Goal: Task Accomplishment & Management: Complete application form

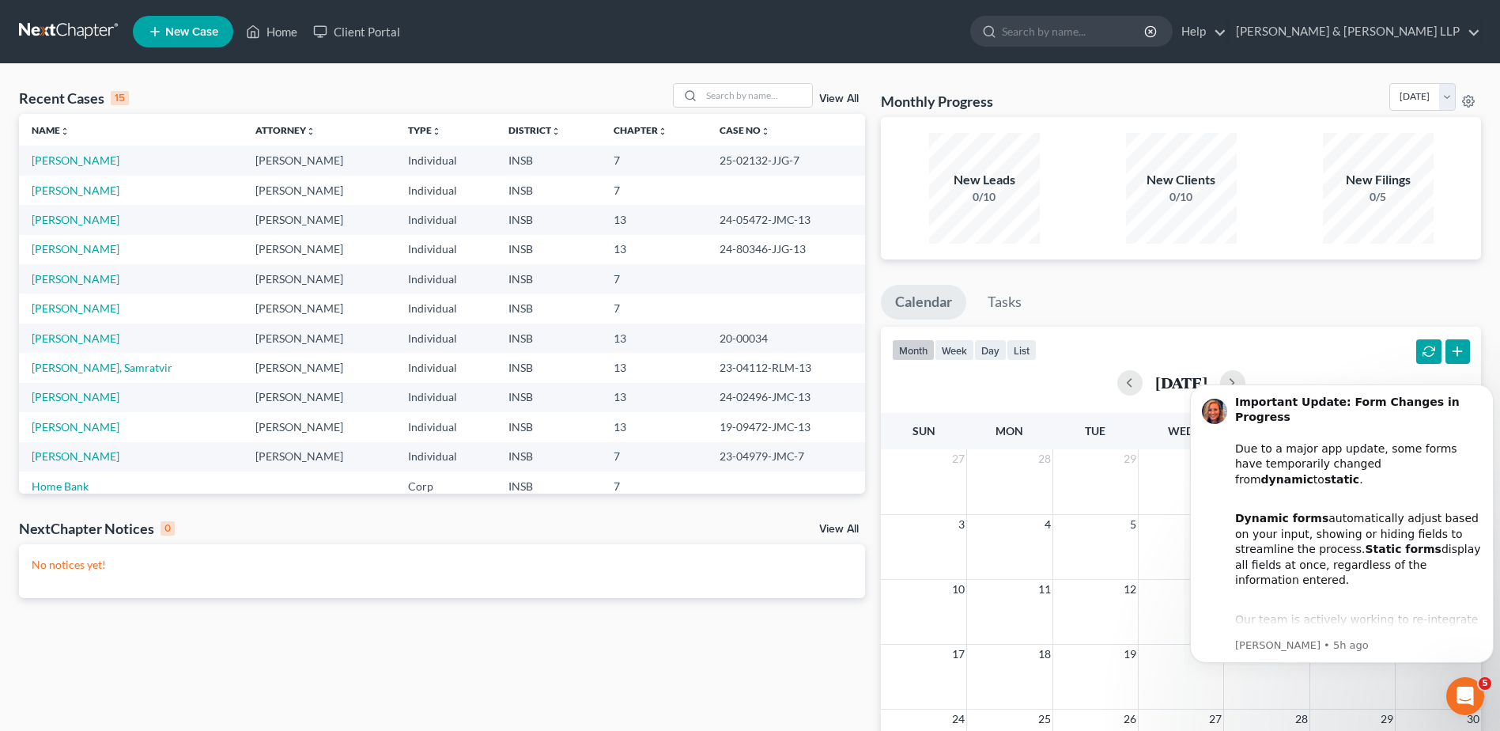
scroll to position [30, 0]
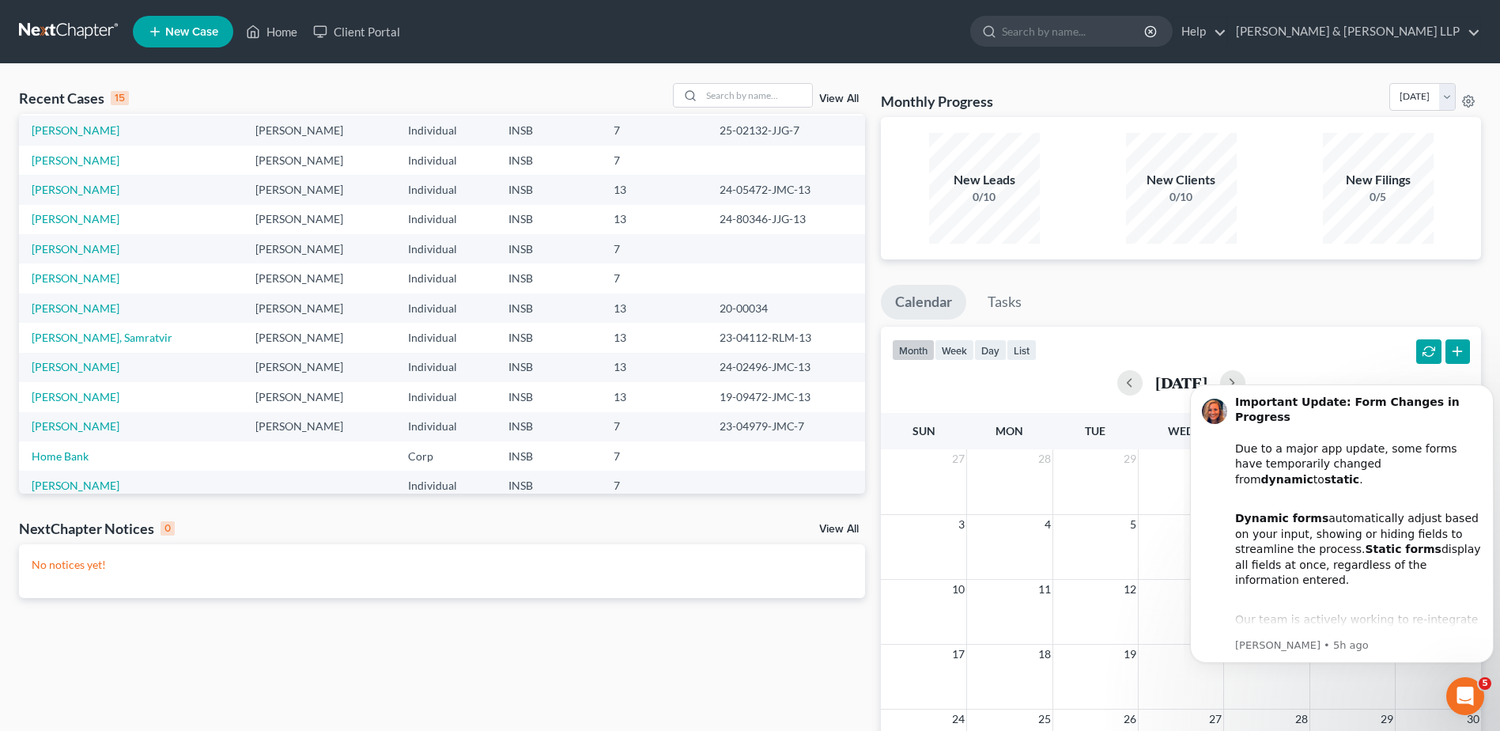
click at [171, 27] on span "New Case" at bounding box center [191, 32] width 53 height 12
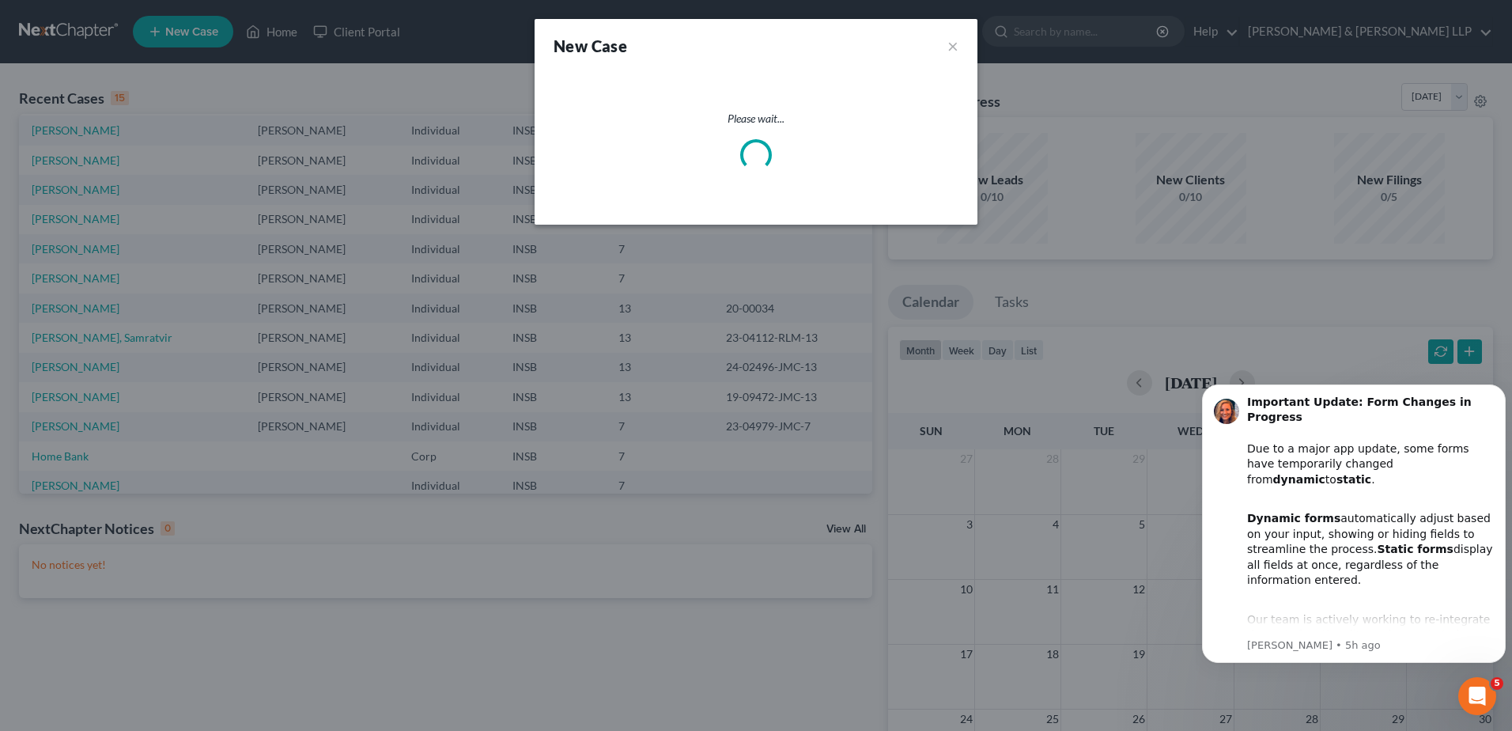
select select "28"
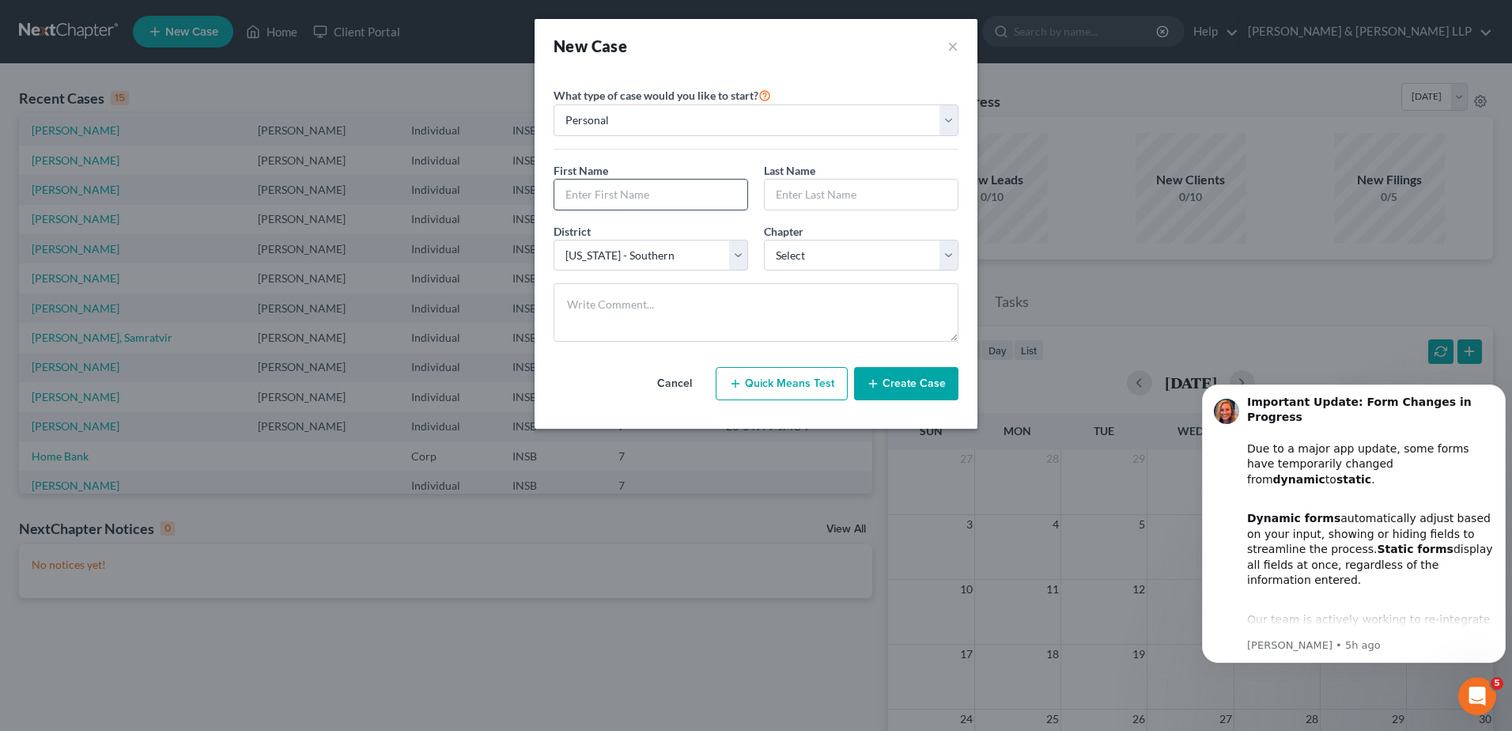
click at [650, 193] on input "text" at bounding box center [650, 195] width 193 height 30
type input "B"
type input "[PERSON_NAME]"
click at [819, 256] on select "Select 7 11 12 13" at bounding box center [861, 256] width 195 height 32
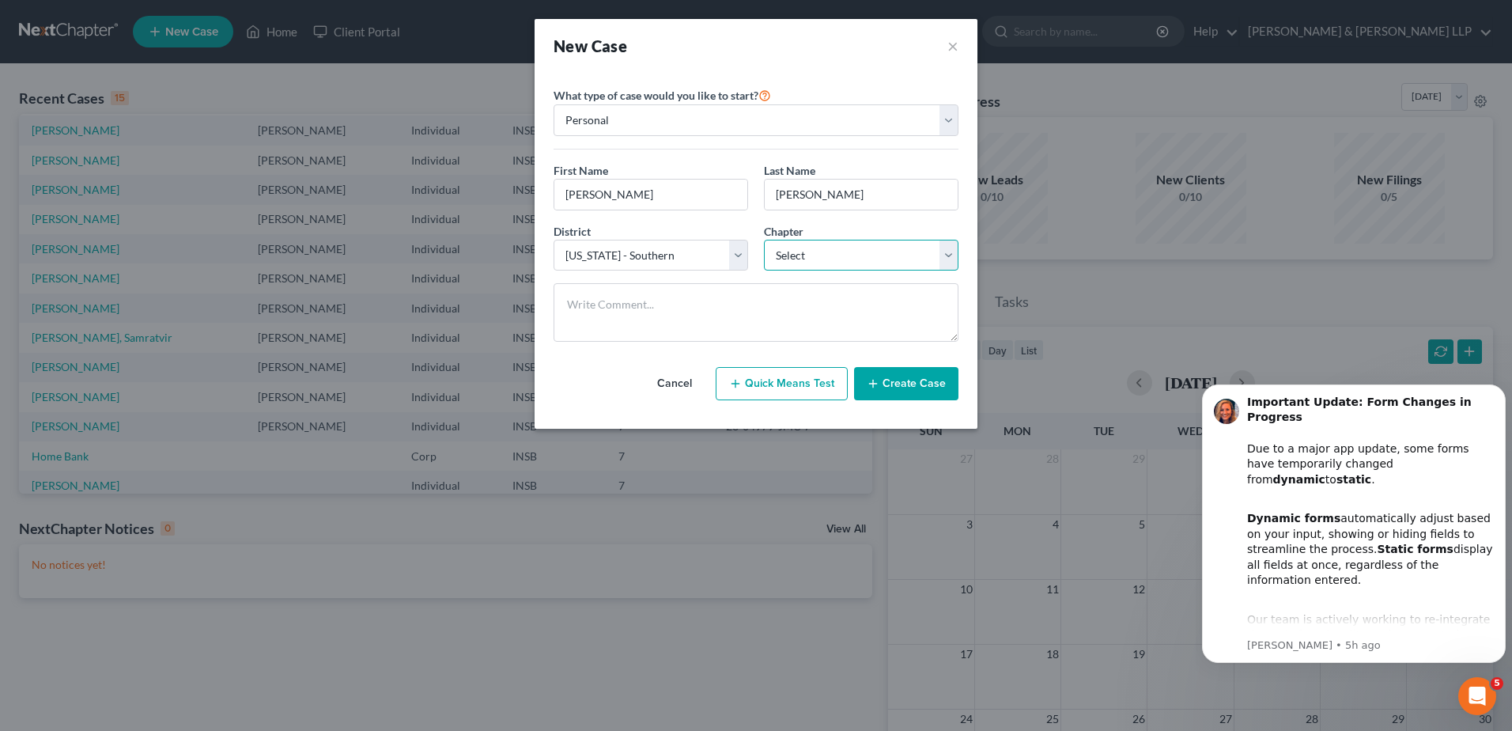
select select "3"
click at [764, 240] on select "Select 7 11 12 13" at bounding box center [861, 256] width 195 height 32
click at [936, 391] on button "Create Case" at bounding box center [906, 383] width 104 height 33
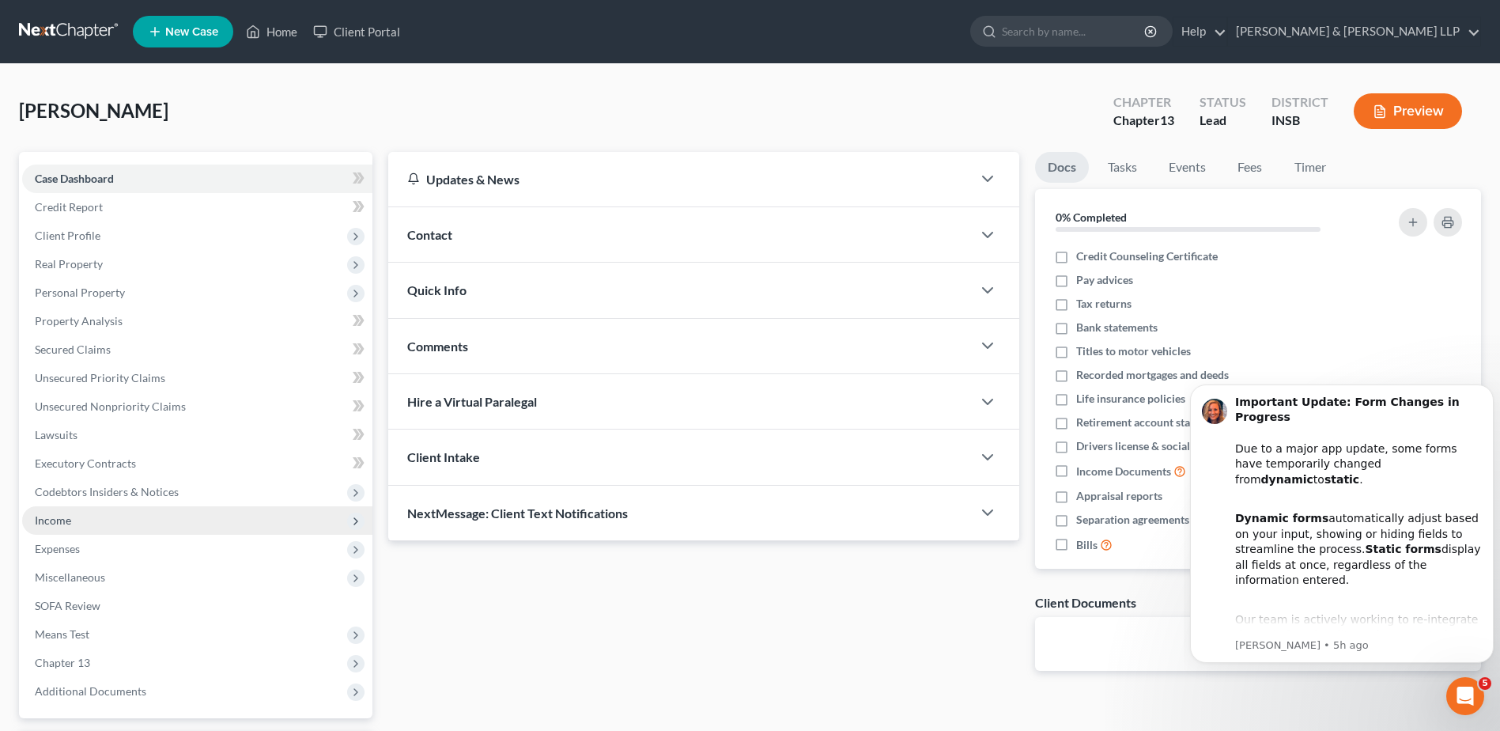
click at [125, 525] on span "Income" at bounding box center [197, 520] width 350 height 28
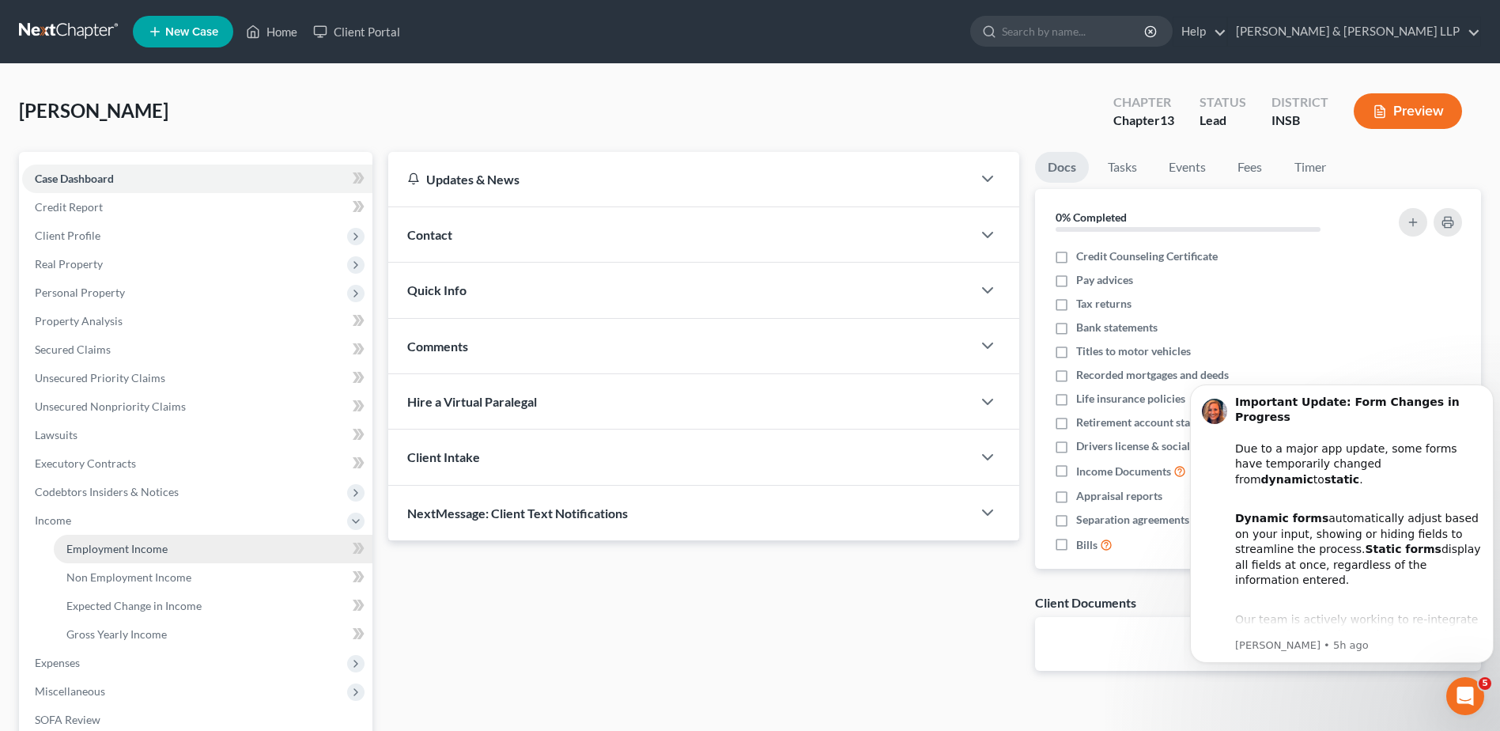
click at [131, 543] on span "Employment Income" at bounding box center [116, 548] width 101 height 13
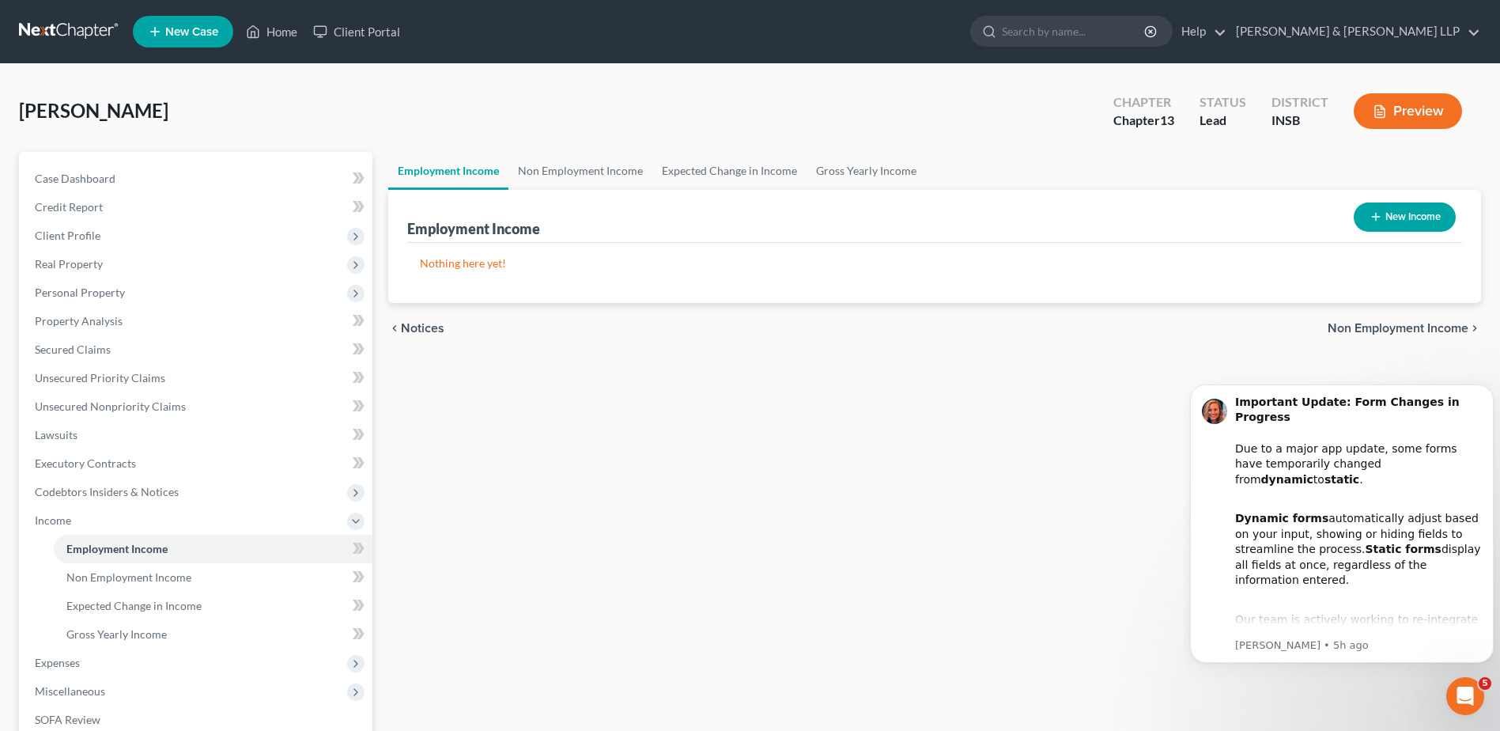
click at [1408, 221] on button "New Income" at bounding box center [1405, 216] width 102 height 29
select select "0"
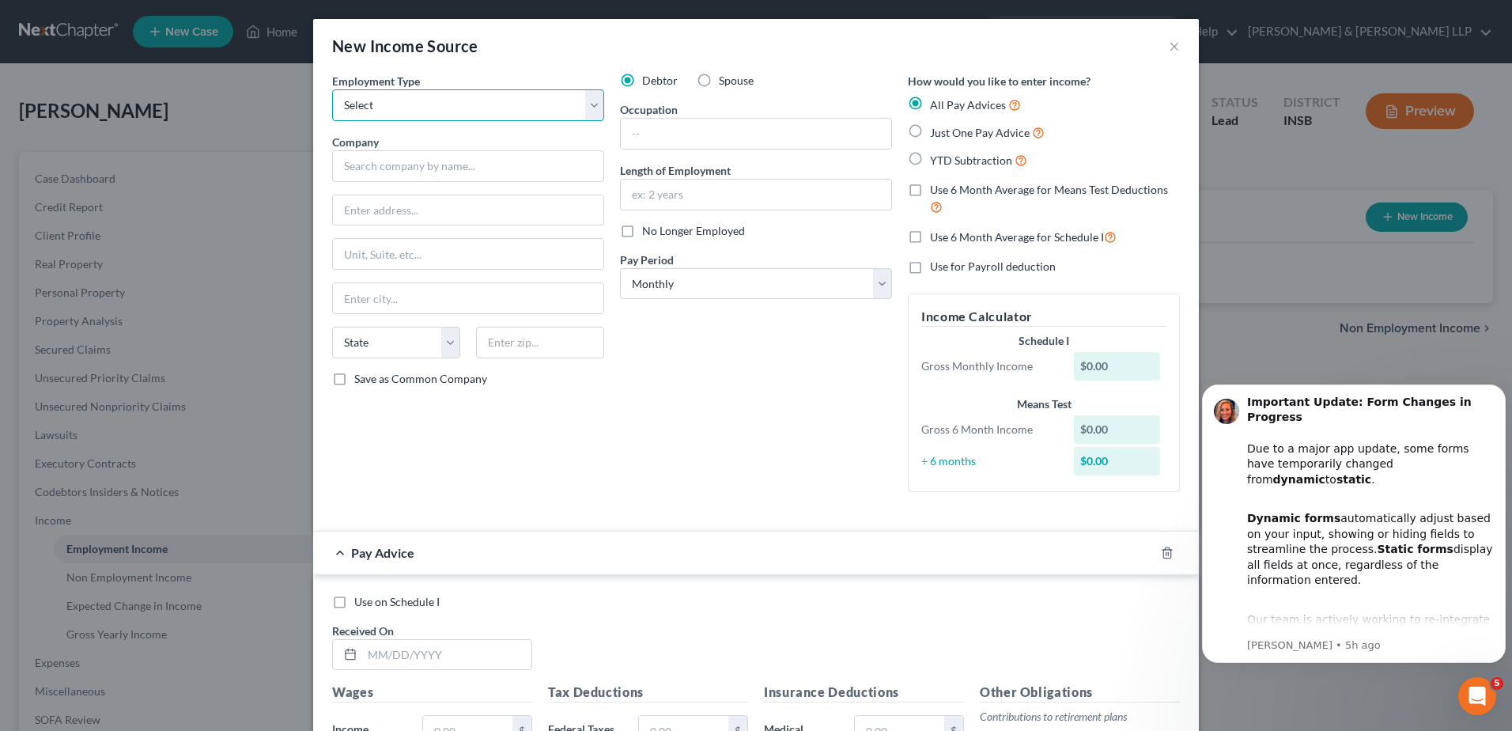
click at [588, 97] on select "Select Full or [DEMOGRAPHIC_DATA] Employment Self Employment" at bounding box center [468, 105] width 272 height 32
click at [1182, 44] on div "New Income Source ×" at bounding box center [756, 46] width 886 height 54
click at [1176, 46] on div "New Income Source ×" at bounding box center [756, 46] width 886 height 54
click at [223, 35] on div "New Income Source × Employment Type * Select Full or [DEMOGRAPHIC_DATA] Employm…" at bounding box center [756, 365] width 1512 height 731
drag, startPoint x: 1163, startPoint y: 45, endPoint x: 1147, endPoint y: 48, distance: 16.1
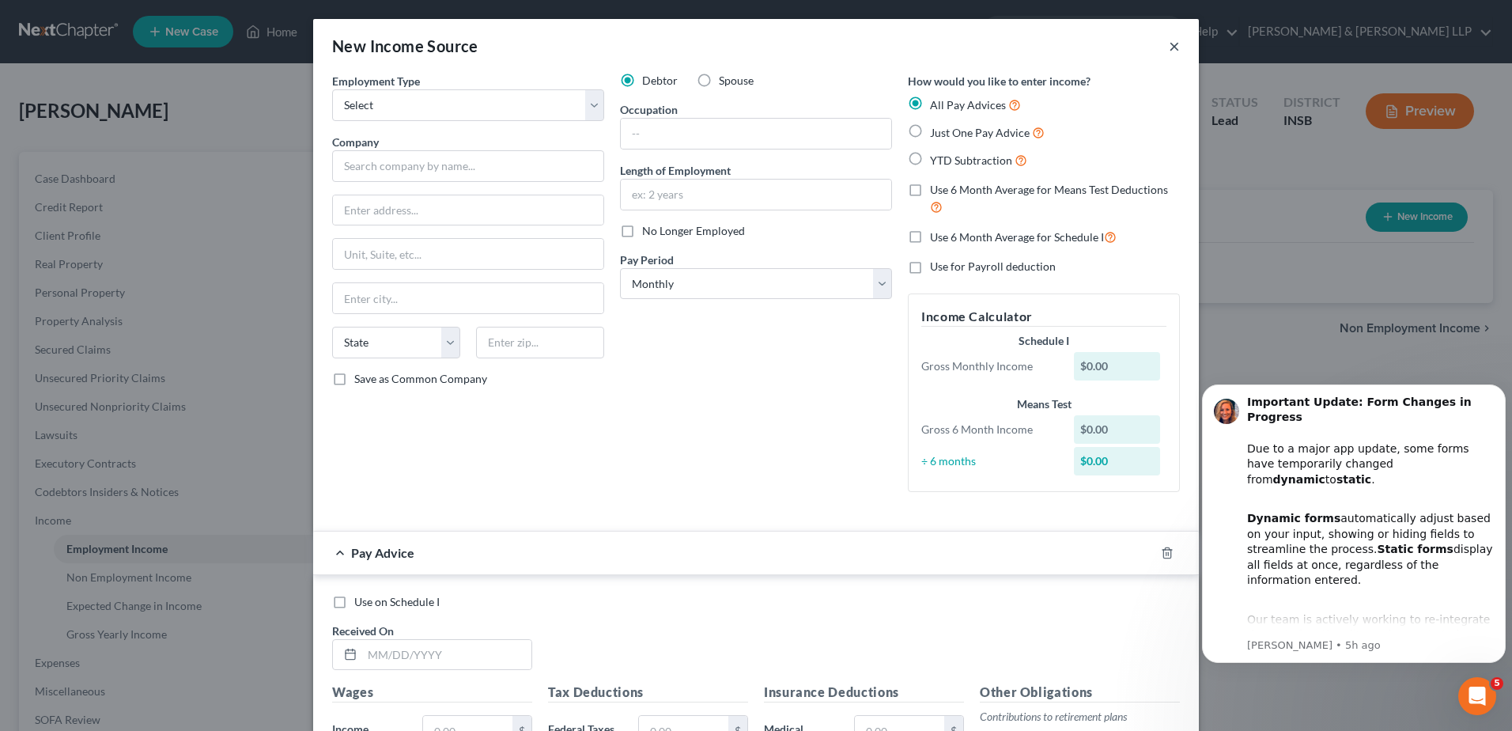
click at [1169, 45] on button "×" at bounding box center [1174, 45] width 11 height 19
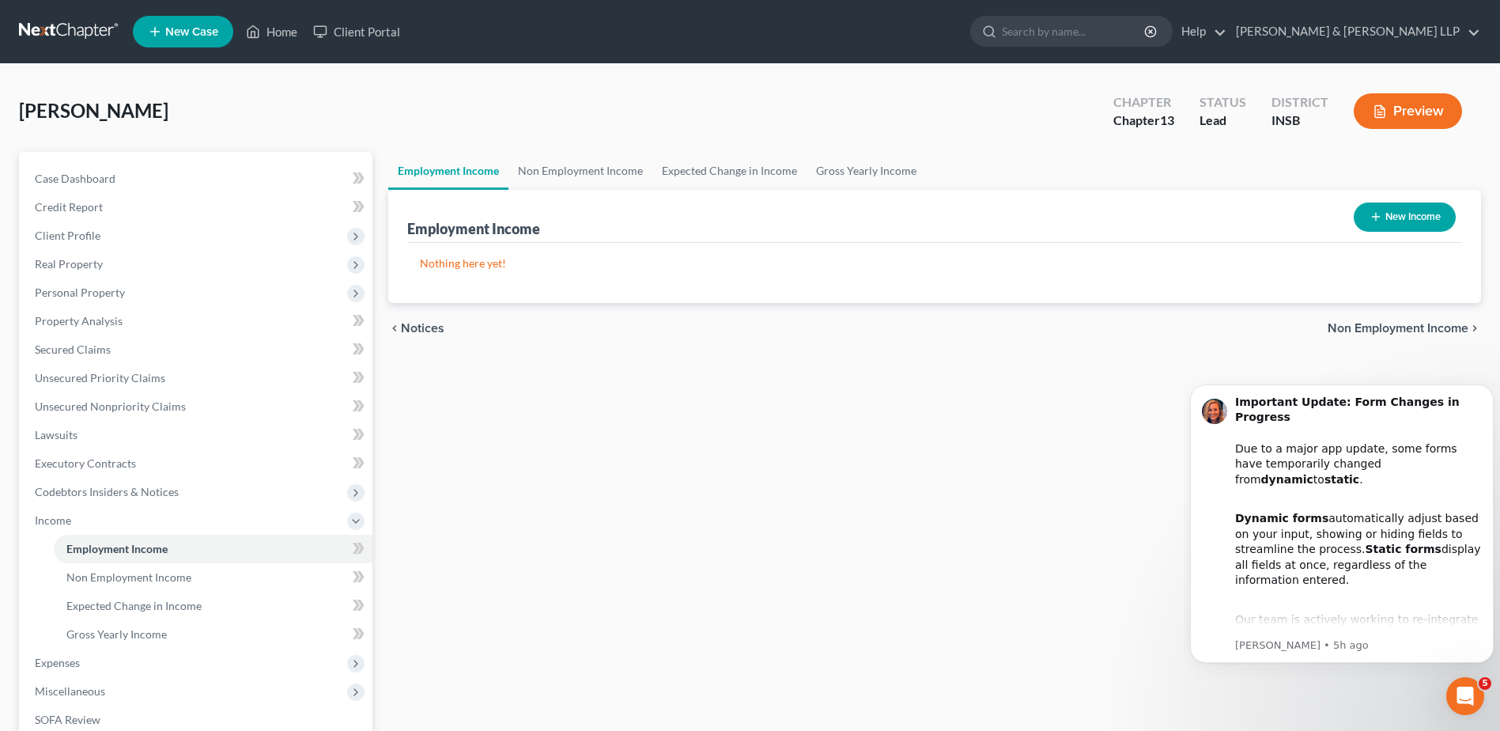
click at [176, 32] on span "New Case" at bounding box center [191, 32] width 53 height 12
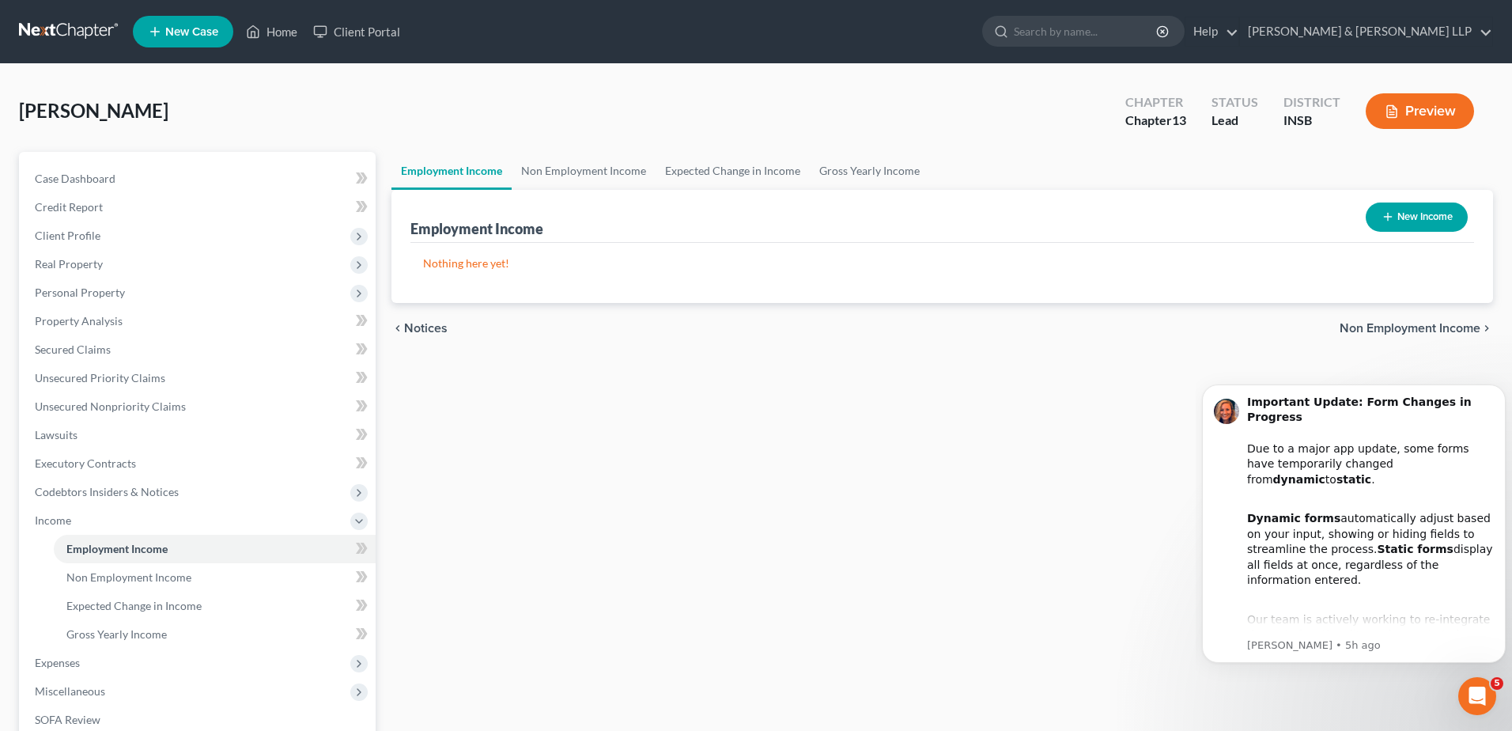
select select "28"
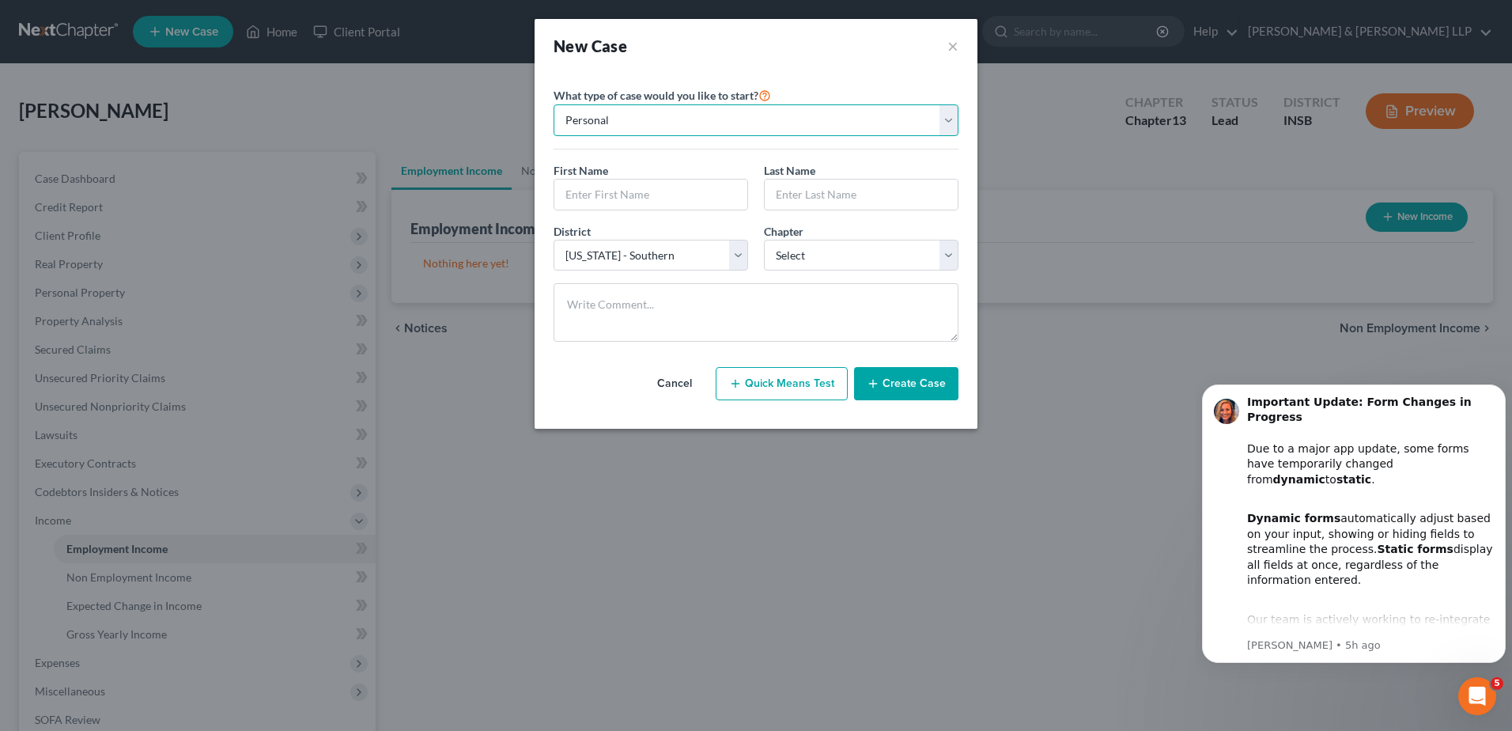
click at [901, 108] on select "Personal Business" at bounding box center [756, 120] width 405 height 32
click at [902, 111] on select "Personal Business" at bounding box center [756, 120] width 405 height 32
click at [944, 44] on div "New Case ×" at bounding box center [756, 46] width 405 height 22
click at [946, 44] on div "New Case ×" at bounding box center [756, 46] width 405 height 22
click at [950, 49] on button "×" at bounding box center [952, 46] width 11 height 22
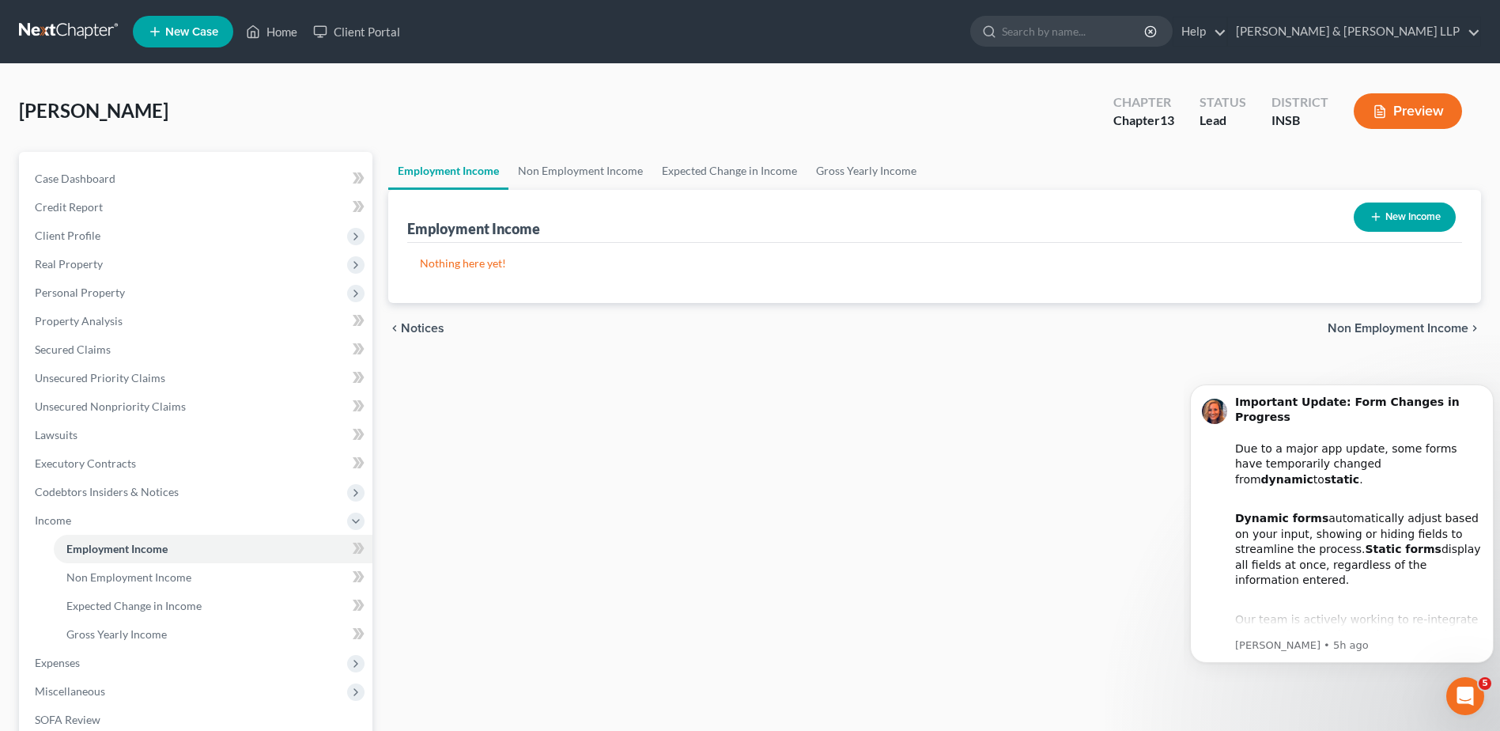
click at [1397, 222] on button "New Income" at bounding box center [1405, 216] width 102 height 29
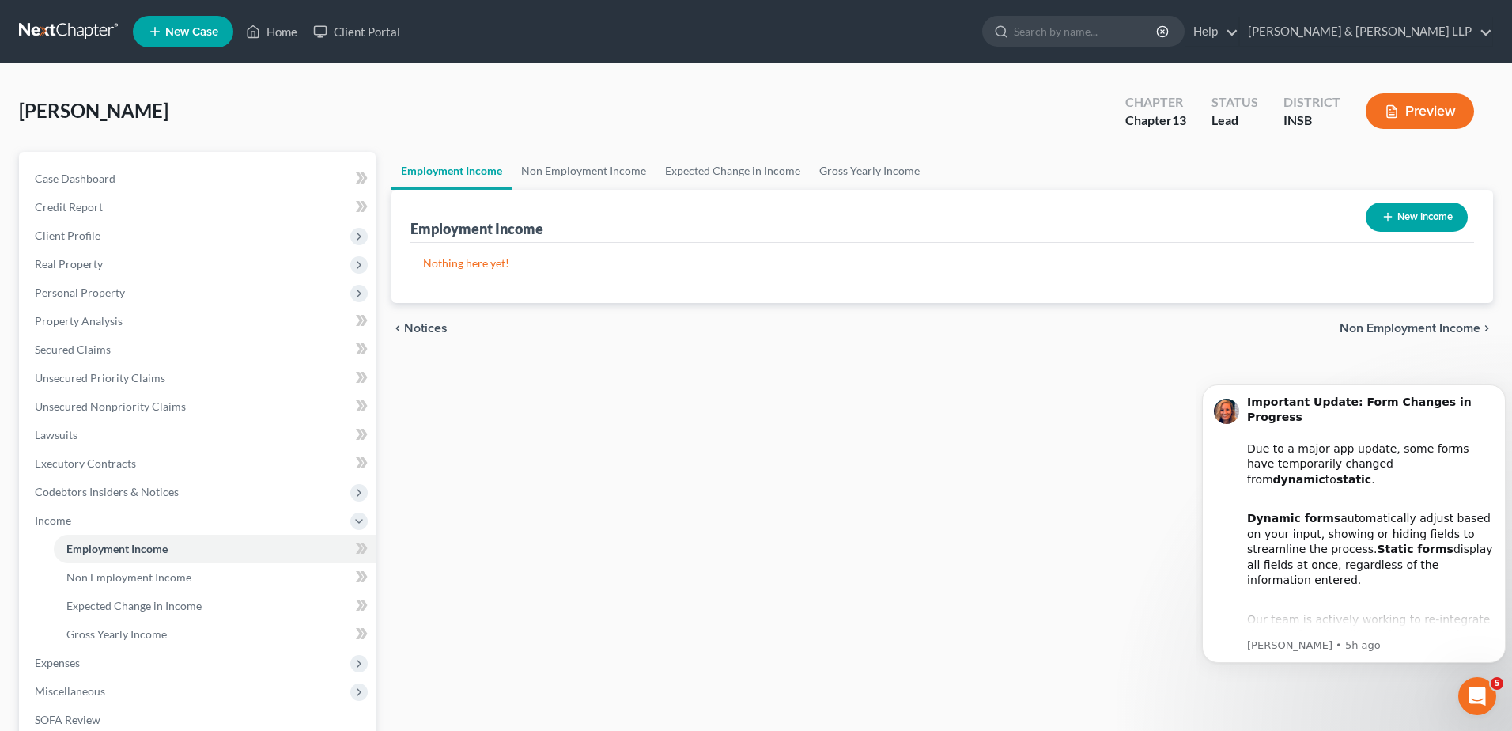
select select "0"
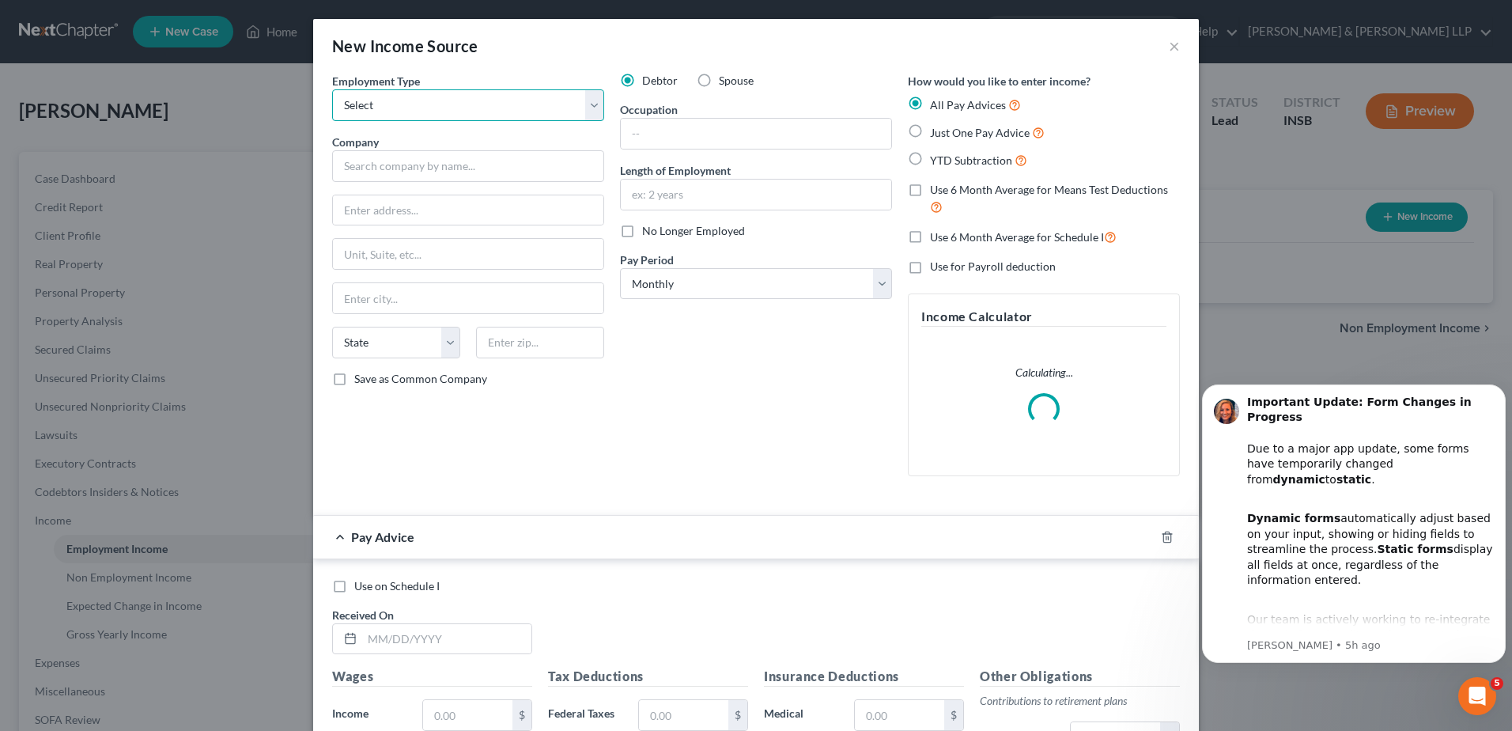
click at [527, 111] on select "Select Full or [DEMOGRAPHIC_DATA] Employment Self Employment" at bounding box center [468, 105] width 272 height 32
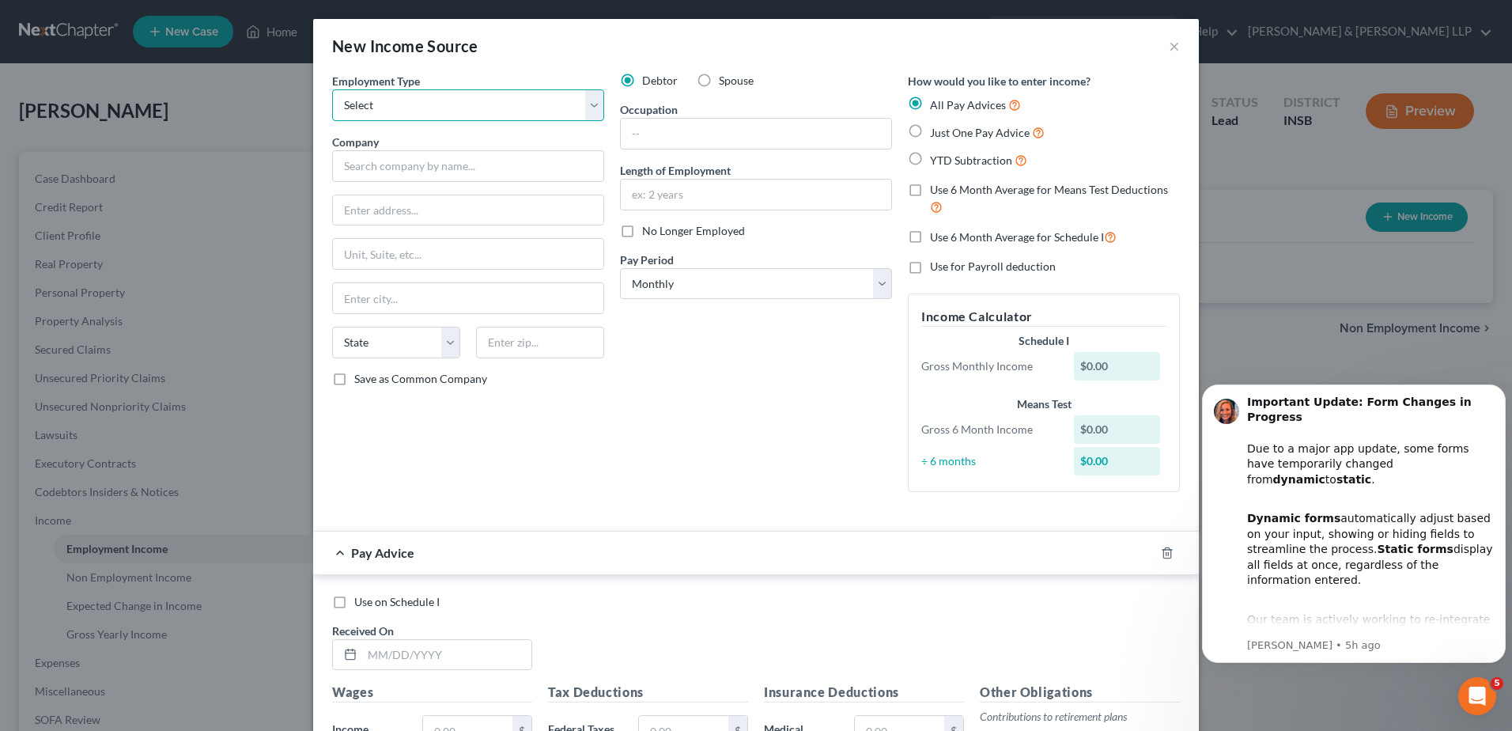
select select "0"
click at [332, 89] on select "Select Full or [DEMOGRAPHIC_DATA] Employment Self Employment" at bounding box center [468, 105] width 272 height 32
click at [521, 161] on input "text" at bounding box center [468, 166] width 272 height 32
type input "S"
type input "CSX Transportation, Inc."
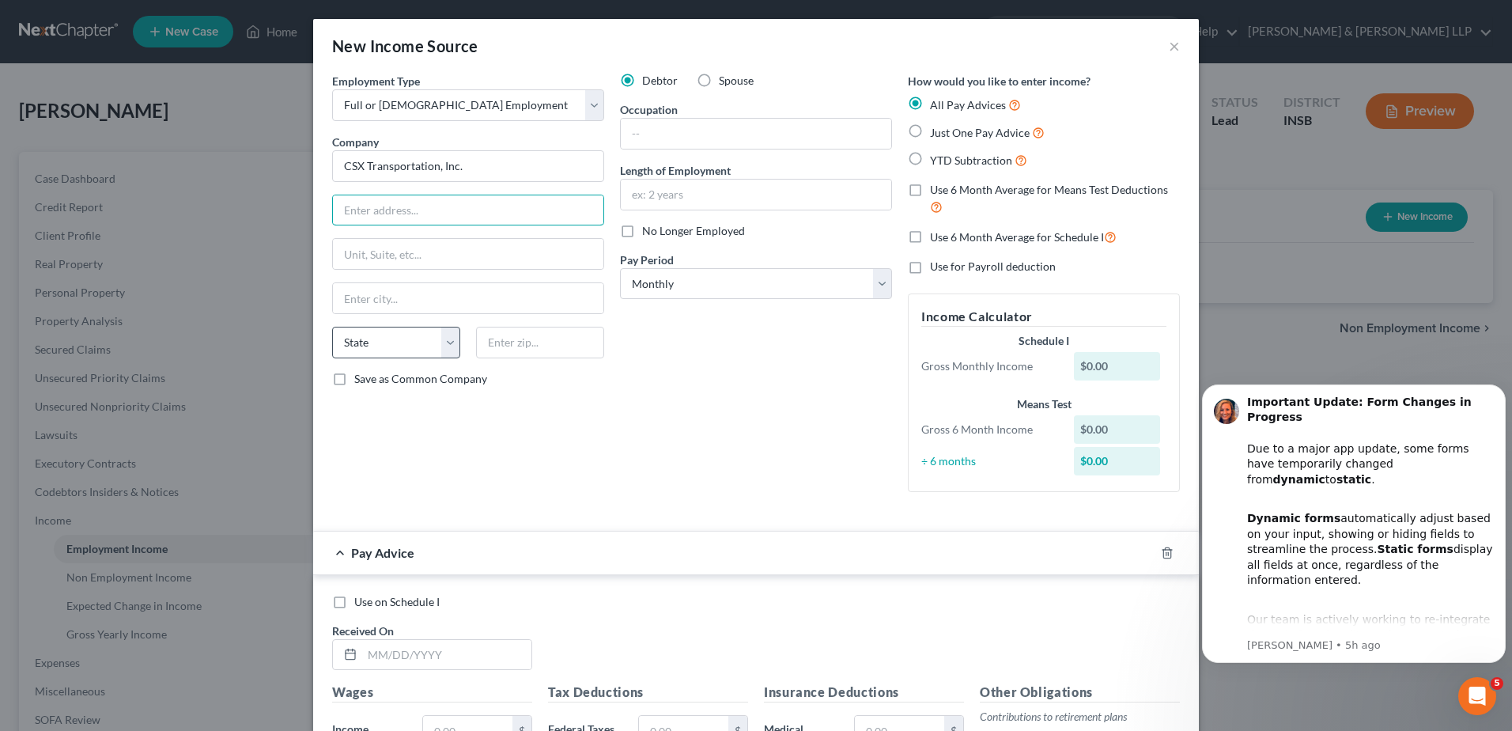
paste input "[STREET_ADDRESS]"
type input "[STREET_ADDRESS]"
click at [567, 354] on input "text" at bounding box center [540, 343] width 128 height 32
paste input "32202"
type input "32202"
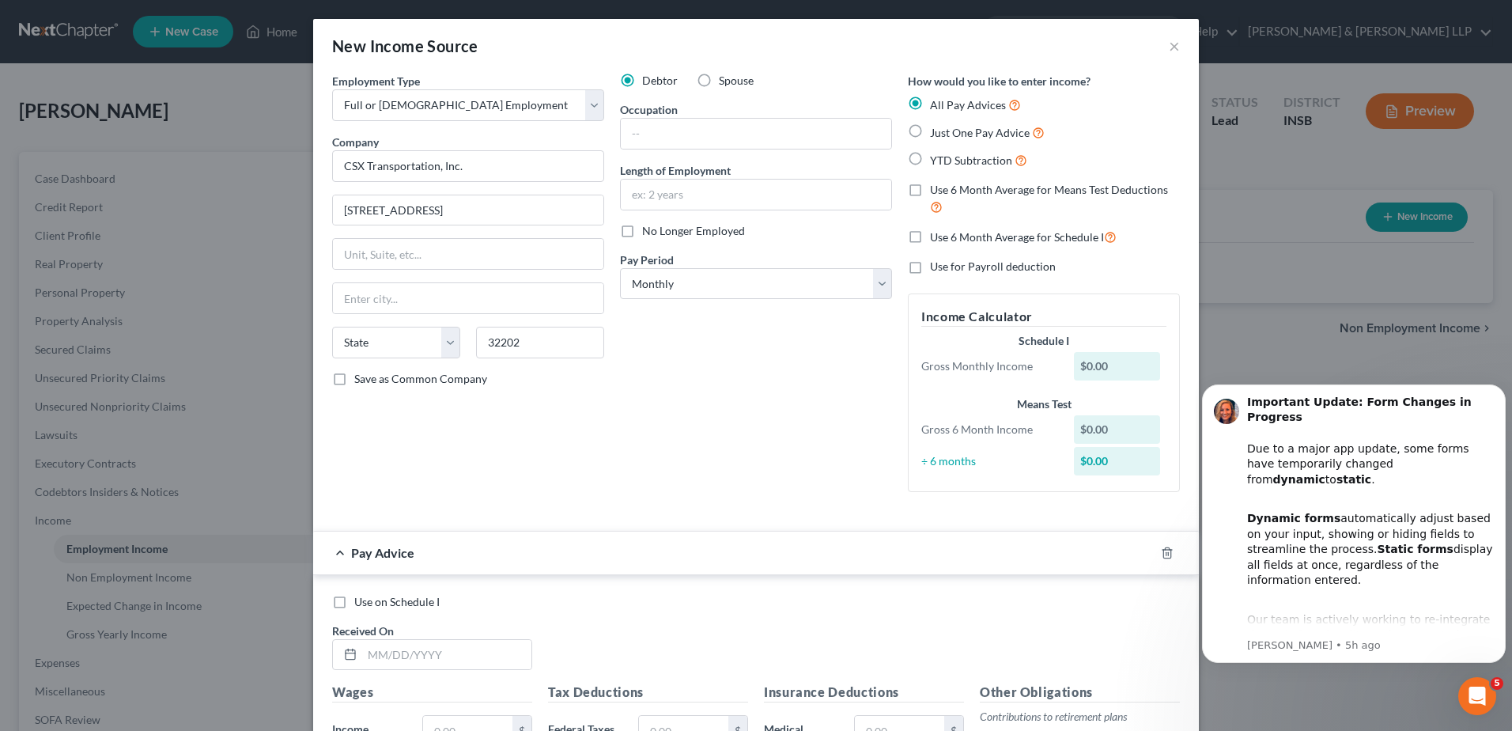
click at [506, 406] on div "Employment Type * Select Full or [DEMOGRAPHIC_DATA] Employment Self Employment …" at bounding box center [468, 289] width 288 height 432
type input "[GEOGRAPHIC_DATA]"
select select "9"
click at [656, 138] on input "text" at bounding box center [756, 134] width 270 height 30
type input "Operator"
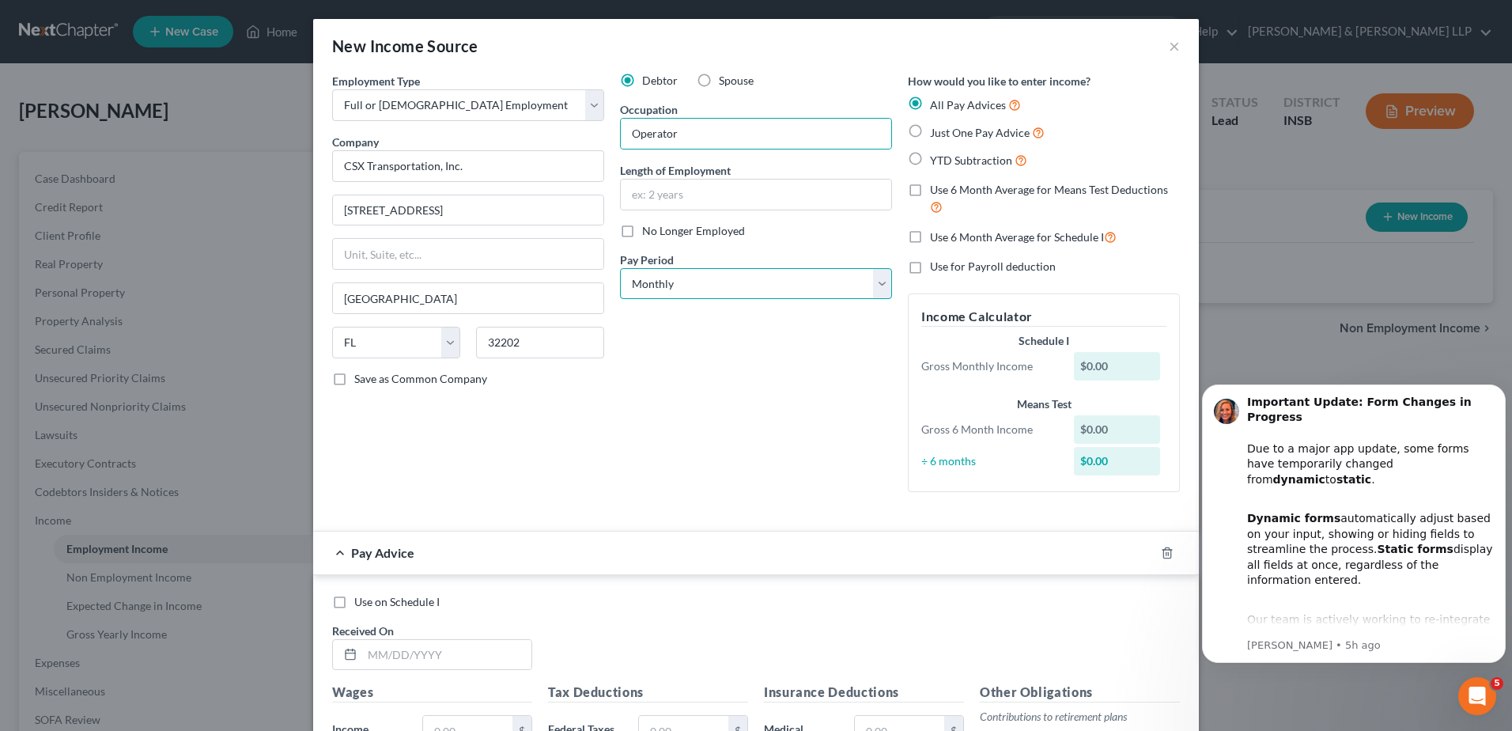
click at [679, 277] on select "Select Monthly Twice Monthly Every Other Week Weekly" at bounding box center [756, 284] width 272 height 32
select select "2"
click at [620, 268] on select "Select Monthly Twice Monthly Every Other Week Weekly" at bounding box center [756, 284] width 272 height 32
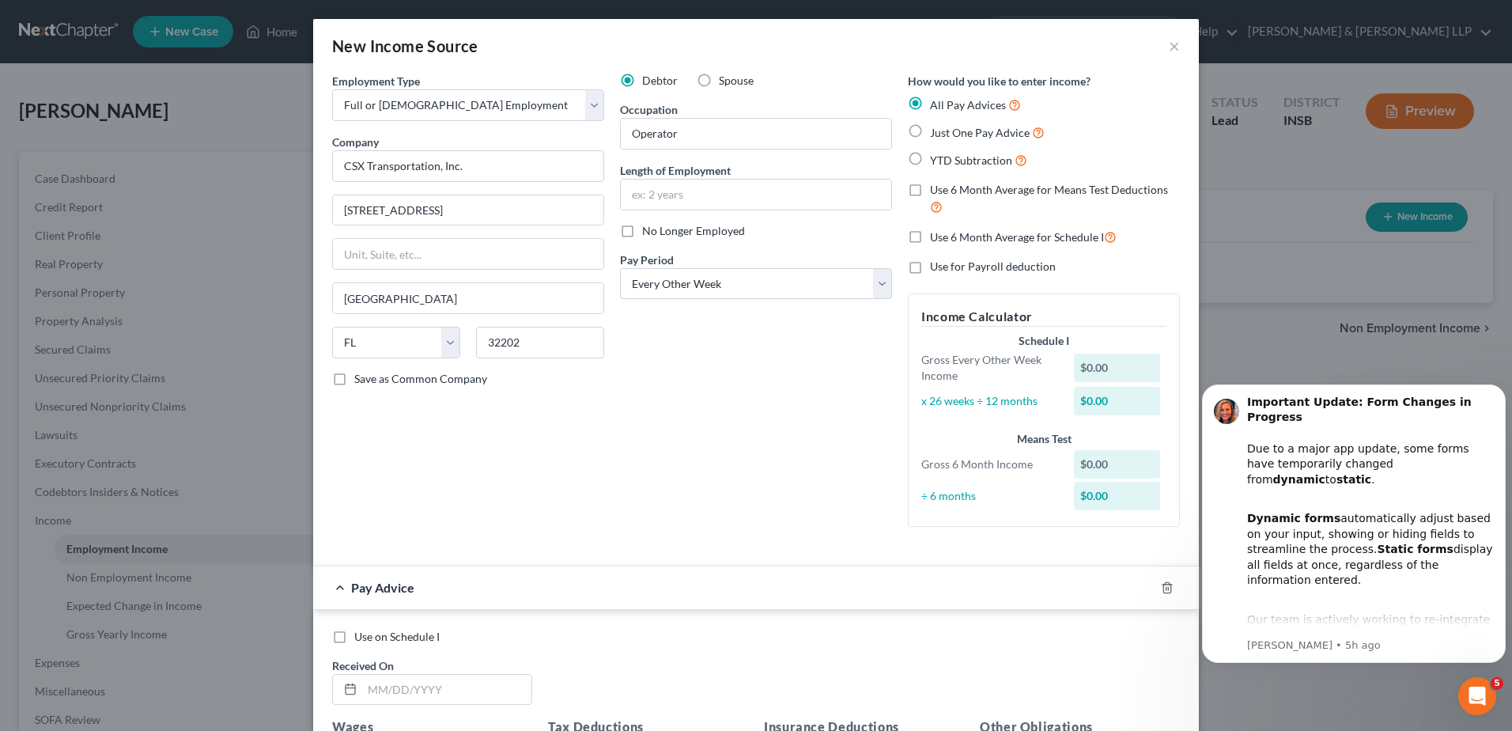
click at [930, 244] on label "Use 6 Month Average for Schedule I" at bounding box center [1023, 237] width 187 height 18
click at [936, 238] on input "Use 6 Month Average for Schedule I" at bounding box center [941, 233] width 10 height 10
checkbox input "true"
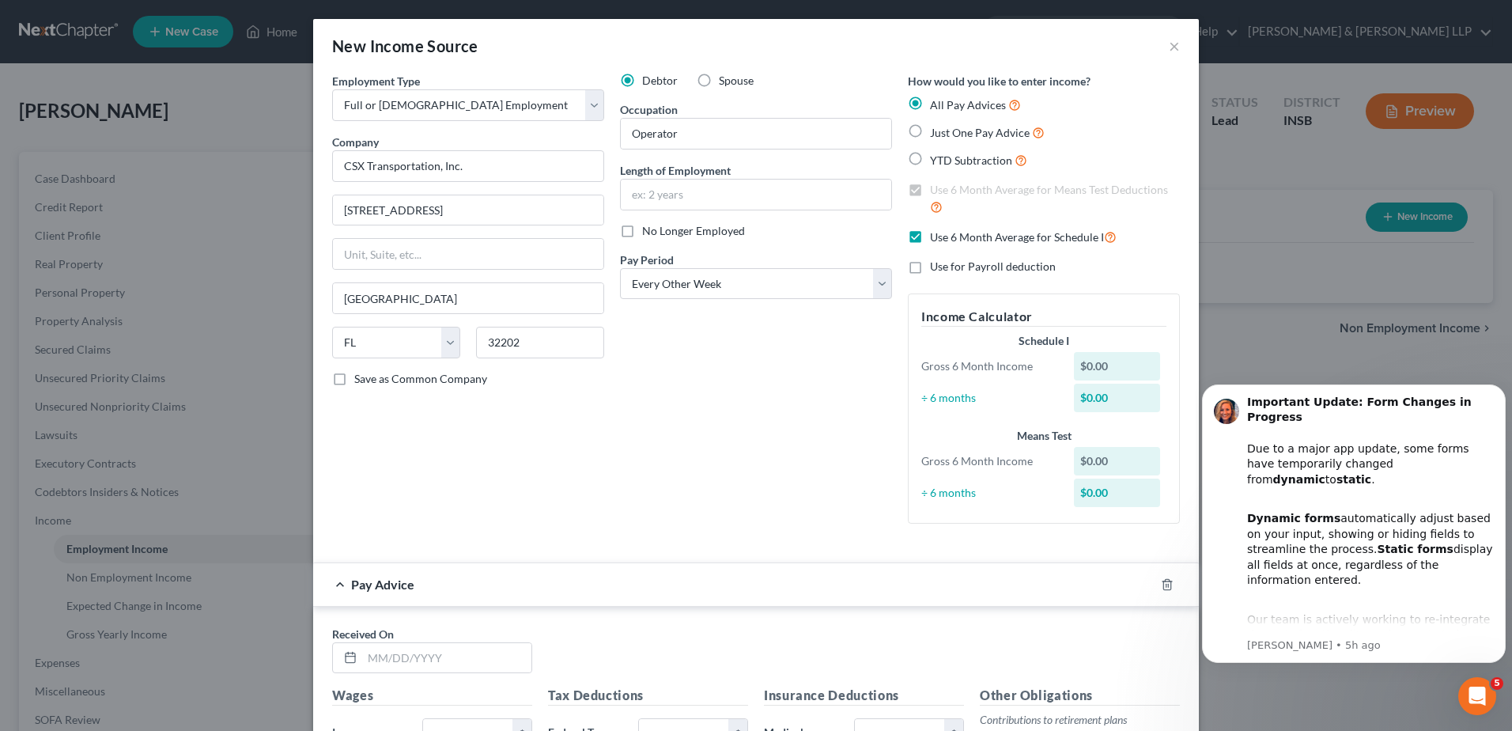
click at [930, 160] on label "YTD Subtraction" at bounding box center [978, 160] width 97 height 18
click at [936, 160] on input "YTD Subtraction" at bounding box center [941, 156] width 10 height 10
radio input "true"
checkbox input "false"
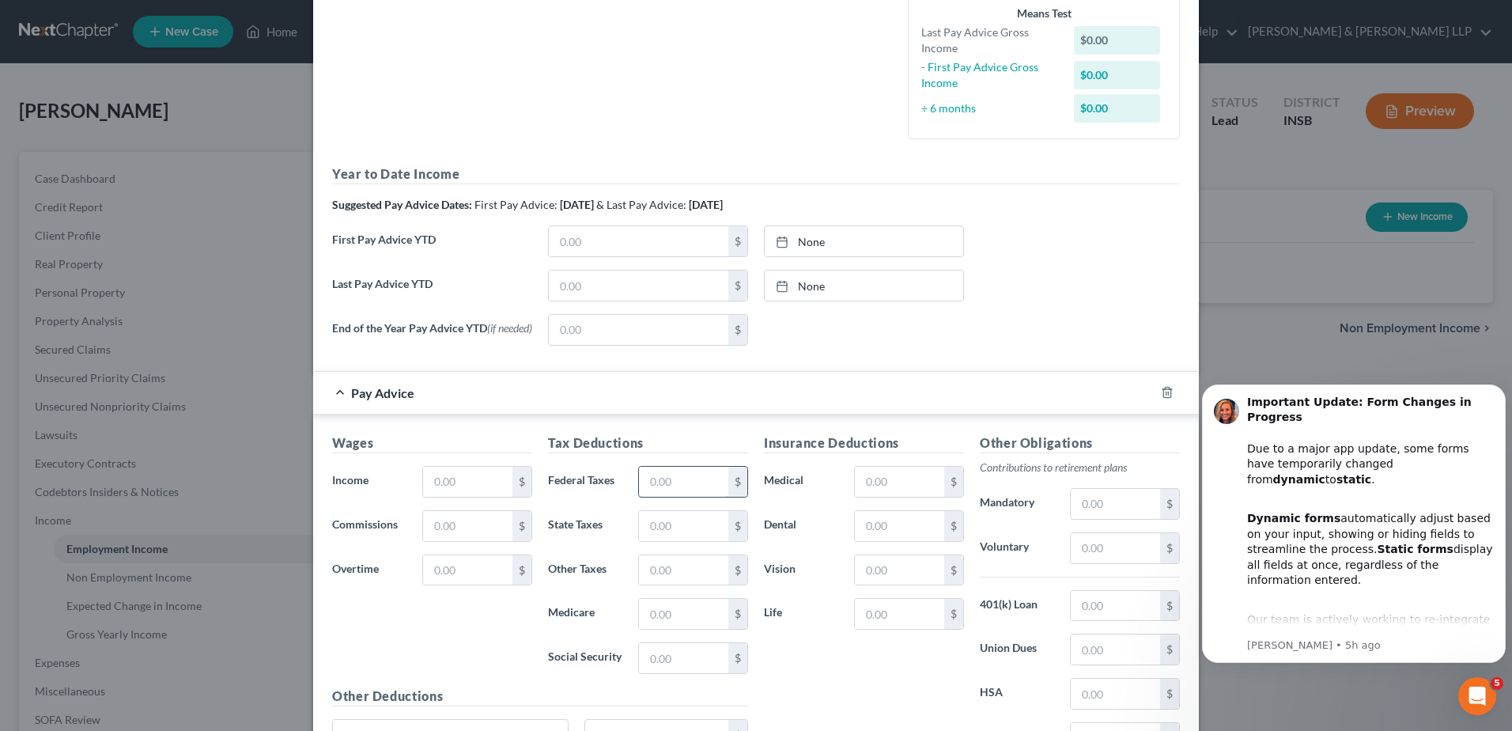
scroll to position [395, 0]
click at [649, 295] on input "text" at bounding box center [639, 285] width 180 height 30
type input "6.20"
click at [629, 244] on input "text" at bounding box center [639, 240] width 180 height 30
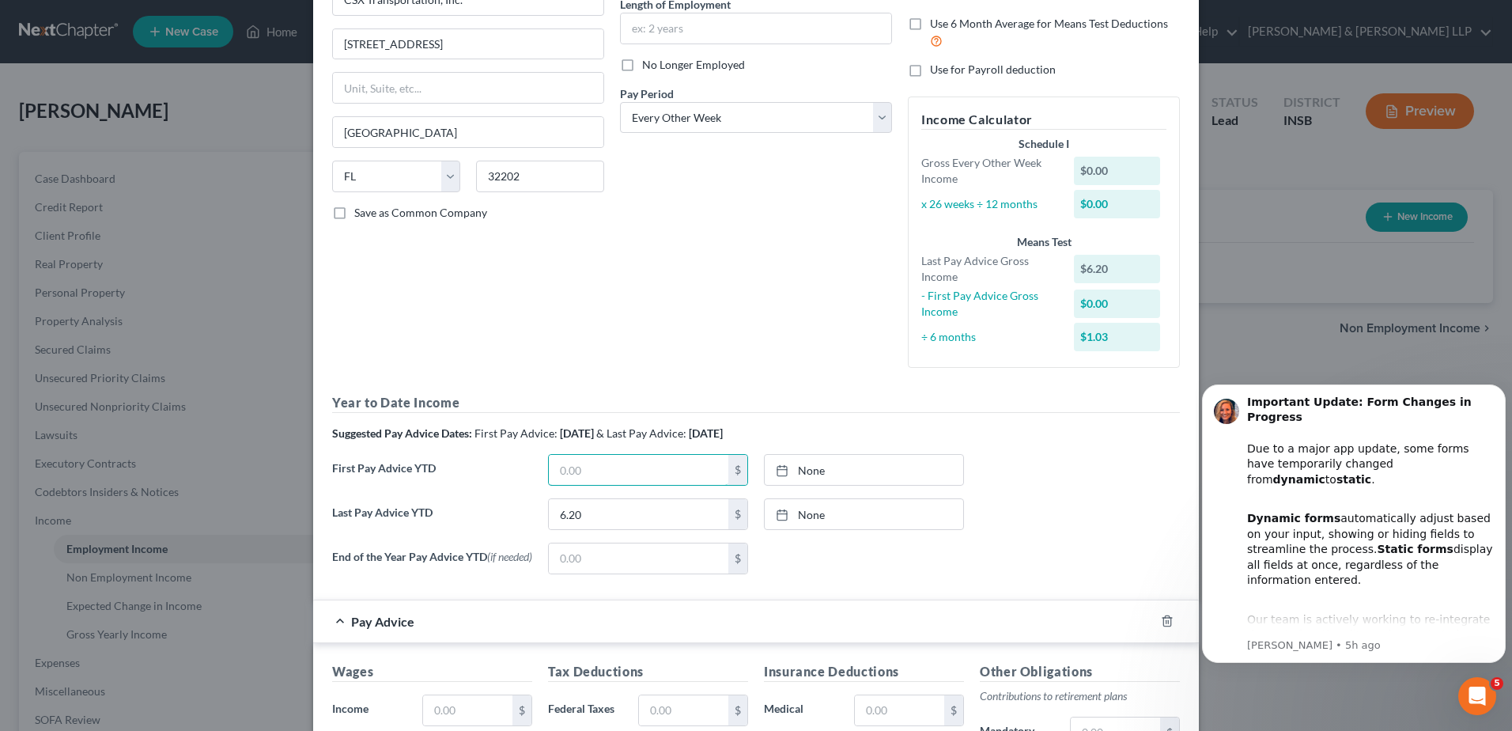
scroll to position [160, 0]
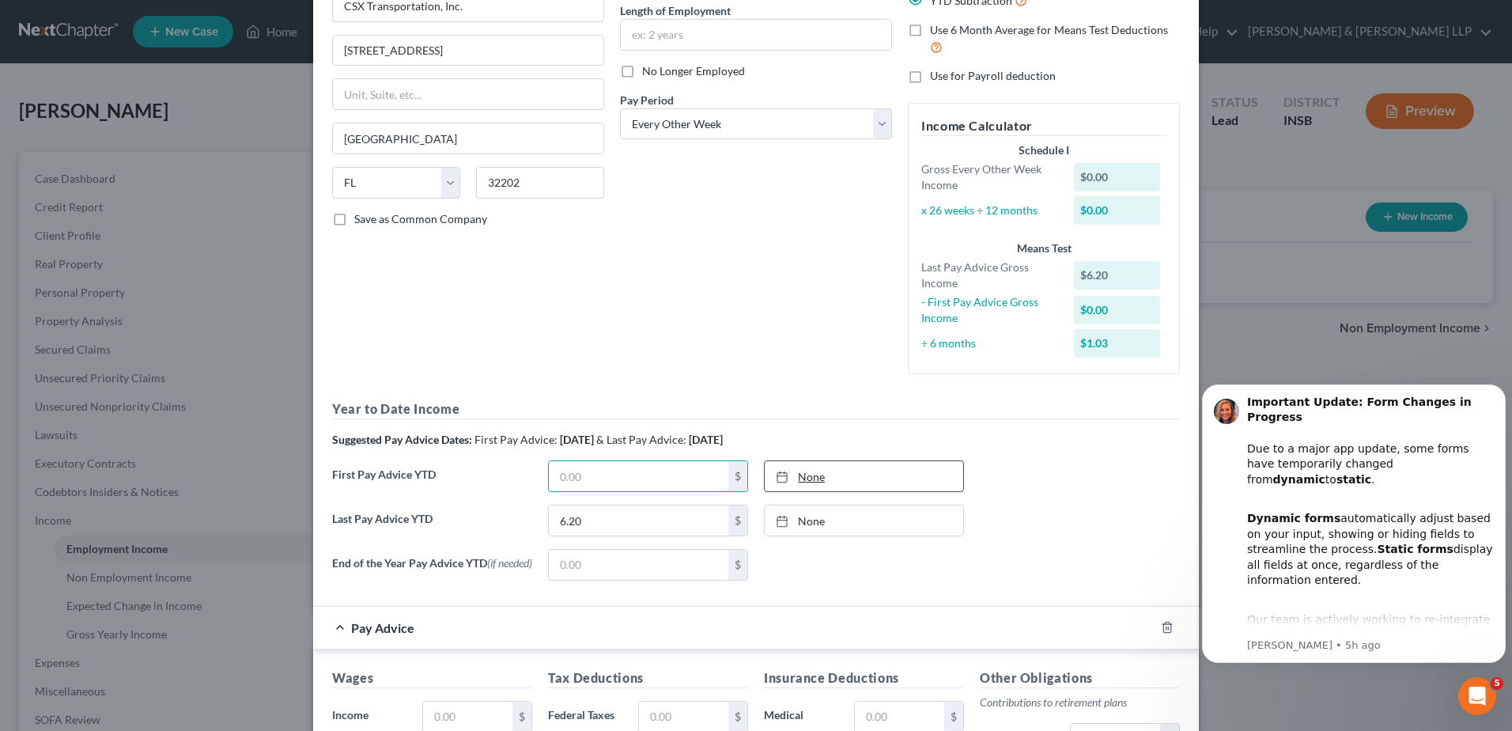
click at [793, 479] on link "None" at bounding box center [864, 476] width 199 height 30
type input "[DATE]"
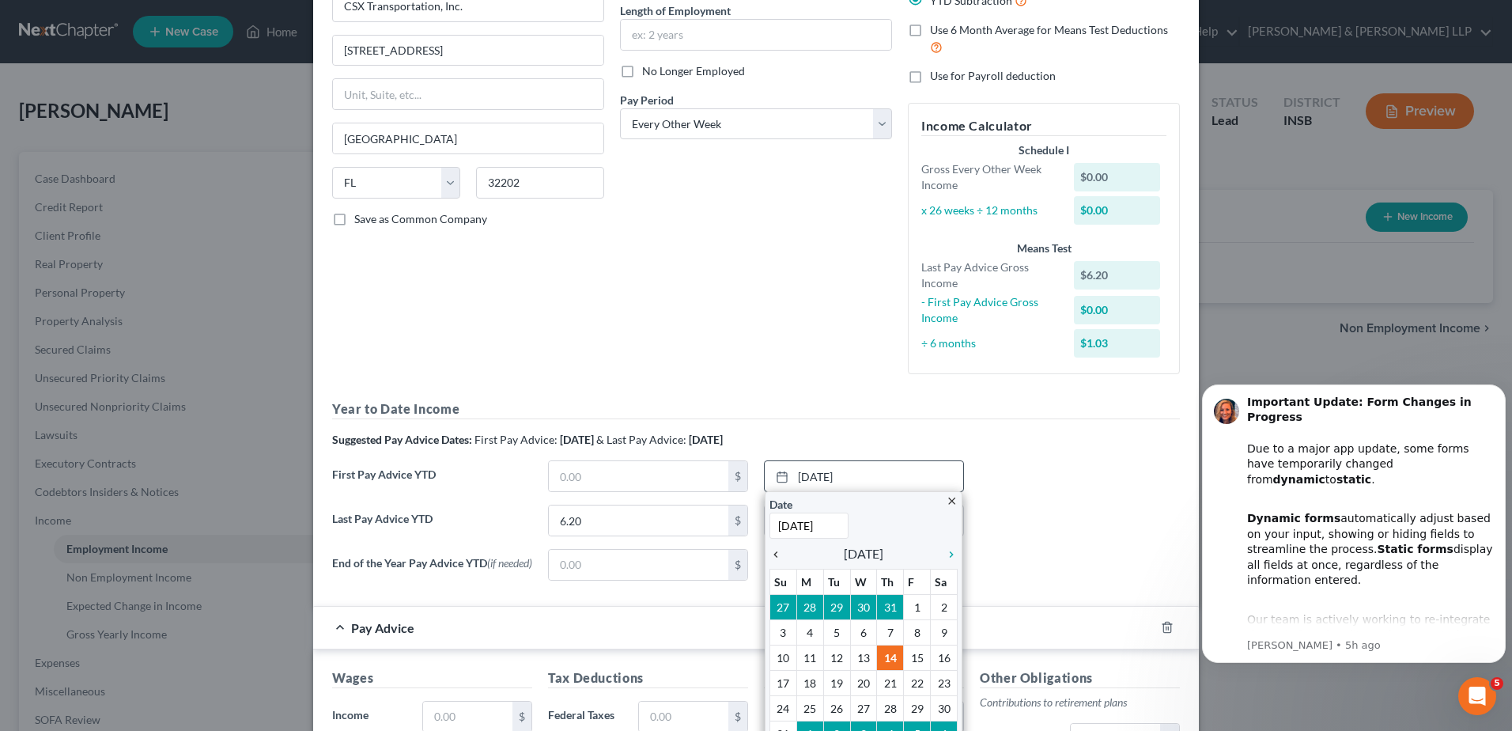
click at [770, 557] on icon "chevron_left" at bounding box center [780, 554] width 21 height 13
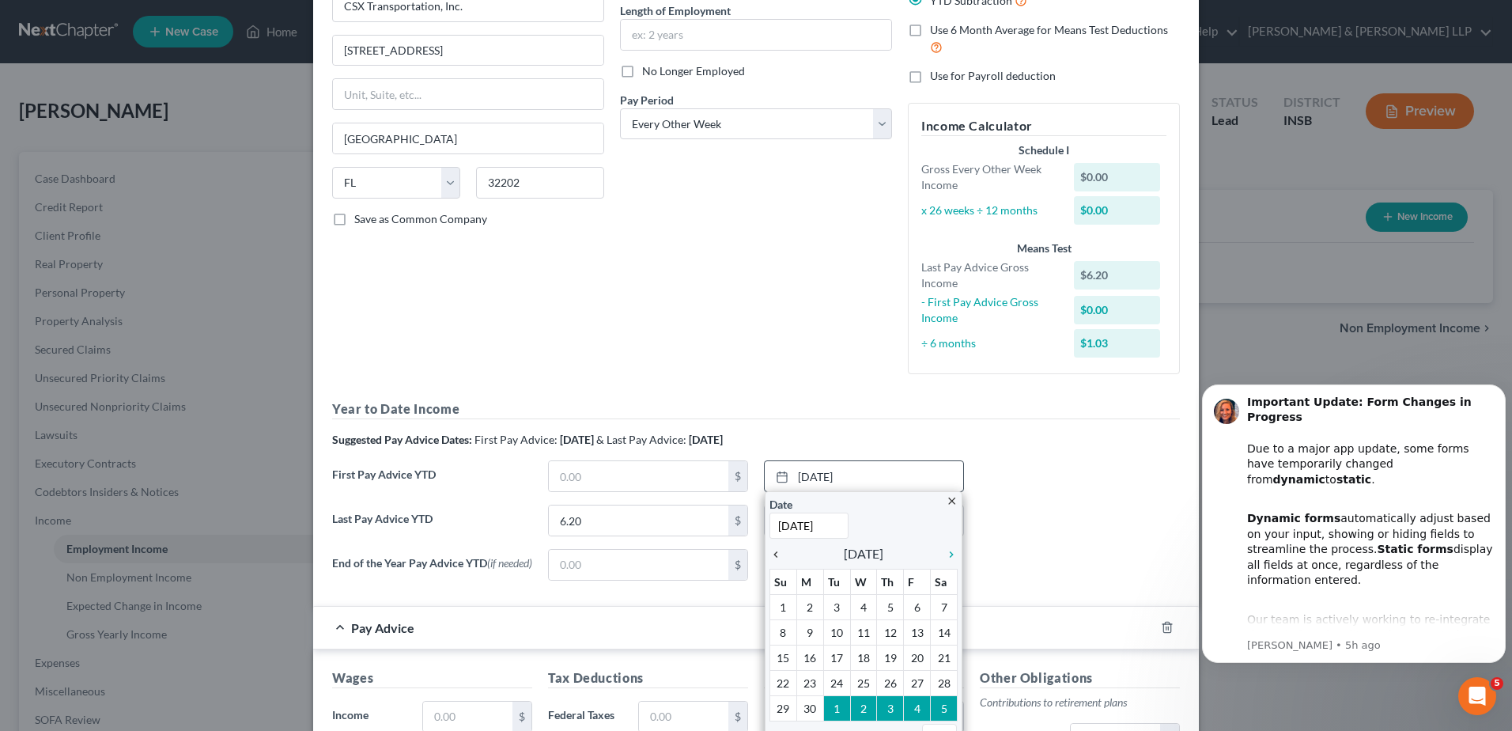
click at [770, 557] on icon "chevron_left" at bounding box center [780, 554] width 21 height 13
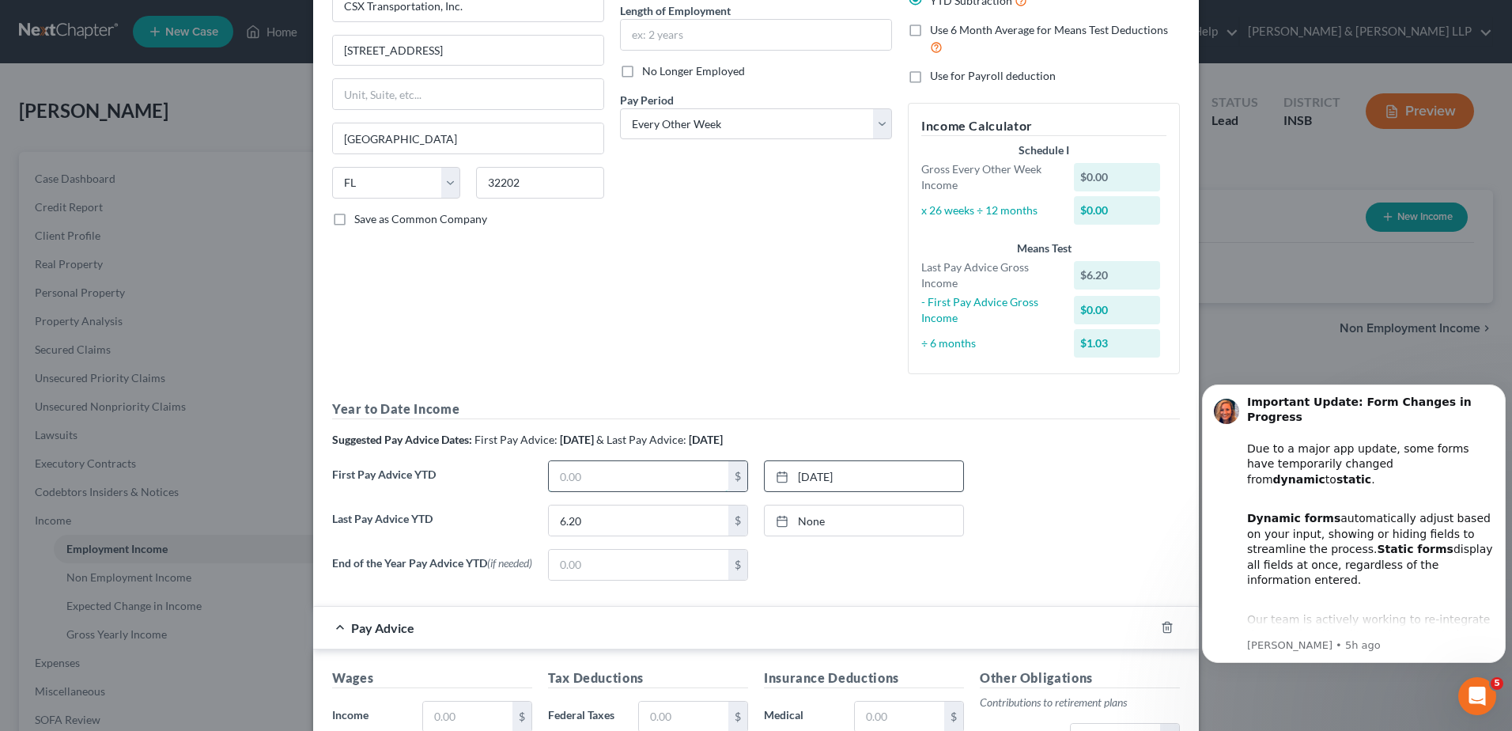
click at [603, 470] on input "text" at bounding box center [639, 476] width 180 height 30
type input "18,114.20"
type input "[DATE]"
click at [814, 527] on link "None" at bounding box center [864, 520] width 199 height 30
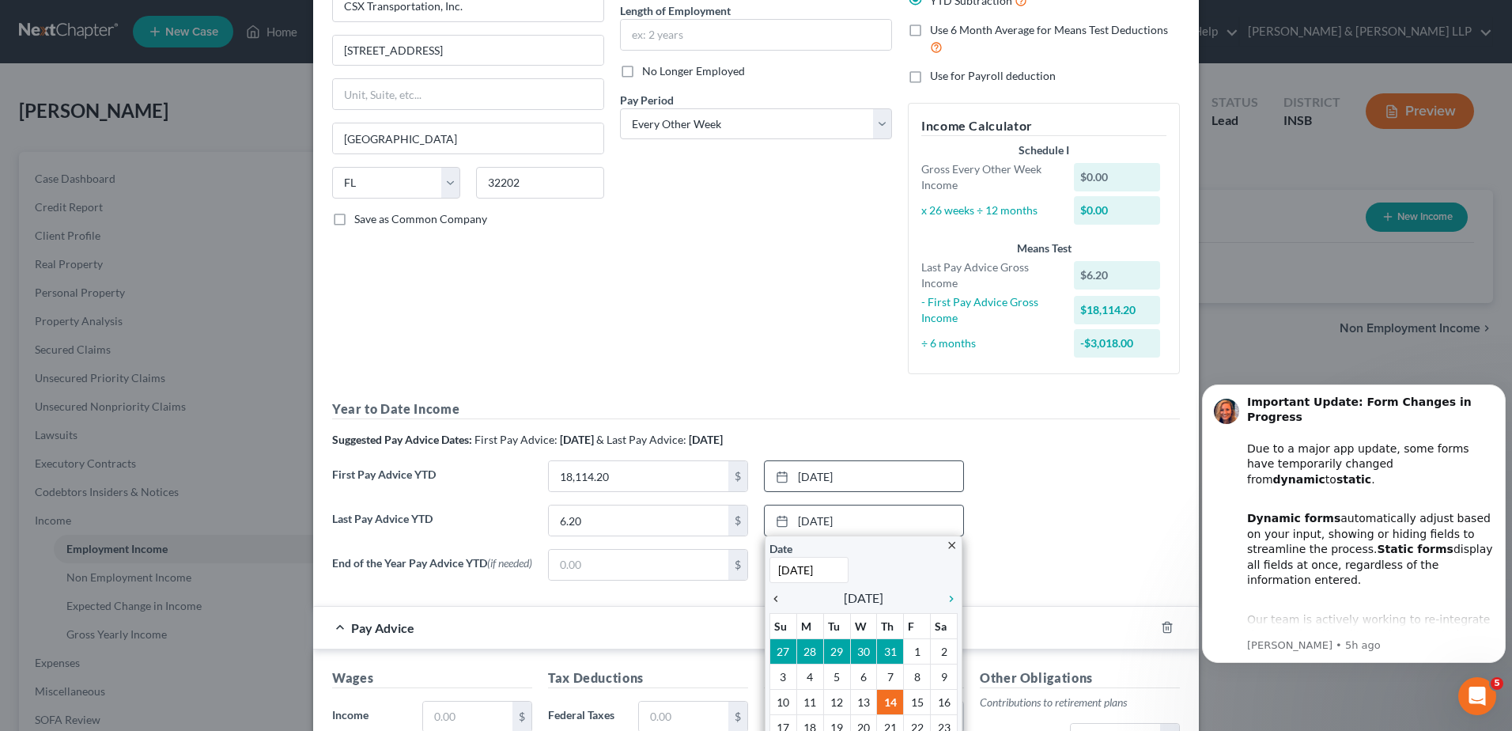
click at [770, 598] on icon "chevron_left" at bounding box center [780, 598] width 21 height 13
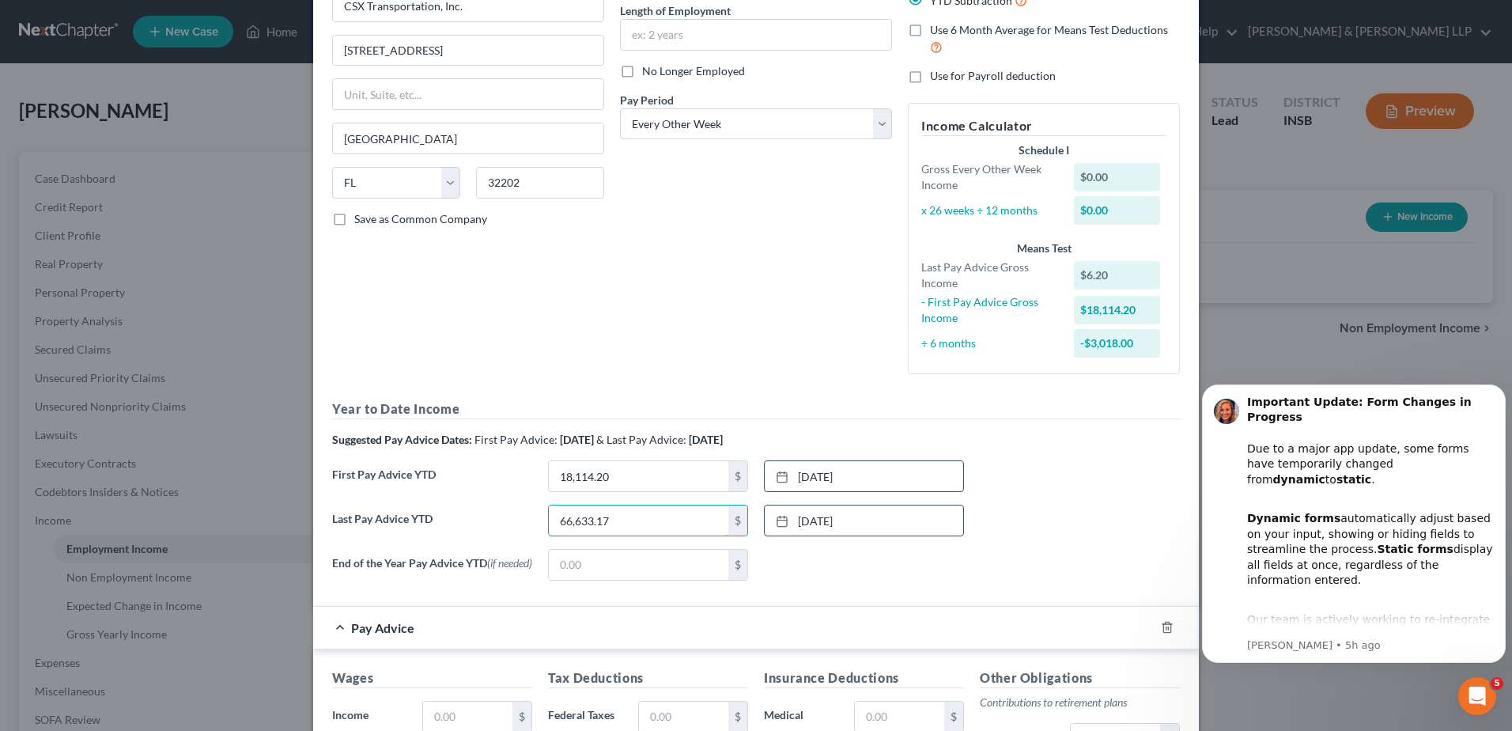
type input "66,633.17"
click at [878, 584] on div "End of the Year Pay Advice YTD (if needed) $ None close Date Time chevron_left …" at bounding box center [756, 571] width 864 height 44
type input "12,703.79"
click at [887, 552] on div "None close Date Time chevron_left [DATE] chevron_right Su M Tu W Th F Sa 27 28 …" at bounding box center [864, 565] width 216 height 32
click at [875, 478] on link "[DATE]" at bounding box center [864, 476] width 199 height 30
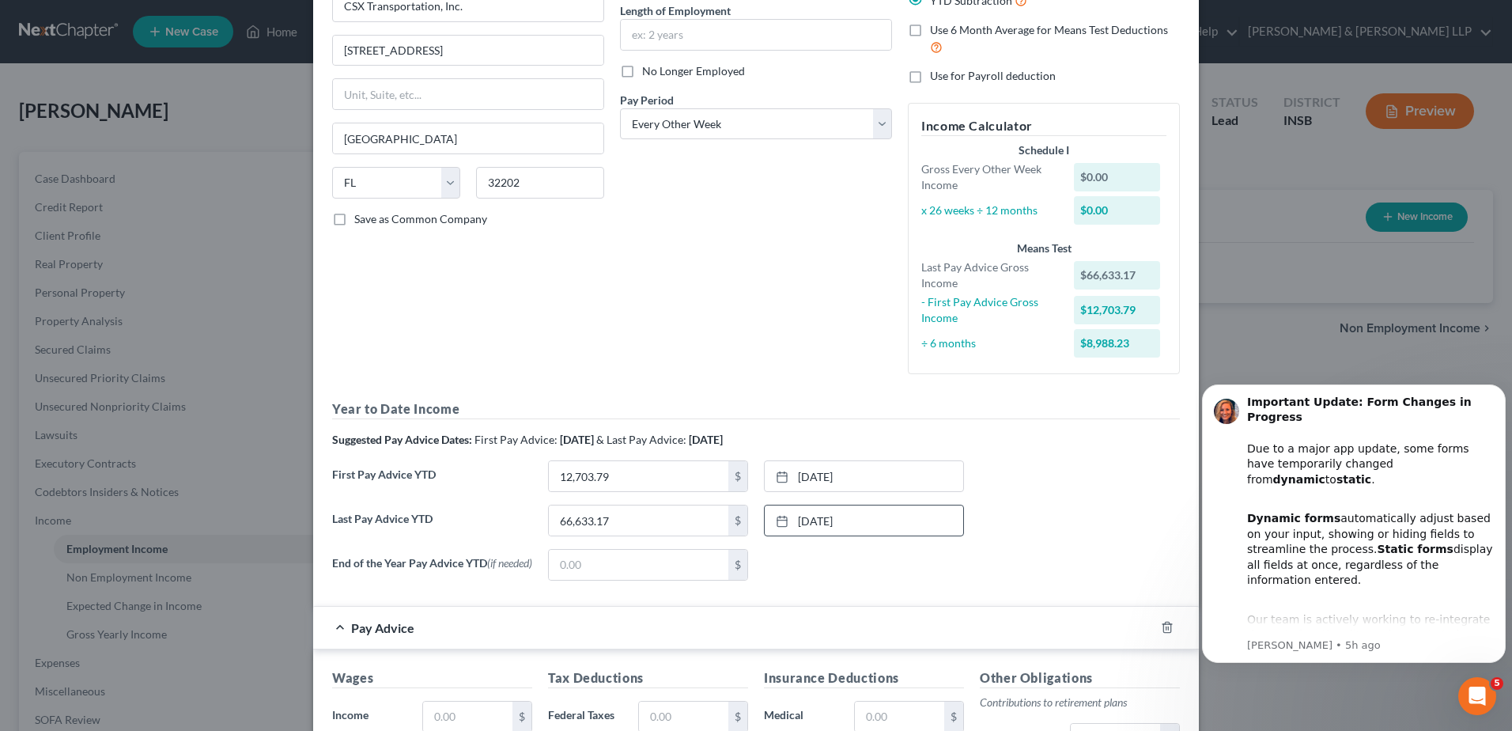
click at [1003, 590] on div "End of the Year Pay Advice YTD (if needed) $ None close Date Time chevron_left …" at bounding box center [756, 571] width 864 height 44
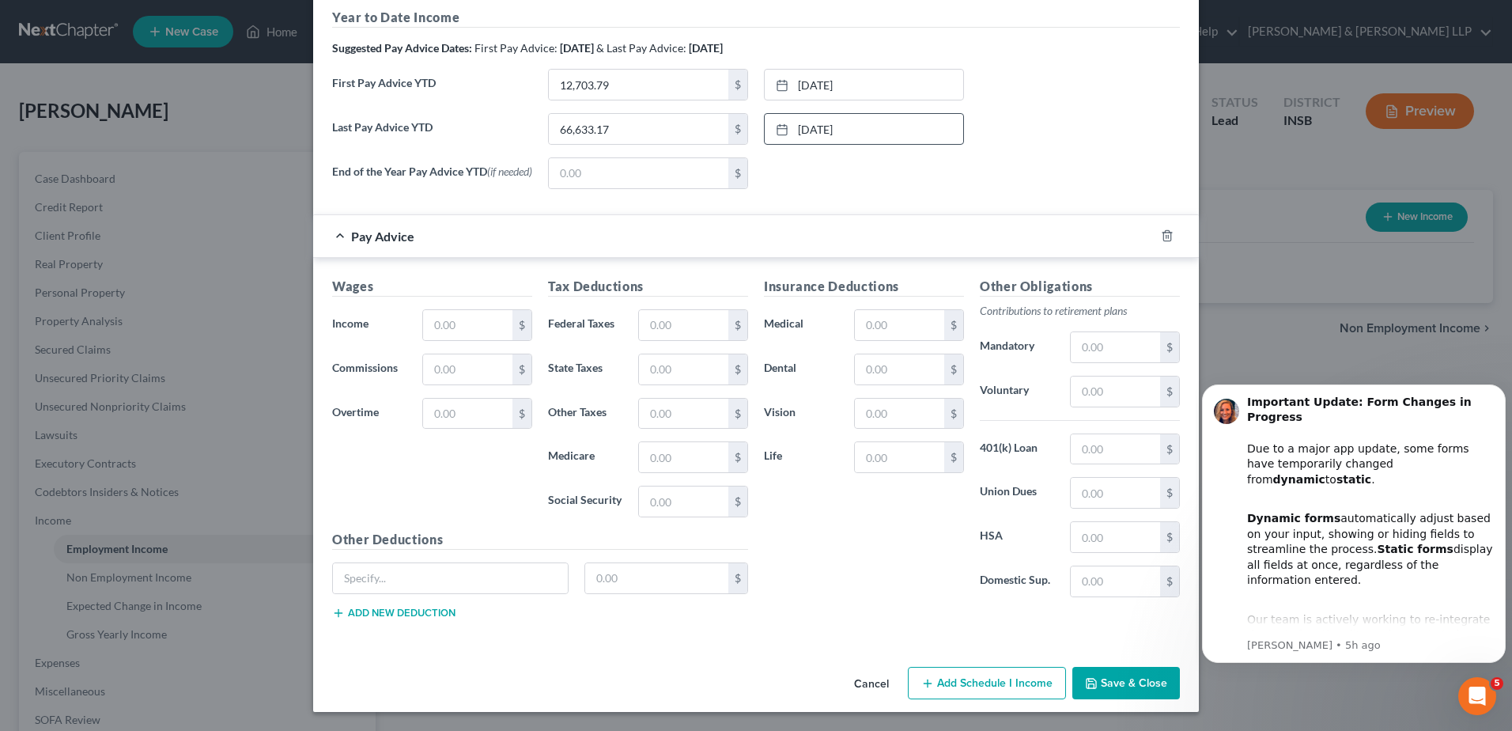
scroll to position [555, 0]
click at [457, 335] on input "text" at bounding box center [467, 325] width 89 height 30
type input "4,658.71"
click at [678, 331] on input "text" at bounding box center [683, 325] width 89 height 30
click at [653, 391] on div "Tax Deductions Federal Taxes $ State Taxes $ Other Taxes $ Medicare $ Social Se…" at bounding box center [648, 403] width 216 height 253
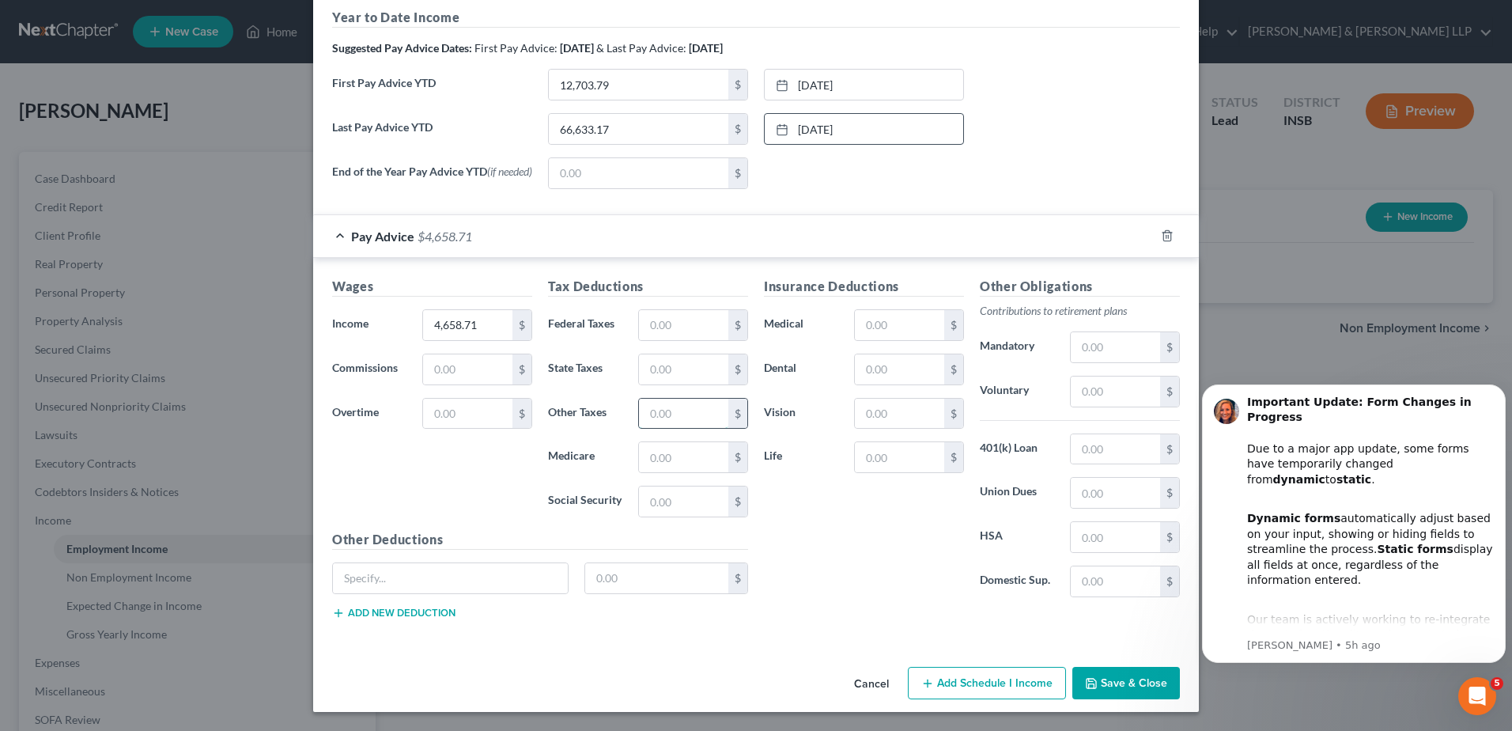
click at [652, 404] on input "text" at bounding box center [683, 414] width 89 height 30
click at [658, 377] on input "text" at bounding box center [683, 369] width 89 height 30
type input "131.44"
click at [655, 418] on input "text" at bounding box center [683, 414] width 89 height 30
type input "8"
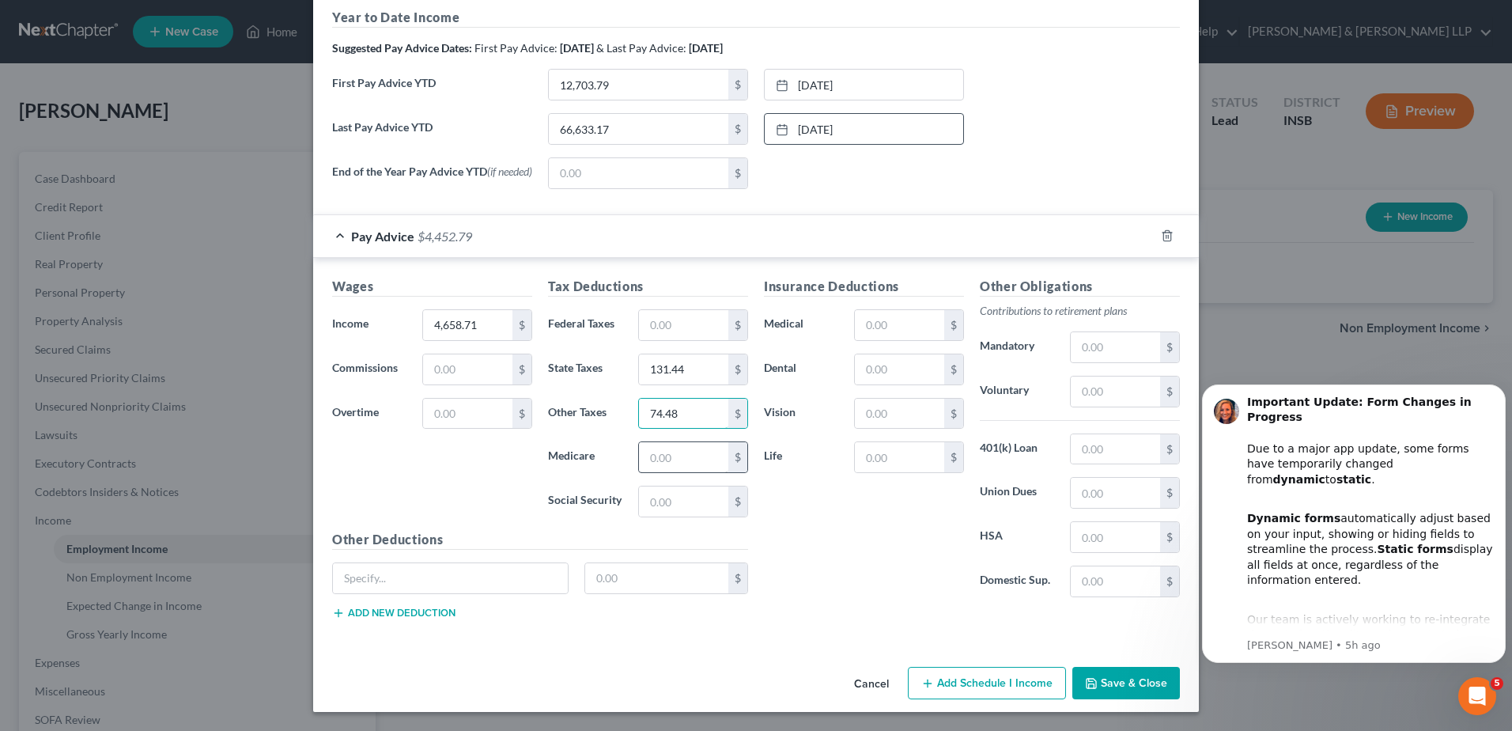
type input "74.48"
click at [668, 460] on input "text" at bounding box center [683, 457] width 89 height 30
click at [674, 331] on input "text" at bounding box center [683, 325] width 89 height 30
click at [676, 333] on input "text" at bounding box center [683, 325] width 89 height 30
type input "918.77"
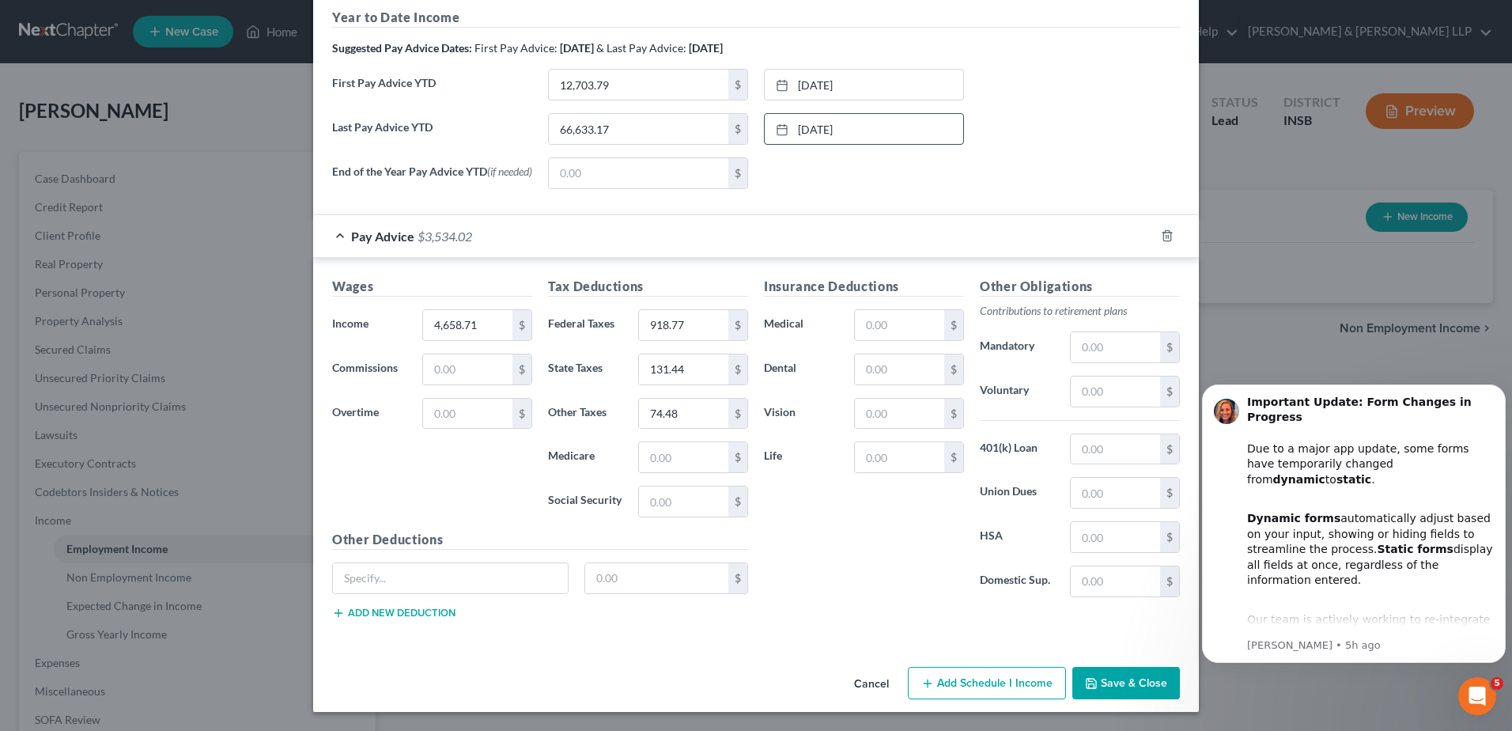
click at [684, 433] on div "Tax Deductions Federal Taxes 918.77 $ State Taxes 131.44 $ Other Taxes 74.48 $ …" at bounding box center [648, 403] width 216 height 253
click at [686, 448] on input "text" at bounding box center [683, 457] width 89 height 30
click at [690, 478] on div "Tax Deductions Federal Taxes 918.77 $ State Taxes 131.44 $ Other Taxes 74.48 $ …" at bounding box center [648, 403] width 216 height 253
click at [1074, 498] on input "text" at bounding box center [1115, 493] width 89 height 30
type input "90"
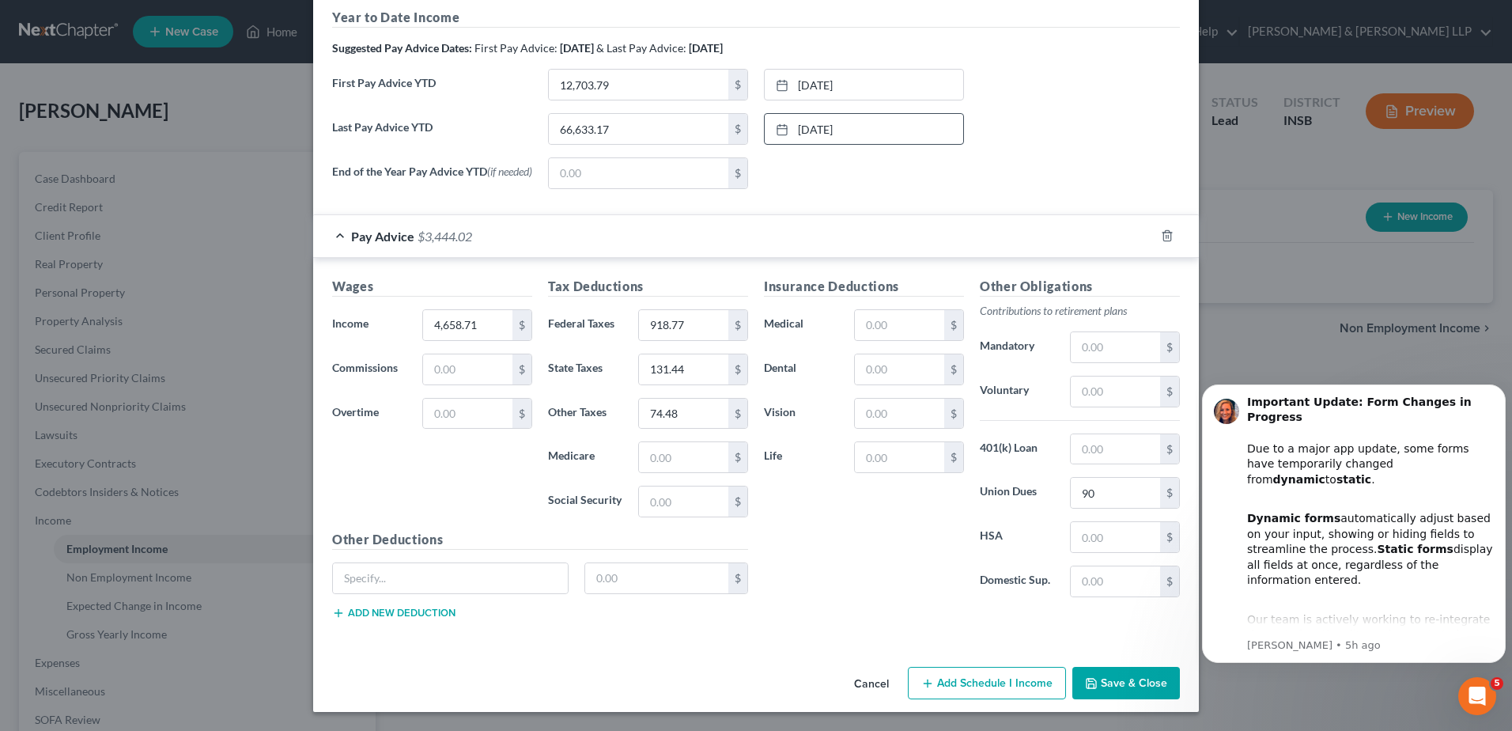
click at [904, 521] on div "Insurance Deductions Medical $ Dental $ Vision $ Life $" at bounding box center [864, 443] width 216 height 333
click at [897, 323] on input "text" at bounding box center [899, 325] width 89 height 30
click at [872, 323] on input "text" at bounding box center [899, 325] width 89 height 30
type input "138.77"
click at [800, 495] on div "Insurance Deductions Medical 138.77 $ Dental $ Vision $ Life $" at bounding box center [864, 443] width 216 height 333
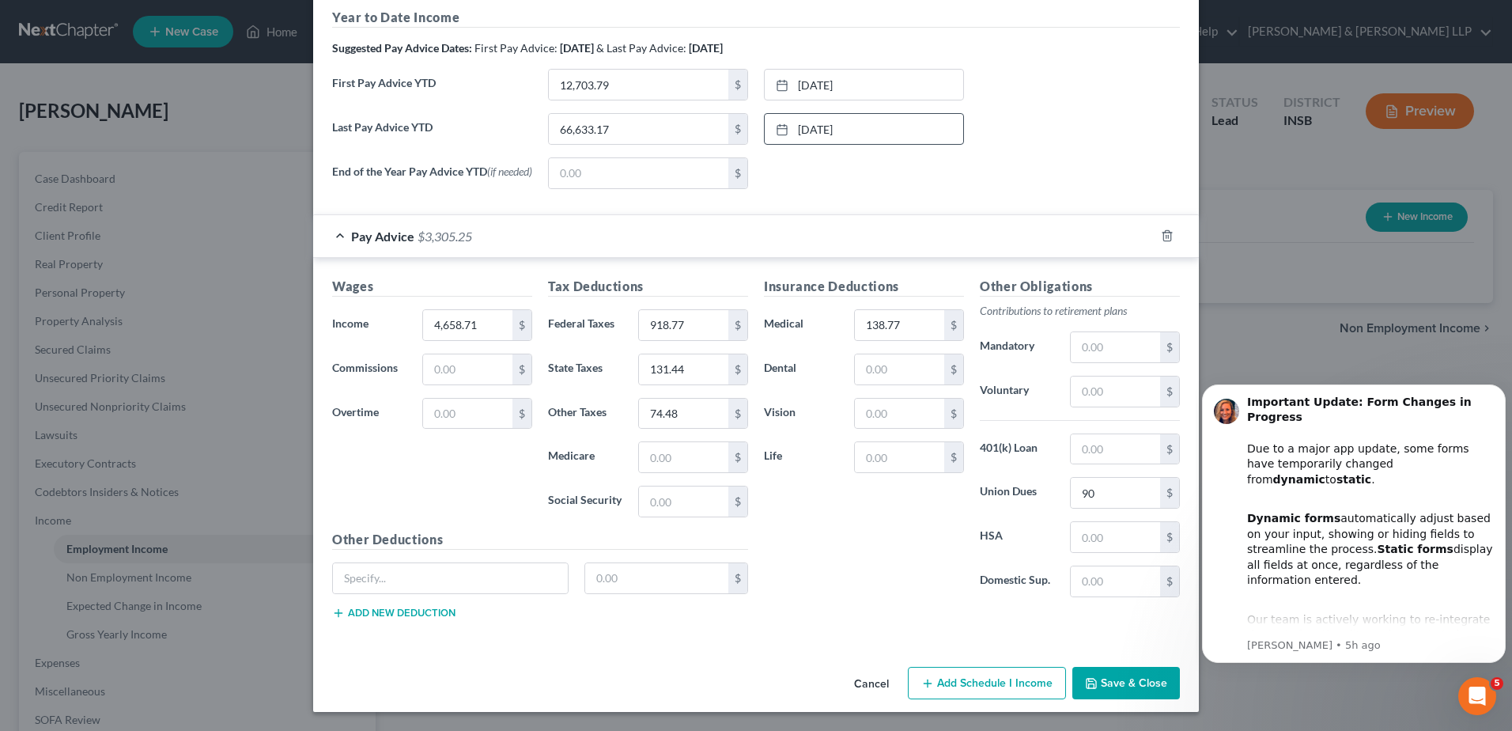
click at [1124, 688] on button "Save & Close" at bounding box center [1126, 683] width 108 height 33
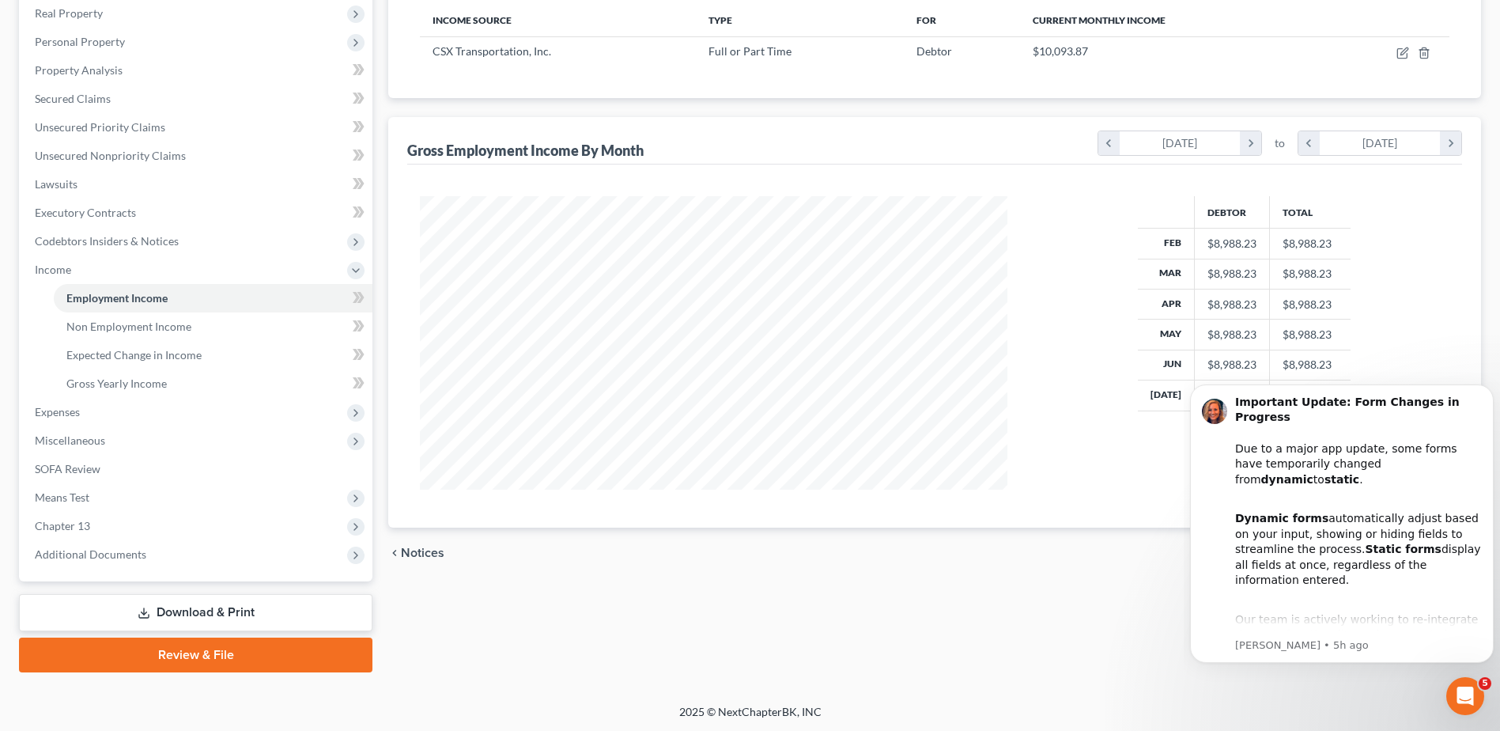
scroll to position [252, 0]
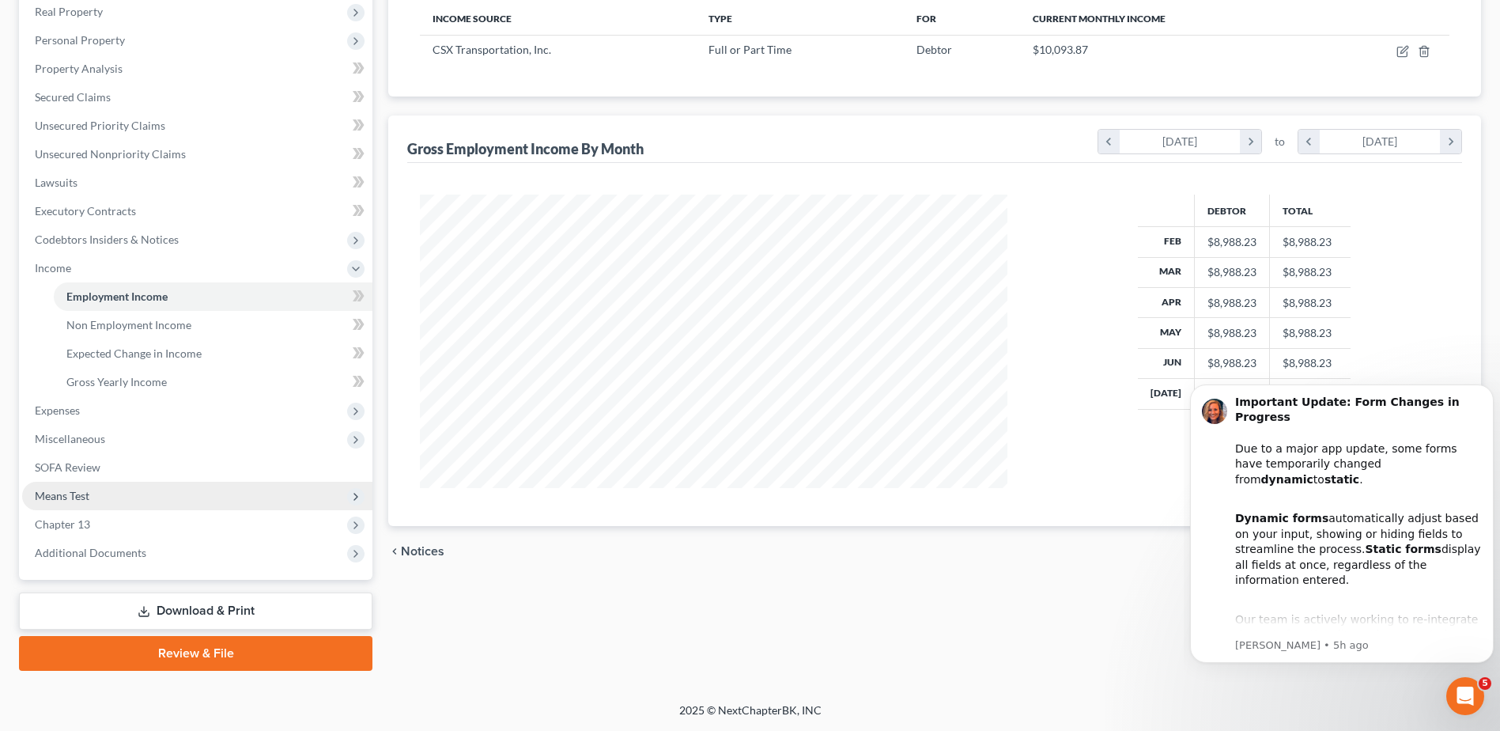
click at [99, 504] on span "Means Test" at bounding box center [197, 496] width 350 height 28
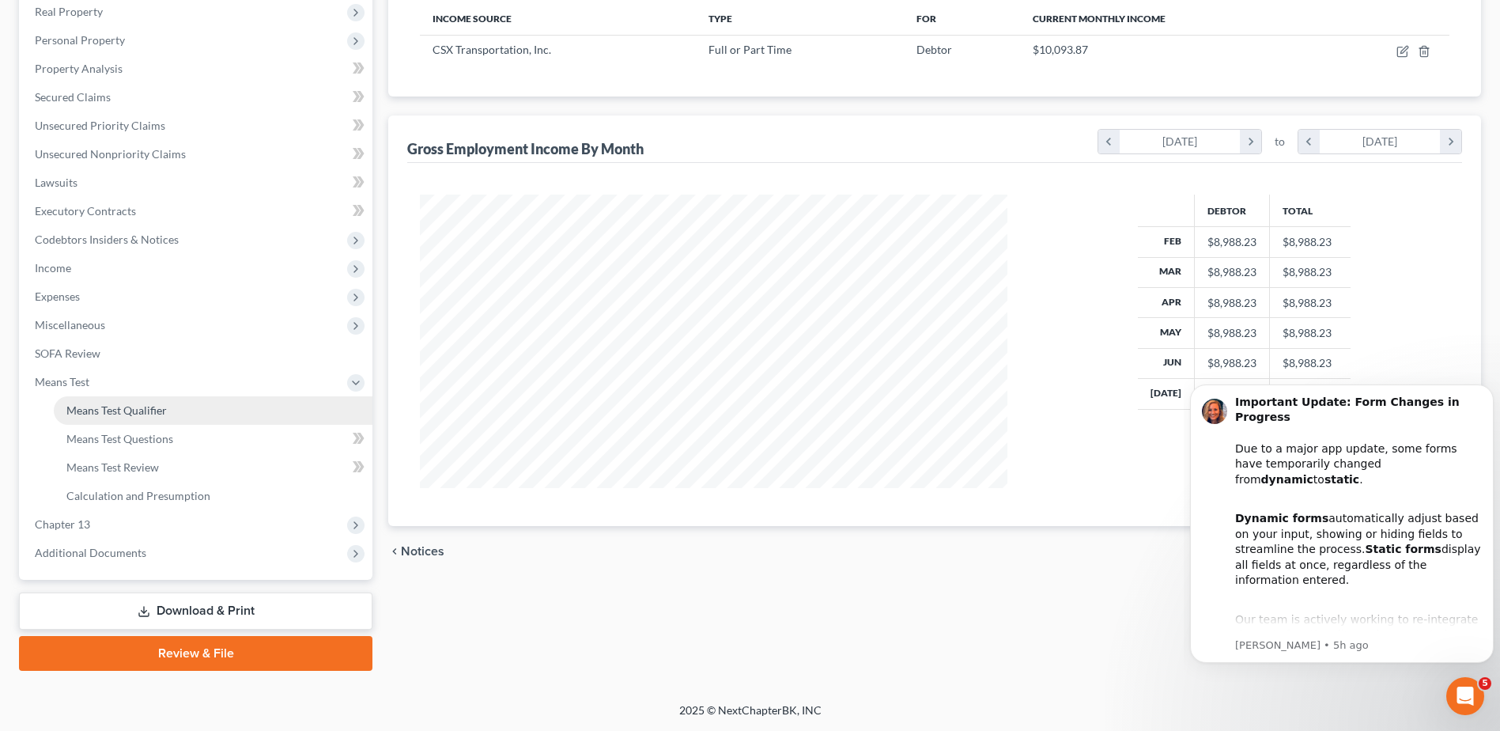
click at [151, 418] on link "Means Test Qualifier" at bounding box center [213, 410] width 319 height 28
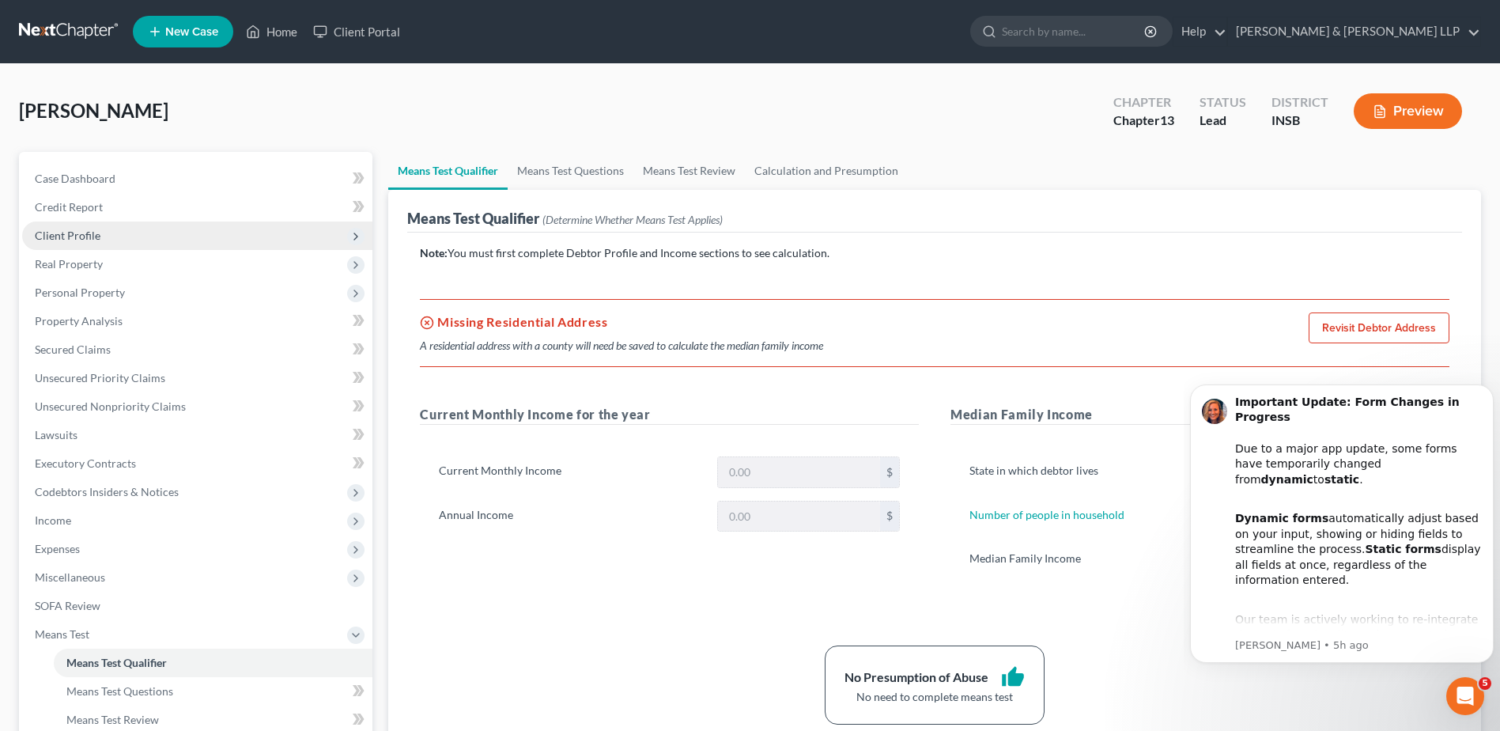
click at [110, 238] on span "Client Profile" at bounding box center [197, 235] width 350 height 28
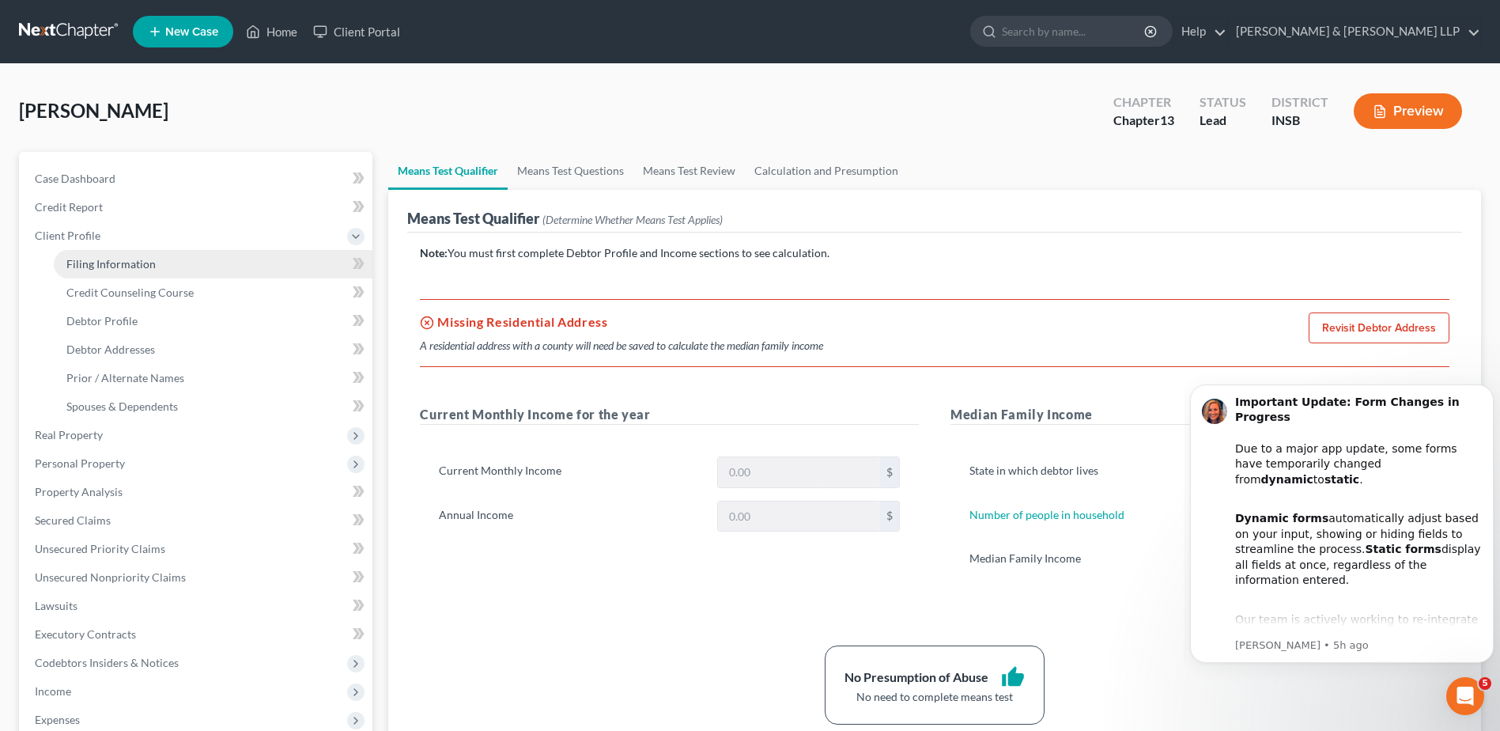
click at [116, 261] on span "Filing Information" at bounding box center [110, 263] width 89 height 13
select select "1"
select select "0"
select select "3"
select select "28"
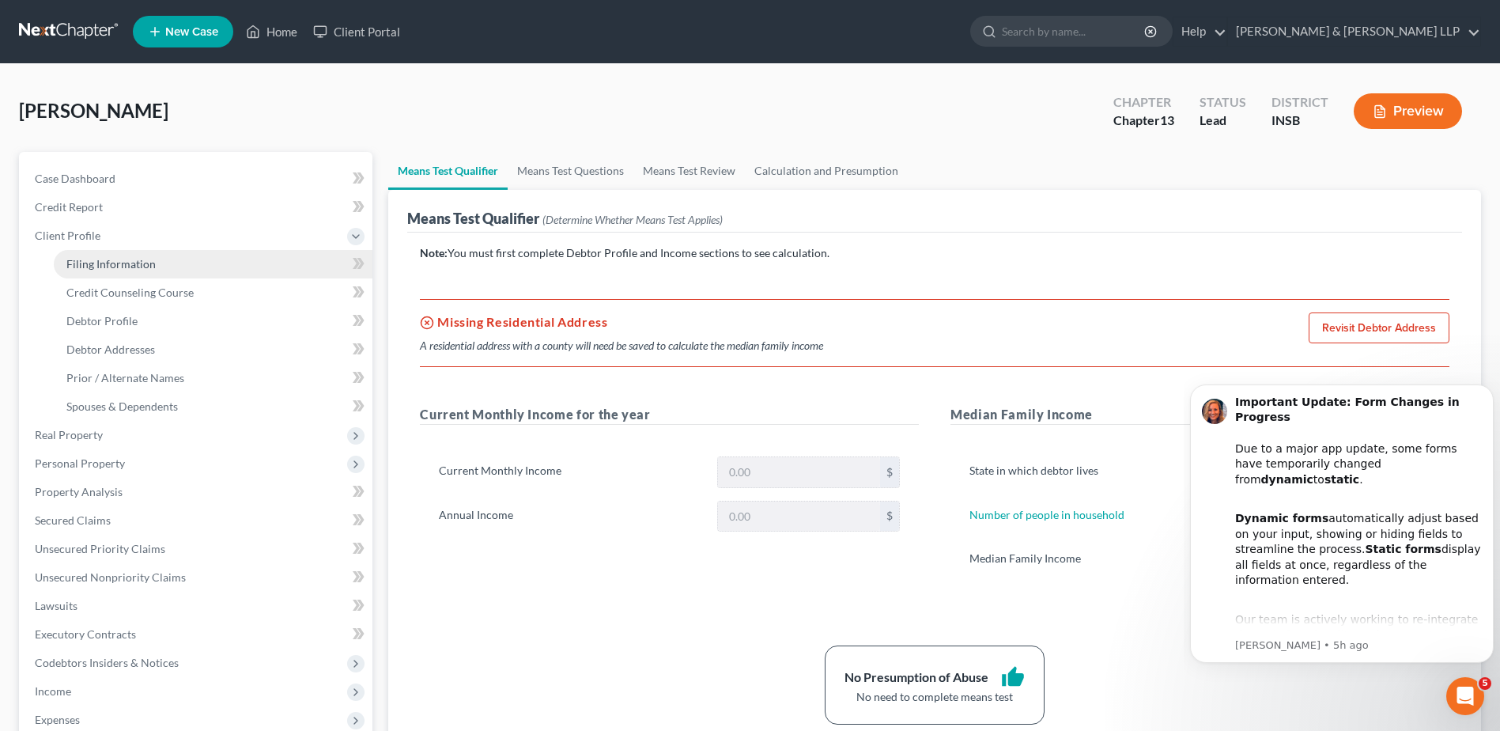
select select "15"
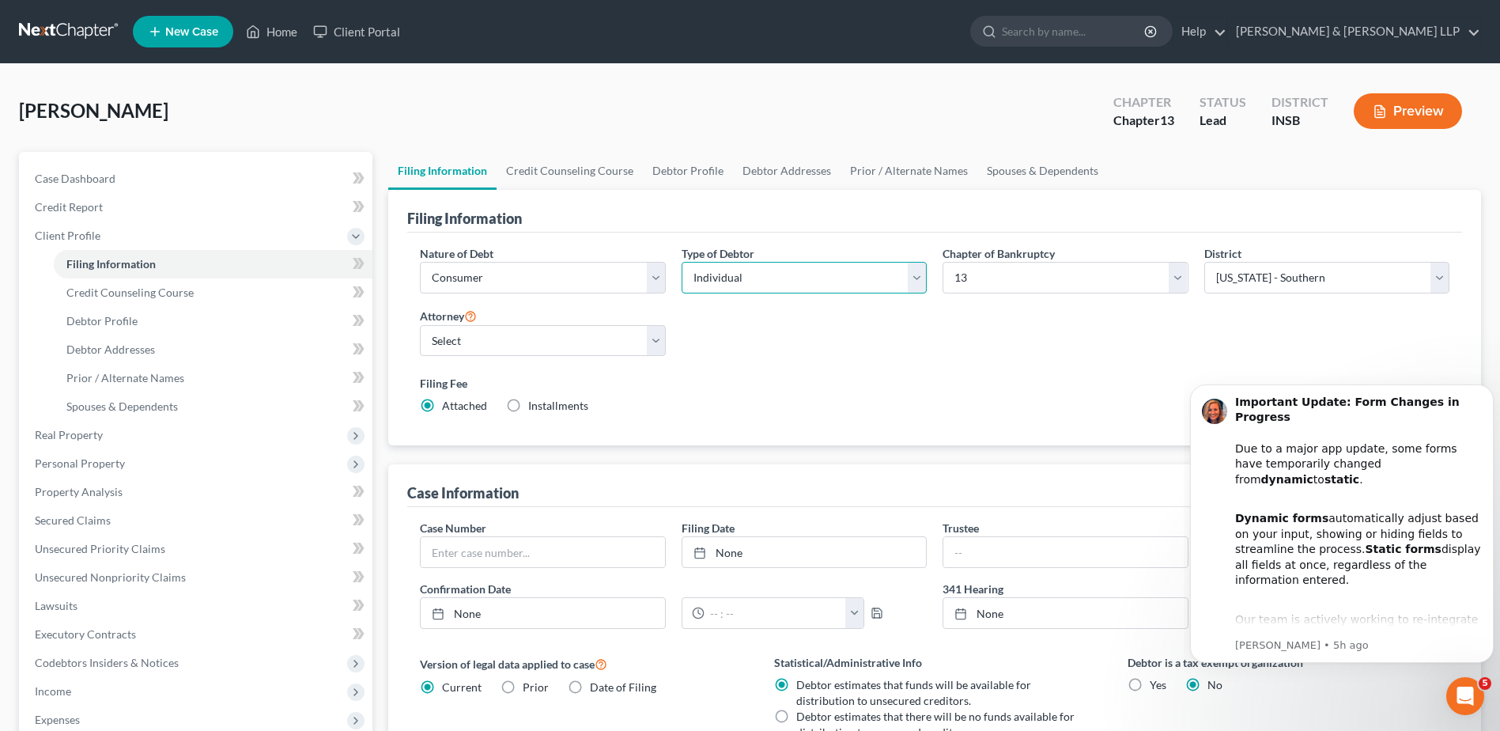
click at [860, 271] on select "Select Individual Joint" at bounding box center [804, 278] width 245 height 32
select select "1"
click at [682, 262] on select "Select Individual Joint" at bounding box center [804, 278] width 245 height 32
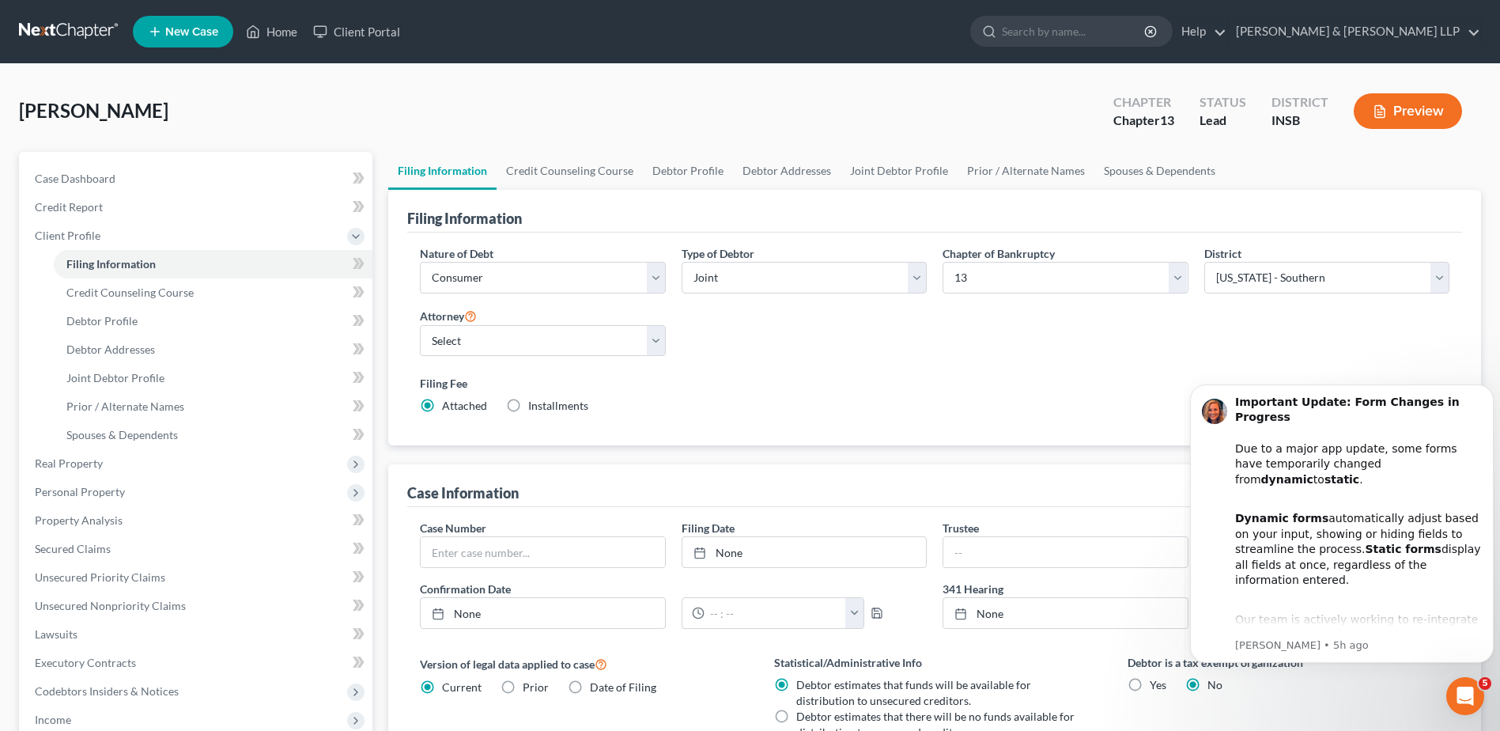
click at [789, 346] on div "Nature of Debt Select Business Consumer Other Nature of Business Select Clearin…" at bounding box center [935, 336] width 1046 height 182
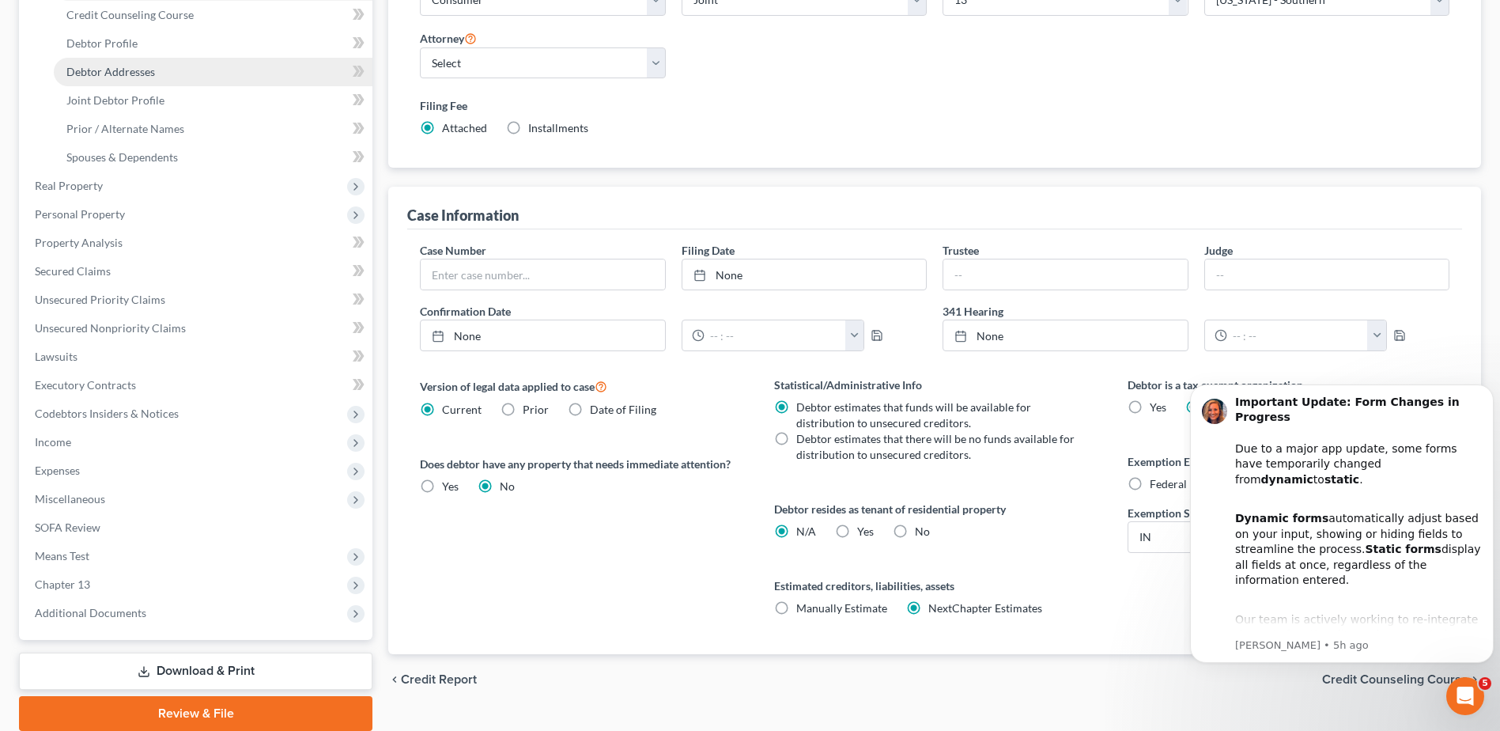
scroll to position [180, 0]
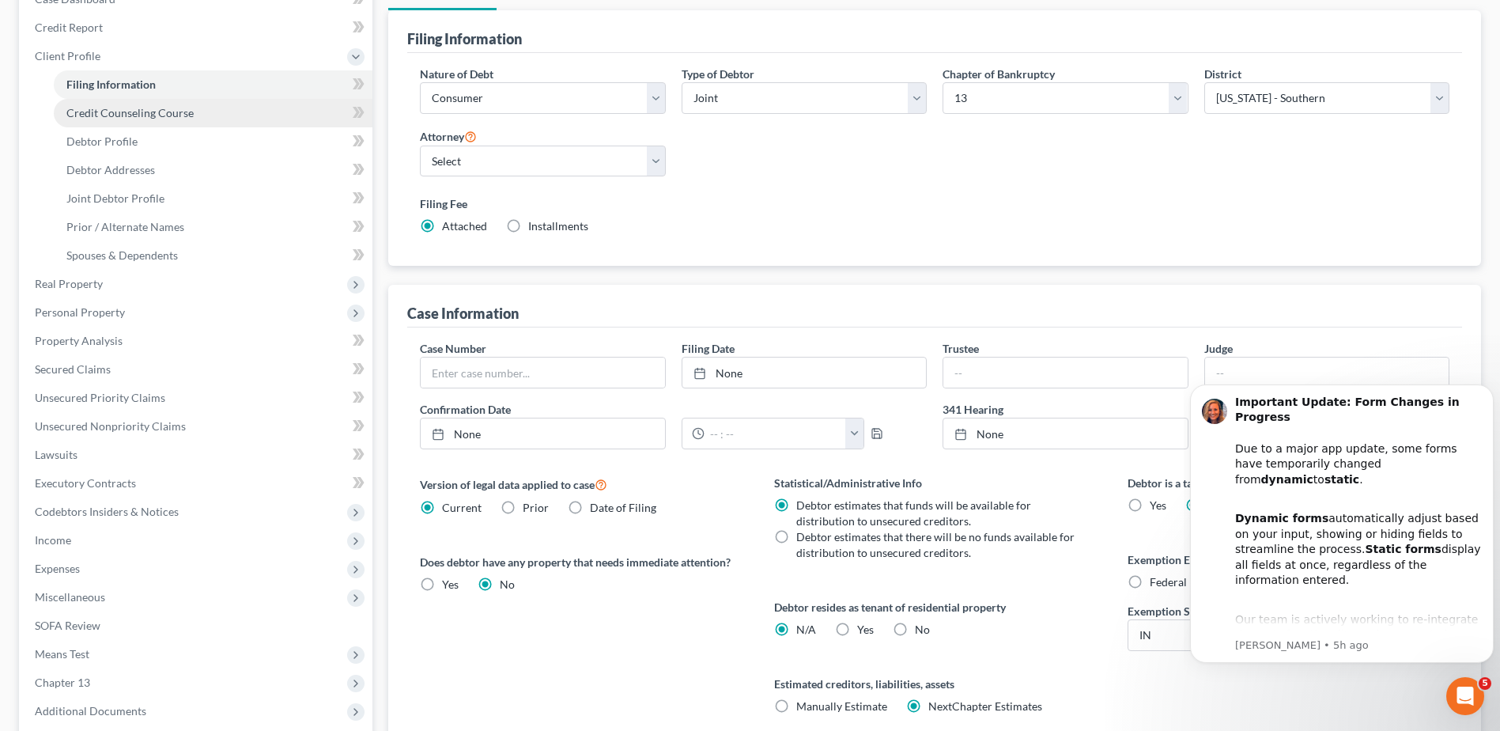
click at [199, 120] on link "Credit Counseling Course" at bounding box center [213, 113] width 319 height 28
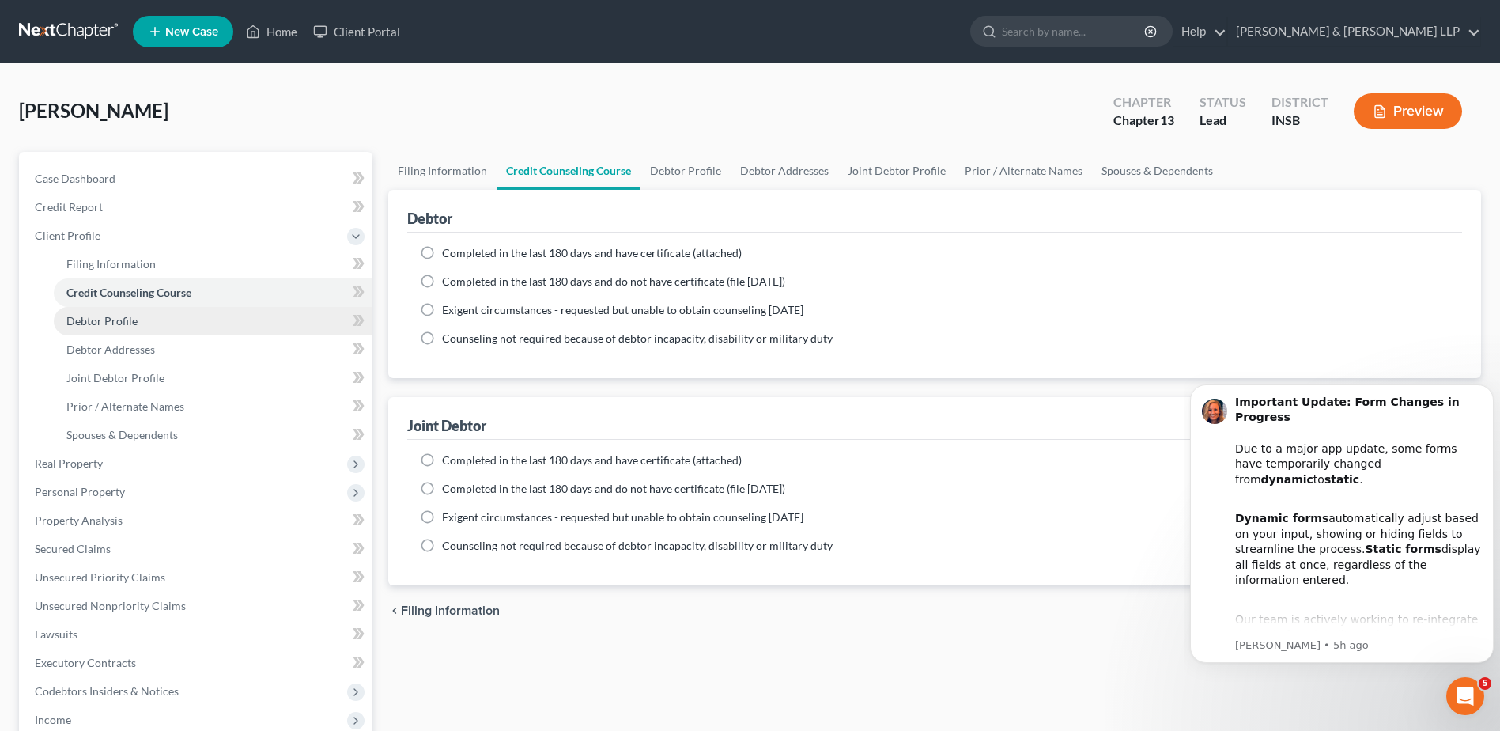
click at [210, 316] on link "Debtor Profile" at bounding box center [213, 321] width 319 height 28
select select "1"
select select "0"
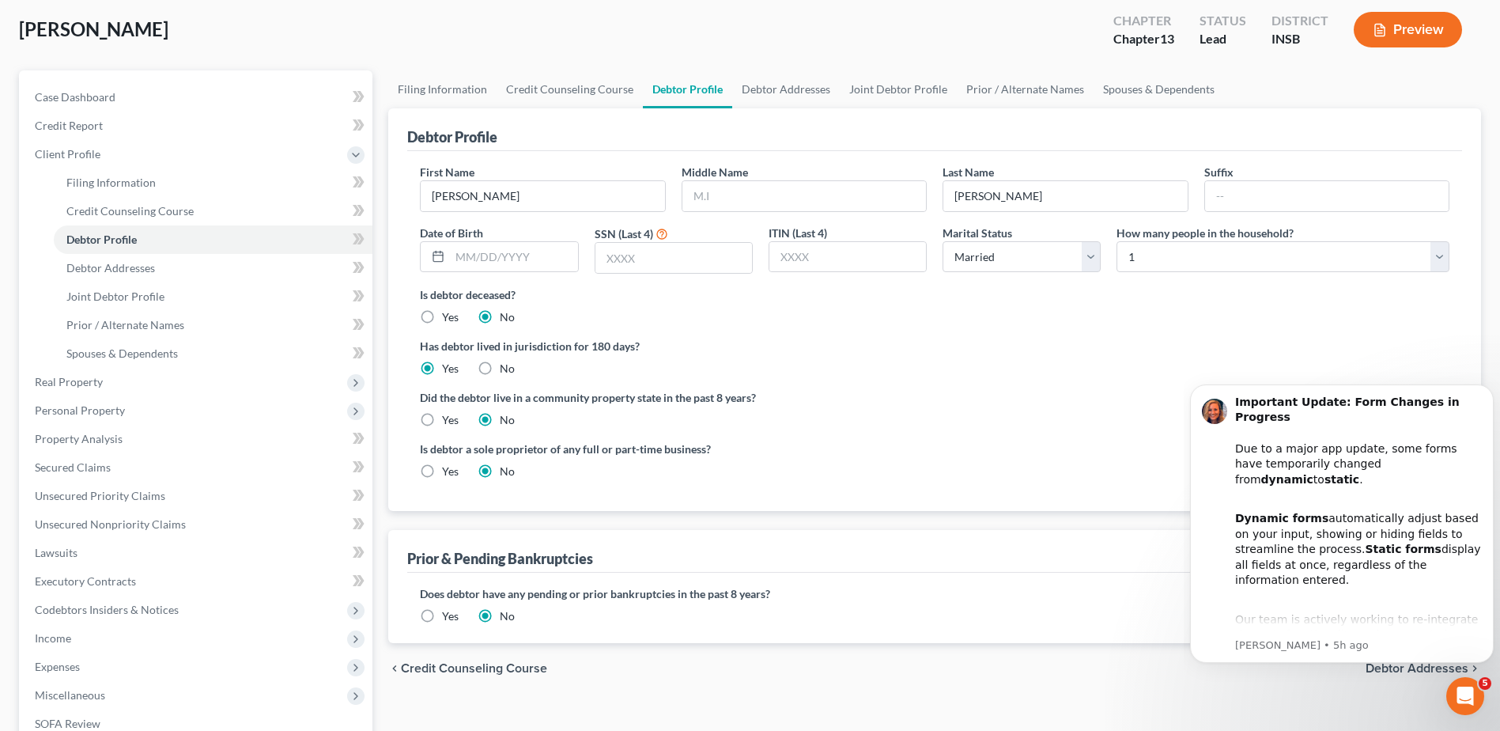
scroll to position [21, 0]
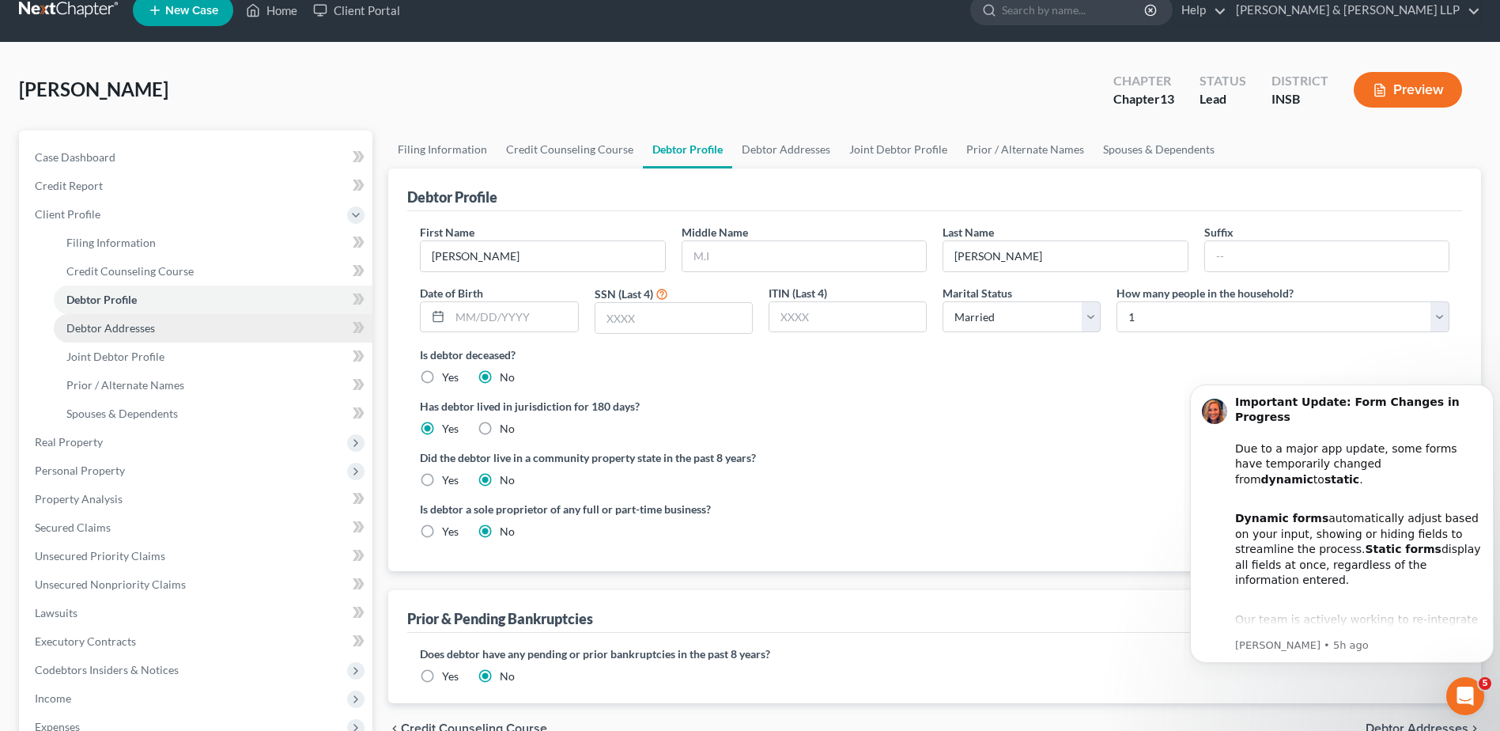
click at [210, 326] on link "Debtor Addresses" at bounding box center [213, 328] width 319 height 28
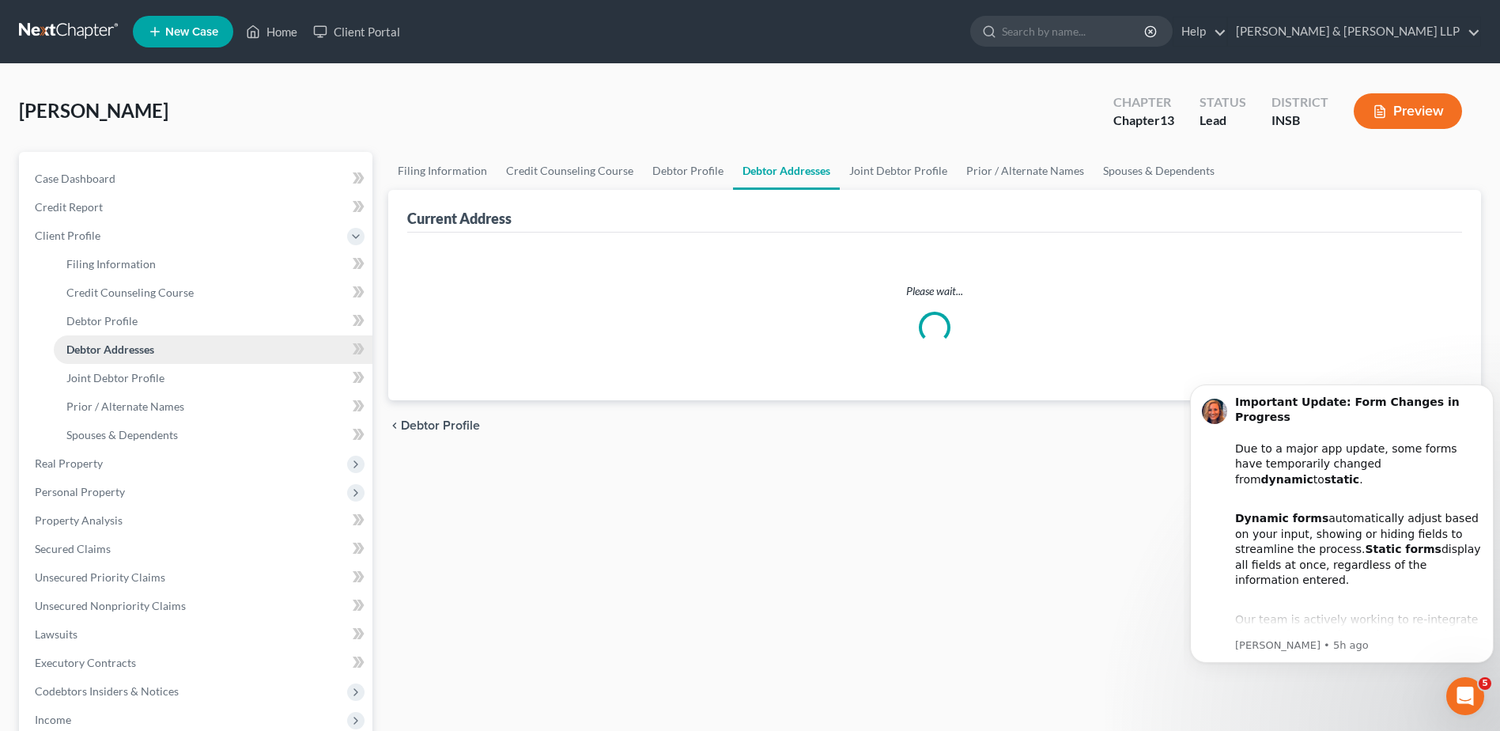
select select "0"
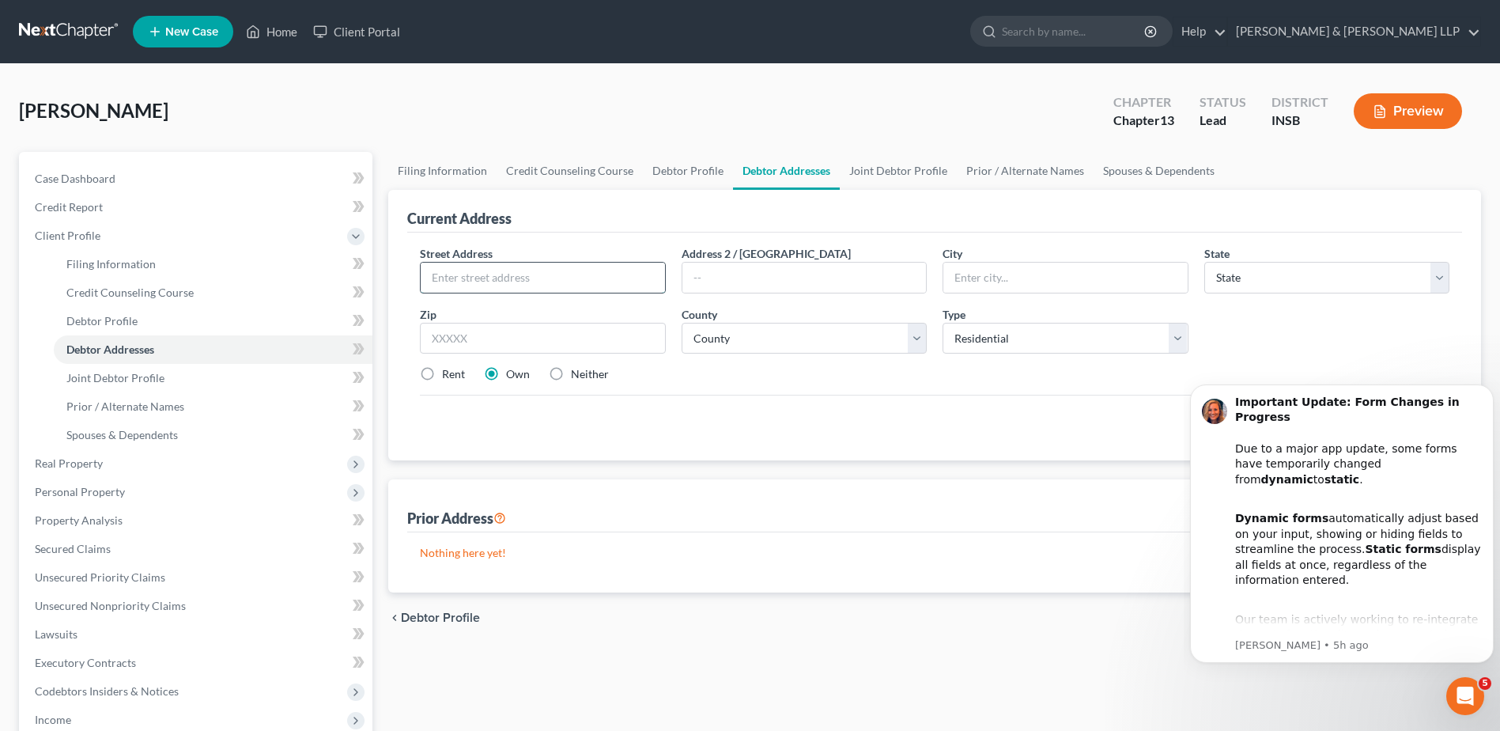
click at [542, 282] on input "text" at bounding box center [543, 278] width 244 height 30
type input "[STREET_ADDRESS]"
type input "Avon"
select select "15"
type input "46122"
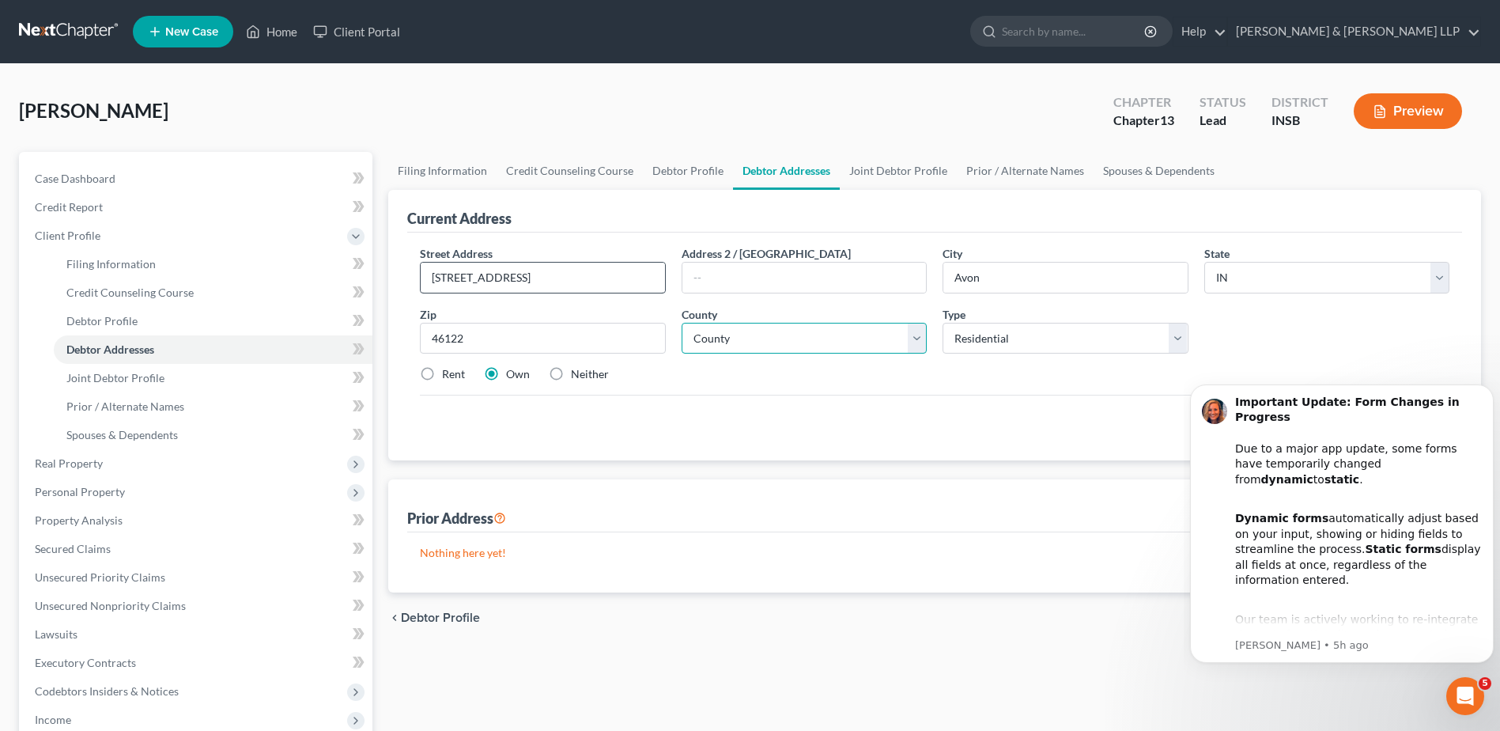
type input "[GEOGRAPHIC_DATA]"
click at [789, 356] on div "Street Address * [STREET_ADDRESS] * [GEOGRAPHIC_DATA] * State [US_STATE] AK AR …" at bounding box center [935, 320] width 1046 height 150
click at [793, 348] on select "County [GEOGRAPHIC_DATA] [GEOGRAPHIC_DATA] [GEOGRAPHIC_DATA] [GEOGRAPHIC_DATA] …" at bounding box center [804, 339] width 245 height 32
select select "31"
click at [682, 323] on select "County [GEOGRAPHIC_DATA] [GEOGRAPHIC_DATA] [GEOGRAPHIC_DATA] [GEOGRAPHIC_DATA] …" at bounding box center [804, 339] width 245 height 32
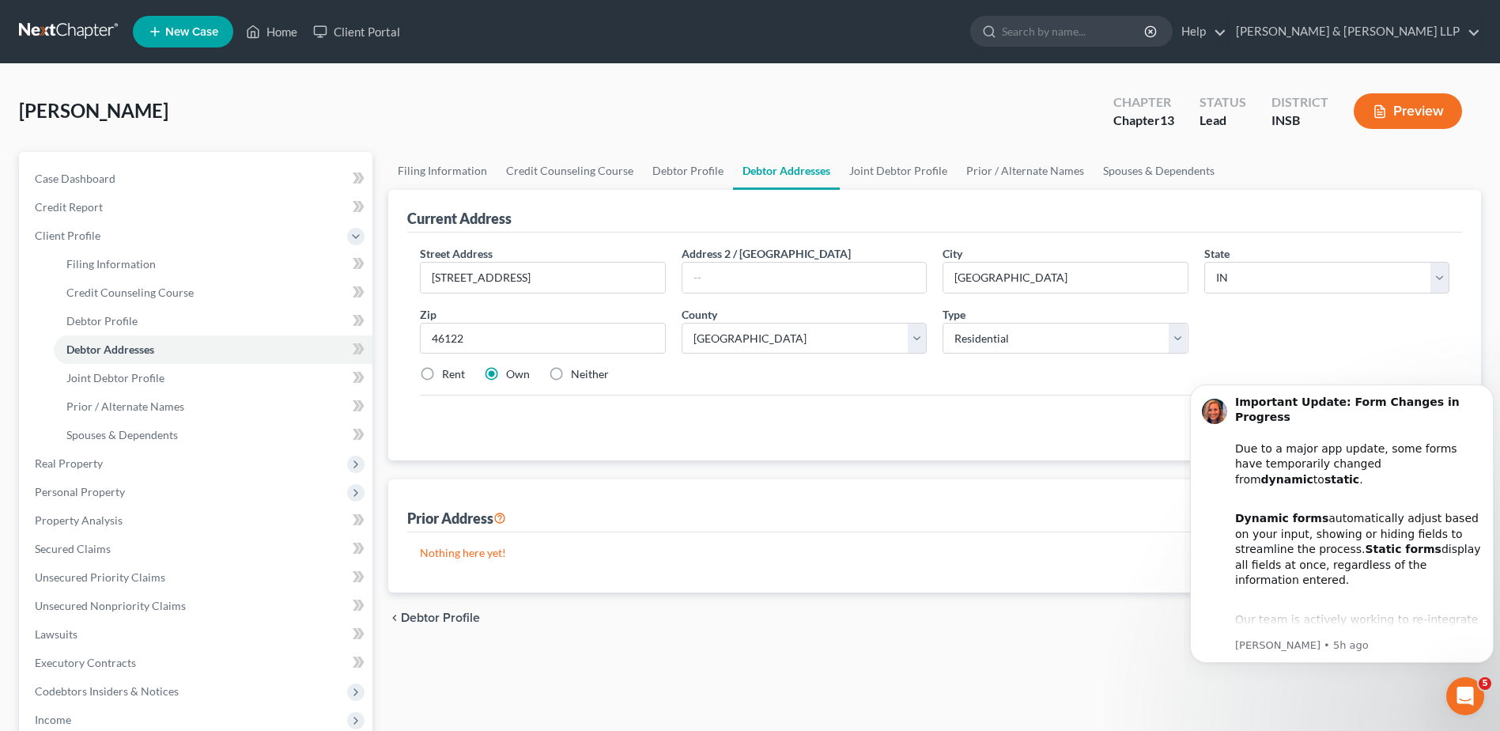
click at [757, 424] on div "Cancel Save Address" at bounding box center [935, 418] width 1030 height 47
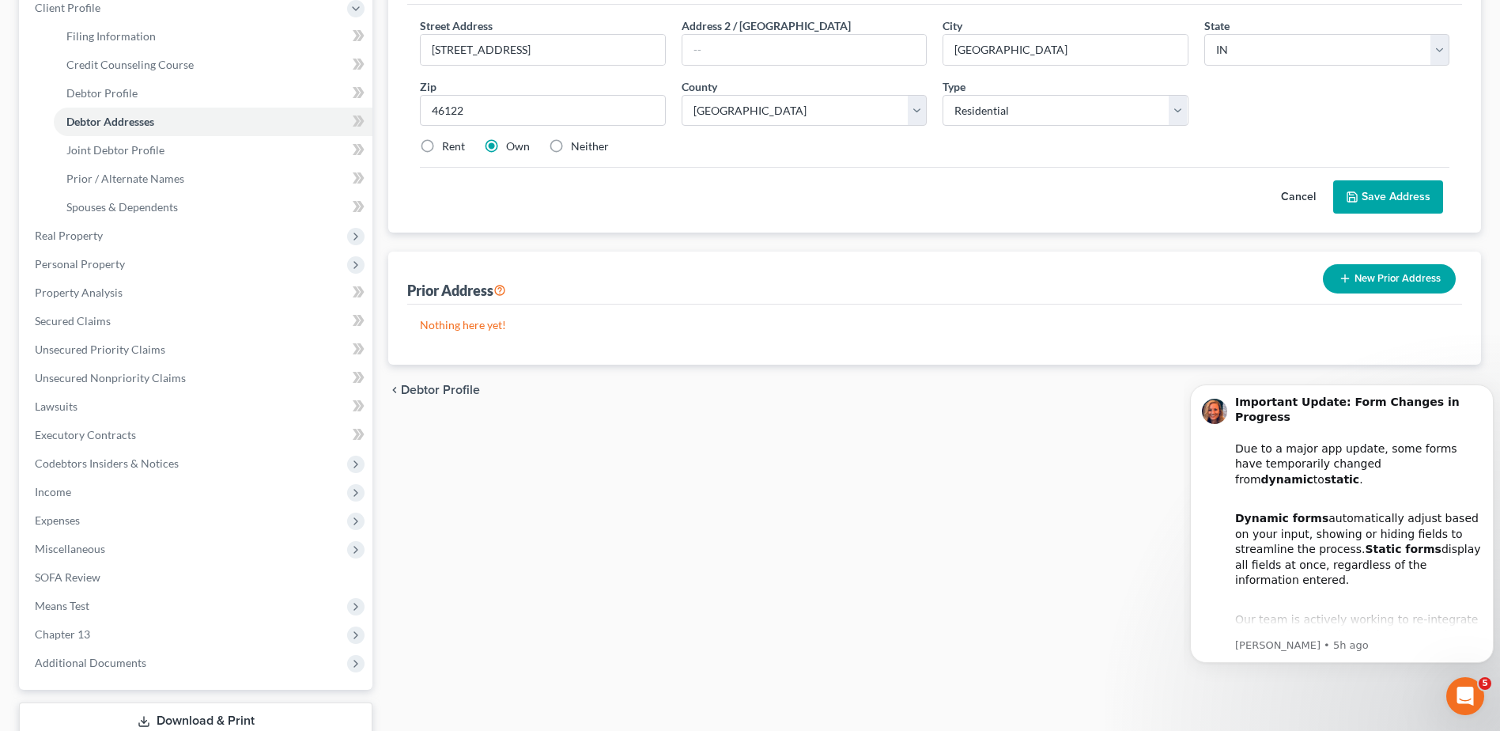
scroll to position [237, 0]
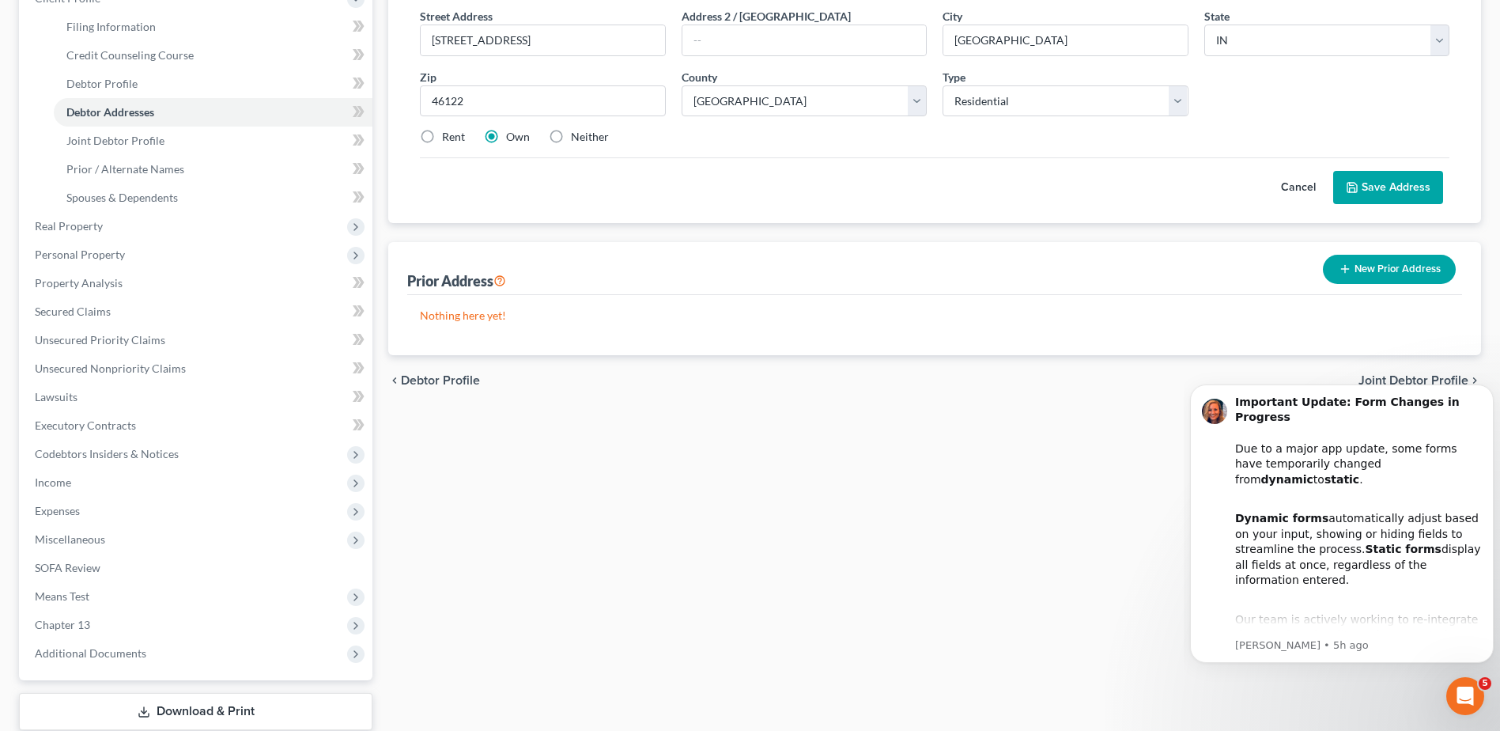
click at [1365, 175] on button "Save Address" at bounding box center [1388, 187] width 110 height 33
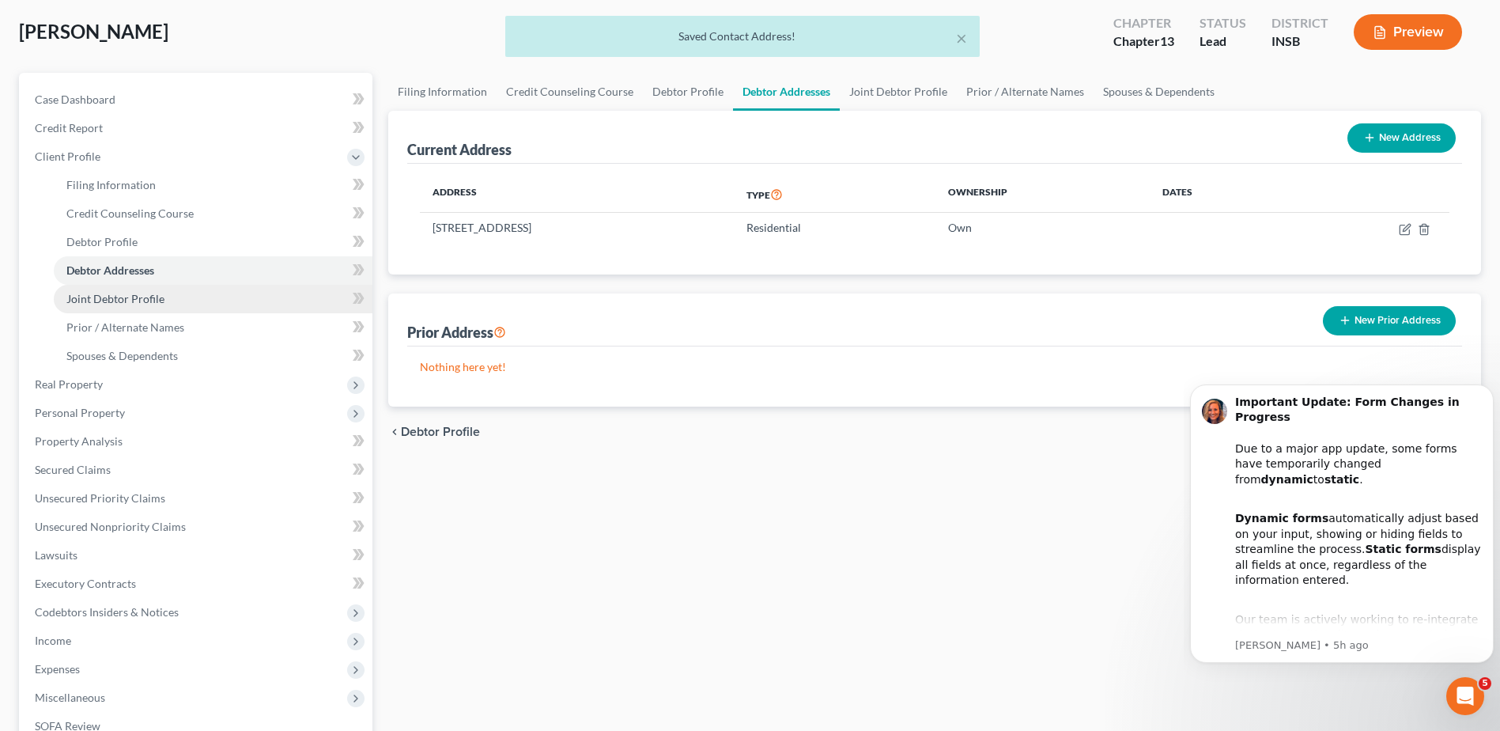
click at [79, 292] on span "Joint Debtor Profile" at bounding box center [115, 298] width 98 height 13
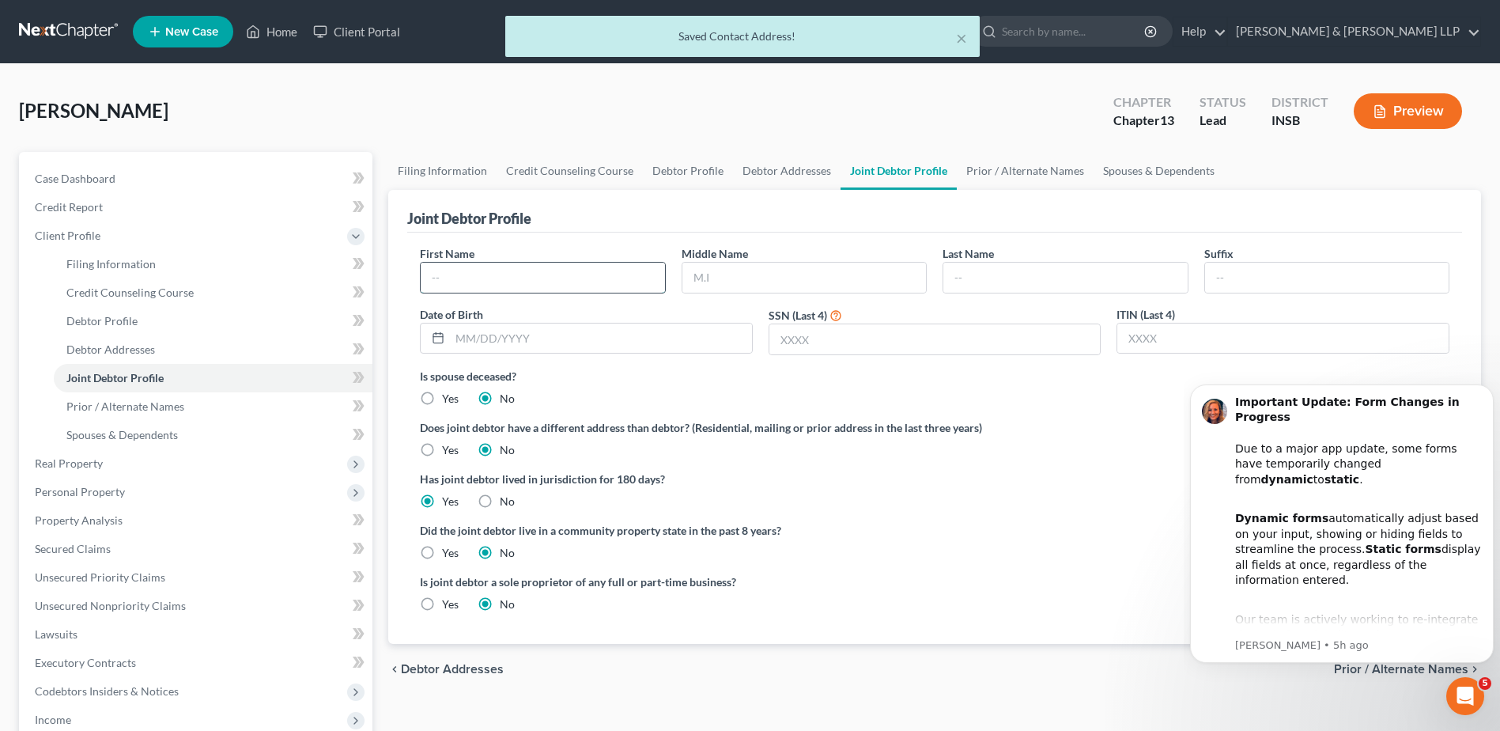
click at [547, 286] on input "text" at bounding box center [543, 278] width 244 height 30
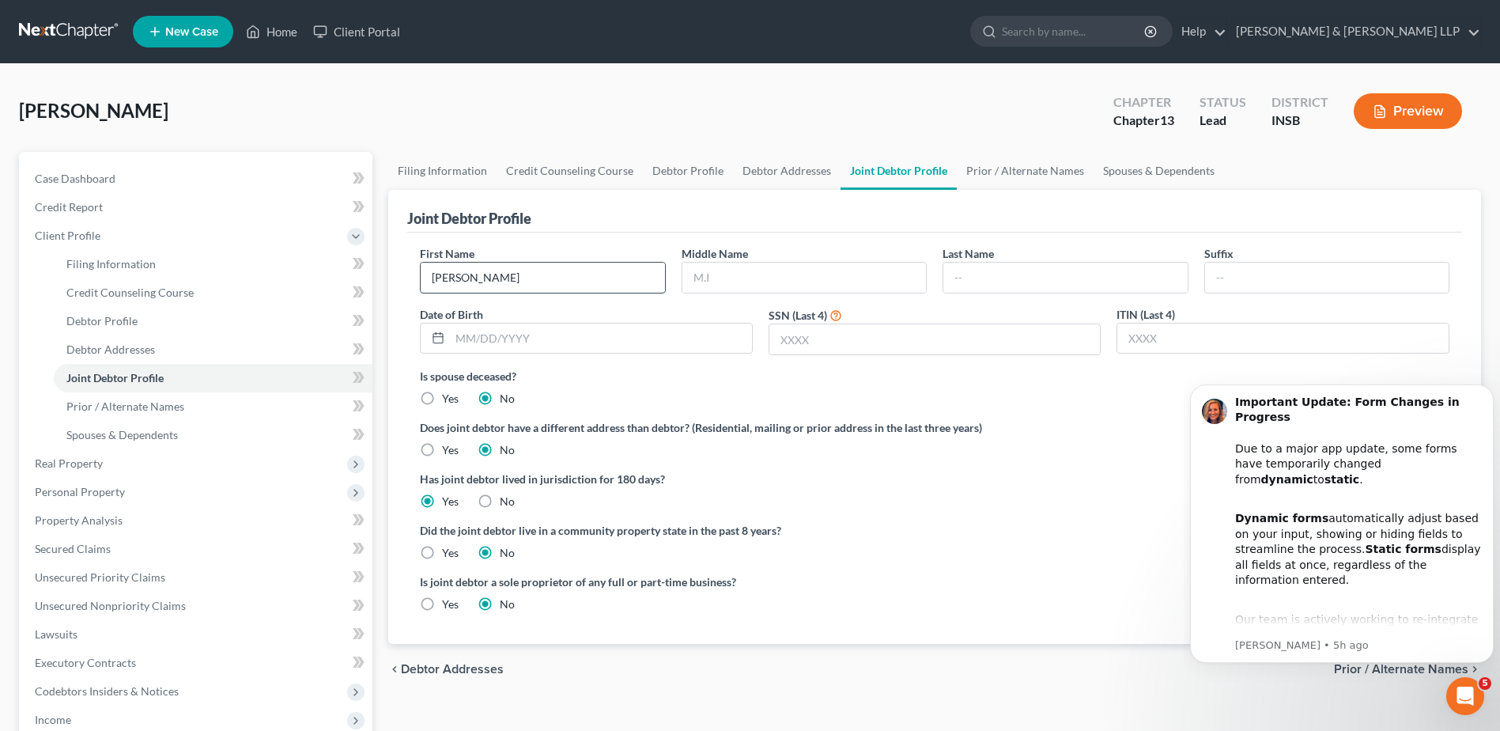
type input "[PERSON_NAME]"
type input "A"
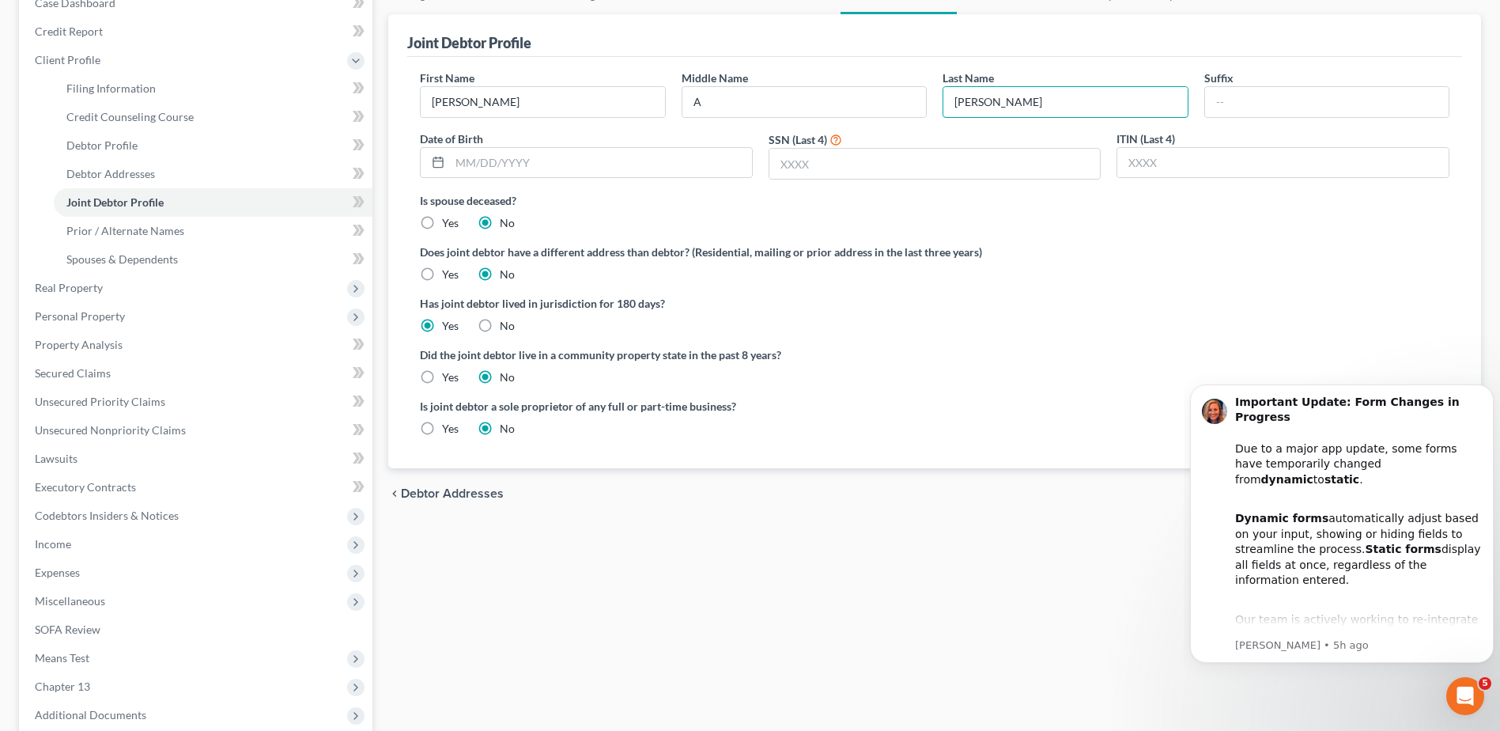
scroll to position [316, 0]
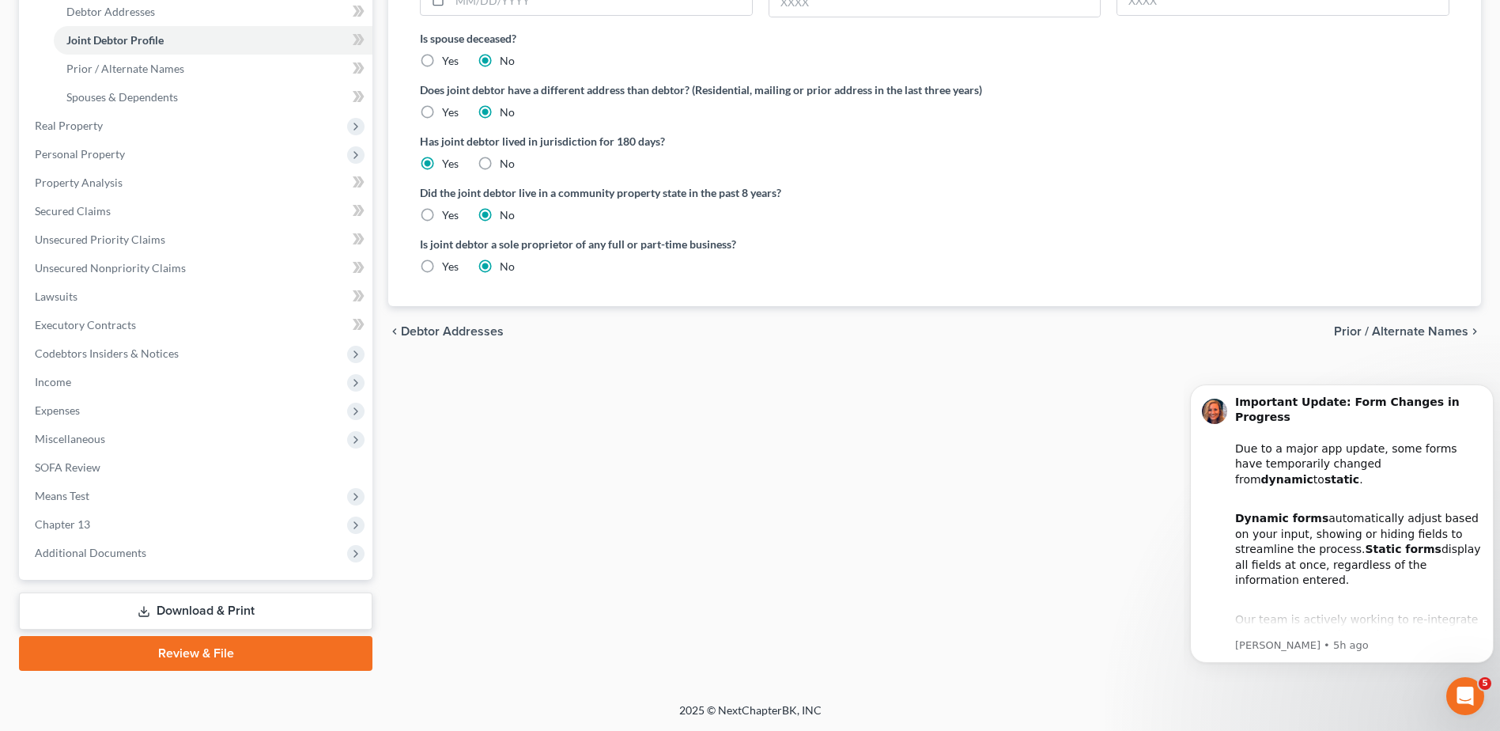
type input "[PERSON_NAME]"
click at [1405, 328] on span "Prior / Alternate Names" at bounding box center [1401, 331] width 134 height 13
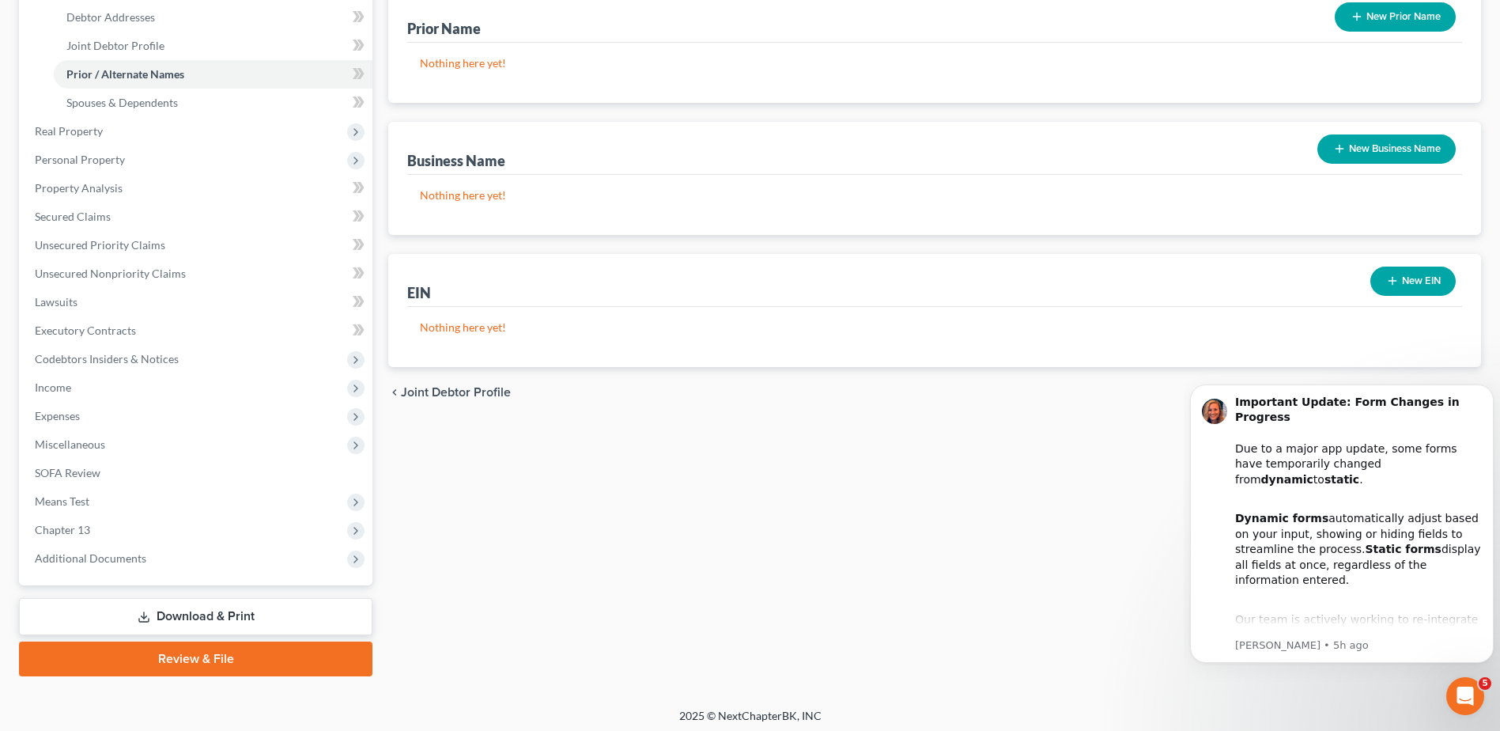
scroll to position [338, 0]
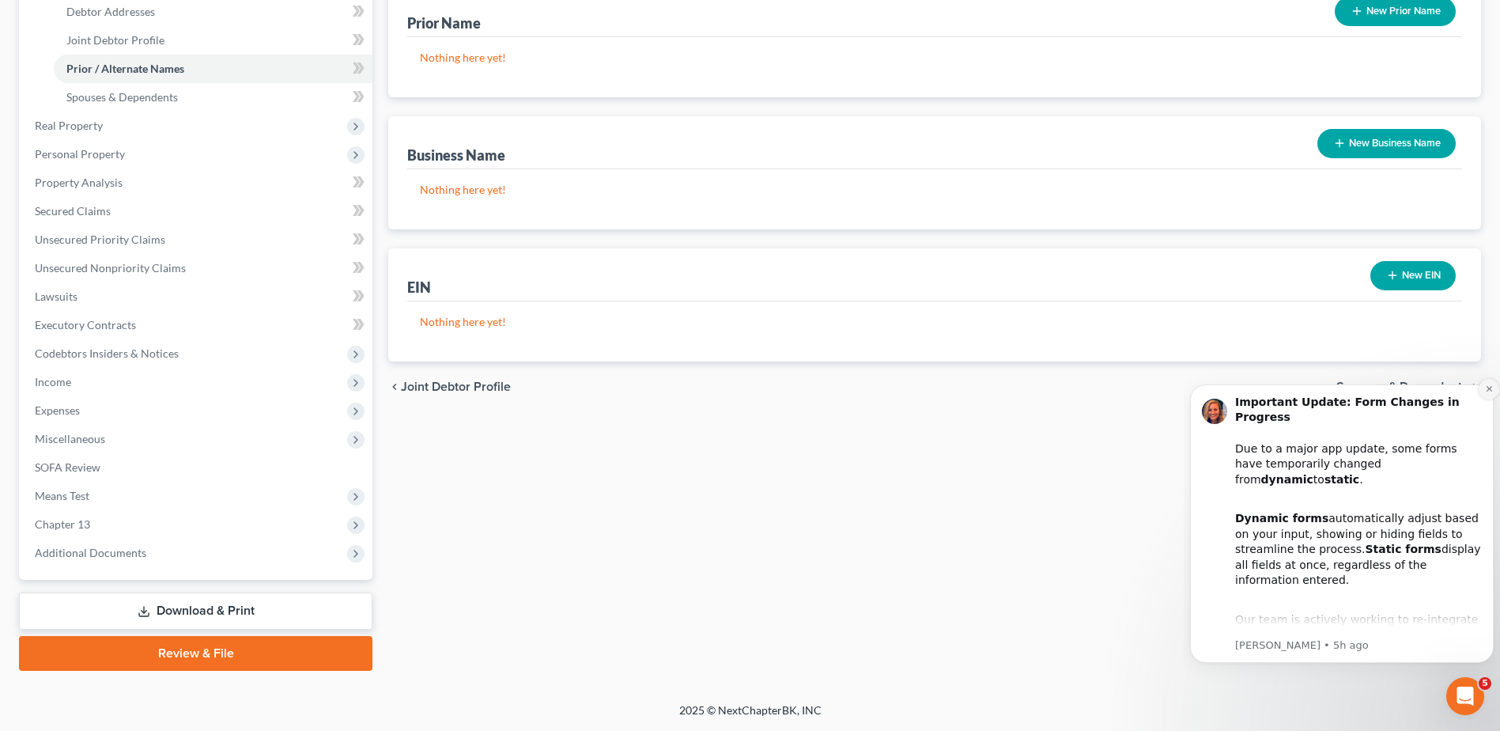
click at [1485, 388] on icon "Dismiss notification" at bounding box center [1489, 388] width 9 height 9
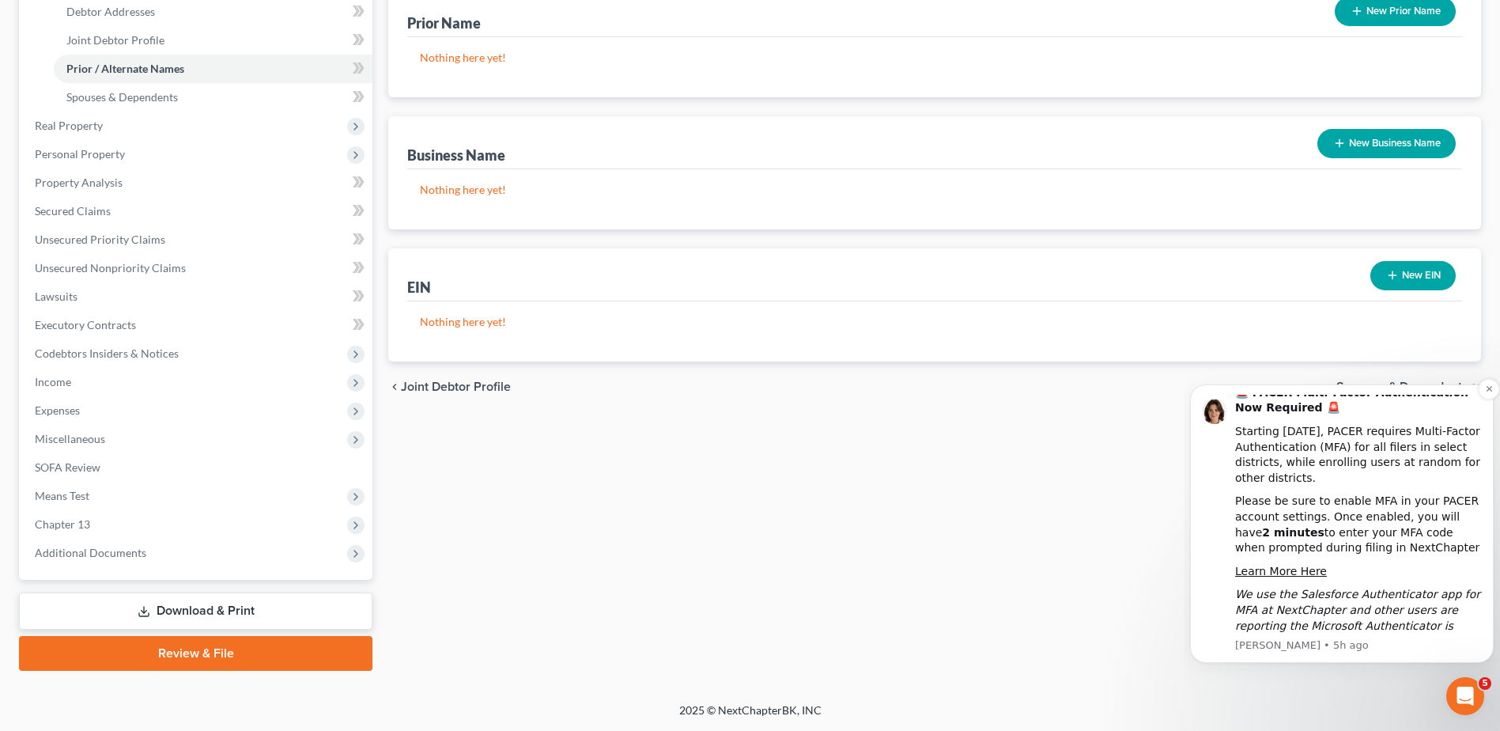
scroll to position [11, 0]
click at [1114, 578] on div "Filing Information Credit Counseling Course Debtor Profile Debtor Addresses Joi…" at bounding box center [934, 242] width 1109 height 857
click at [1489, 389] on icon "Dismiss notification" at bounding box center [1489, 389] width 6 height 6
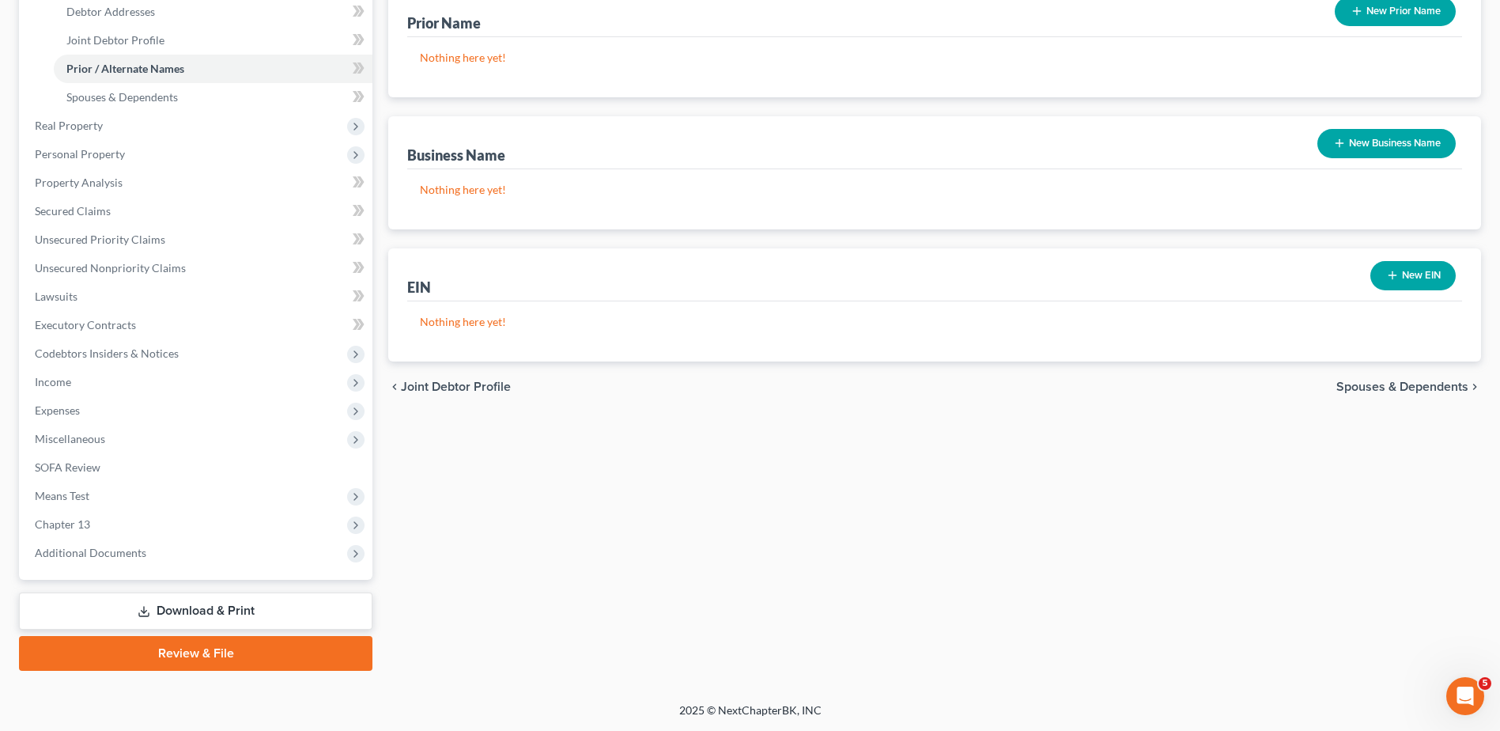
click at [1444, 385] on span "Spouses & Dependents" at bounding box center [1403, 386] width 132 height 13
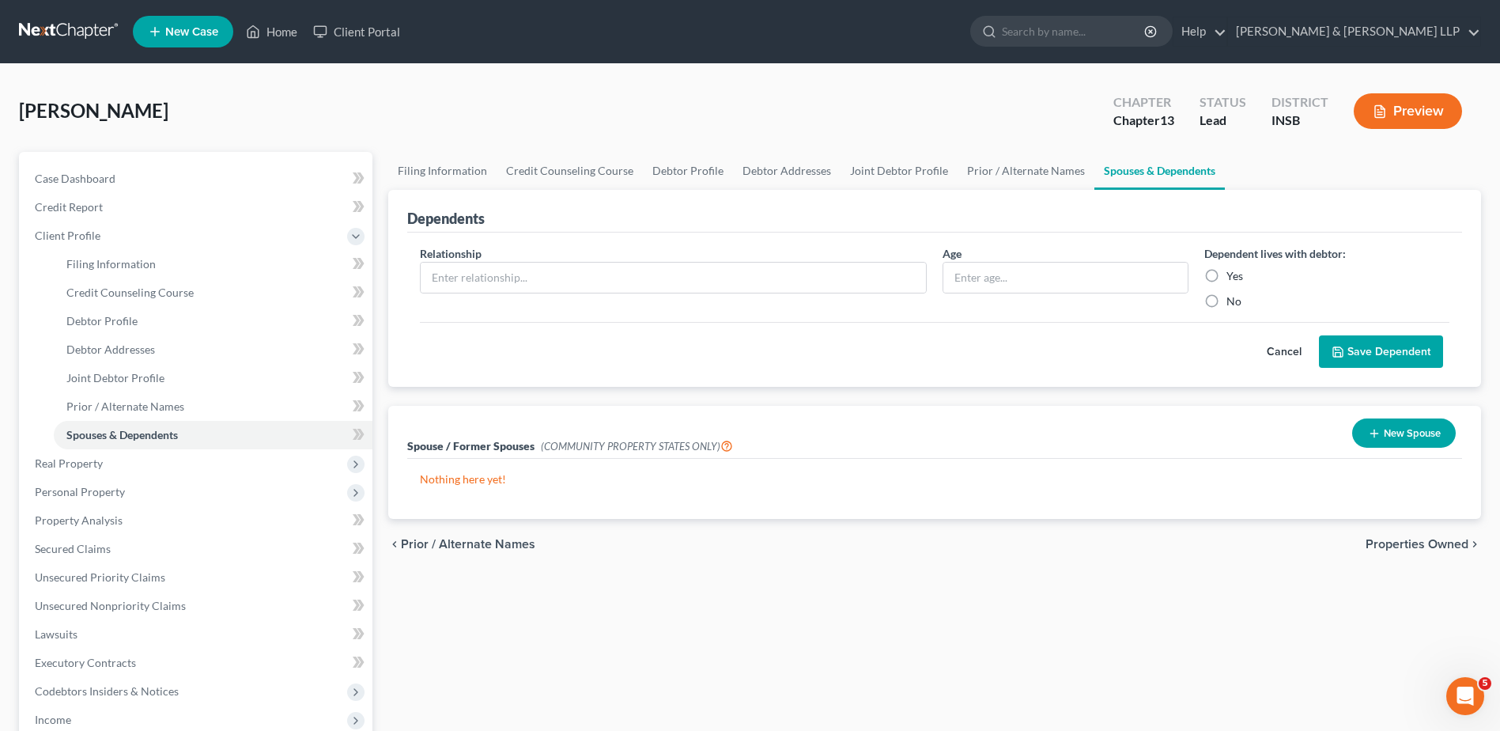
click at [1227, 271] on label "Yes" at bounding box center [1235, 276] width 17 height 16
click at [1233, 271] on input "Yes" at bounding box center [1238, 273] width 10 height 10
radio input "true"
click at [758, 278] on input "text" at bounding box center [673, 278] width 505 height 30
type input "Daughter"
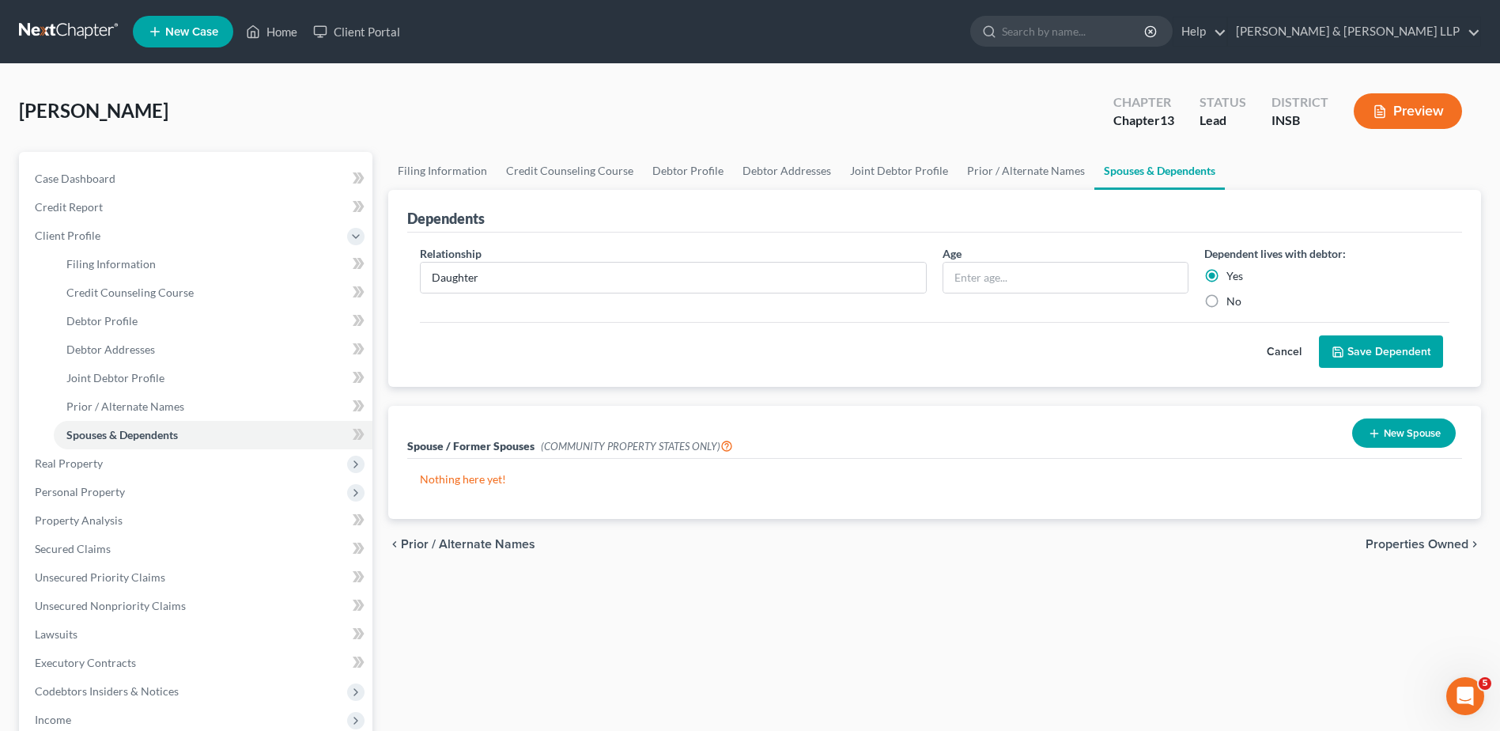
click at [1357, 346] on button "Save Dependent" at bounding box center [1381, 351] width 124 height 33
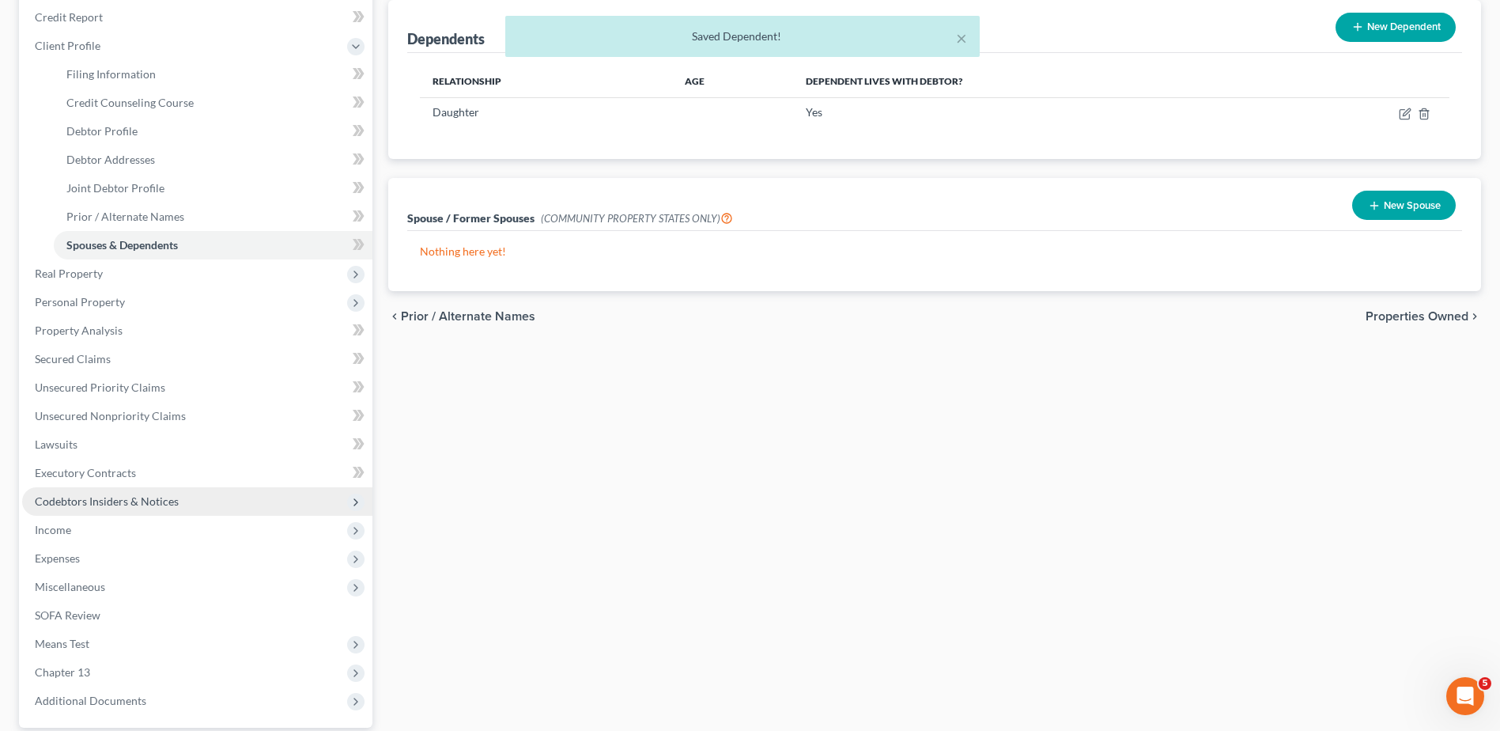
scroll to position [237, 0]
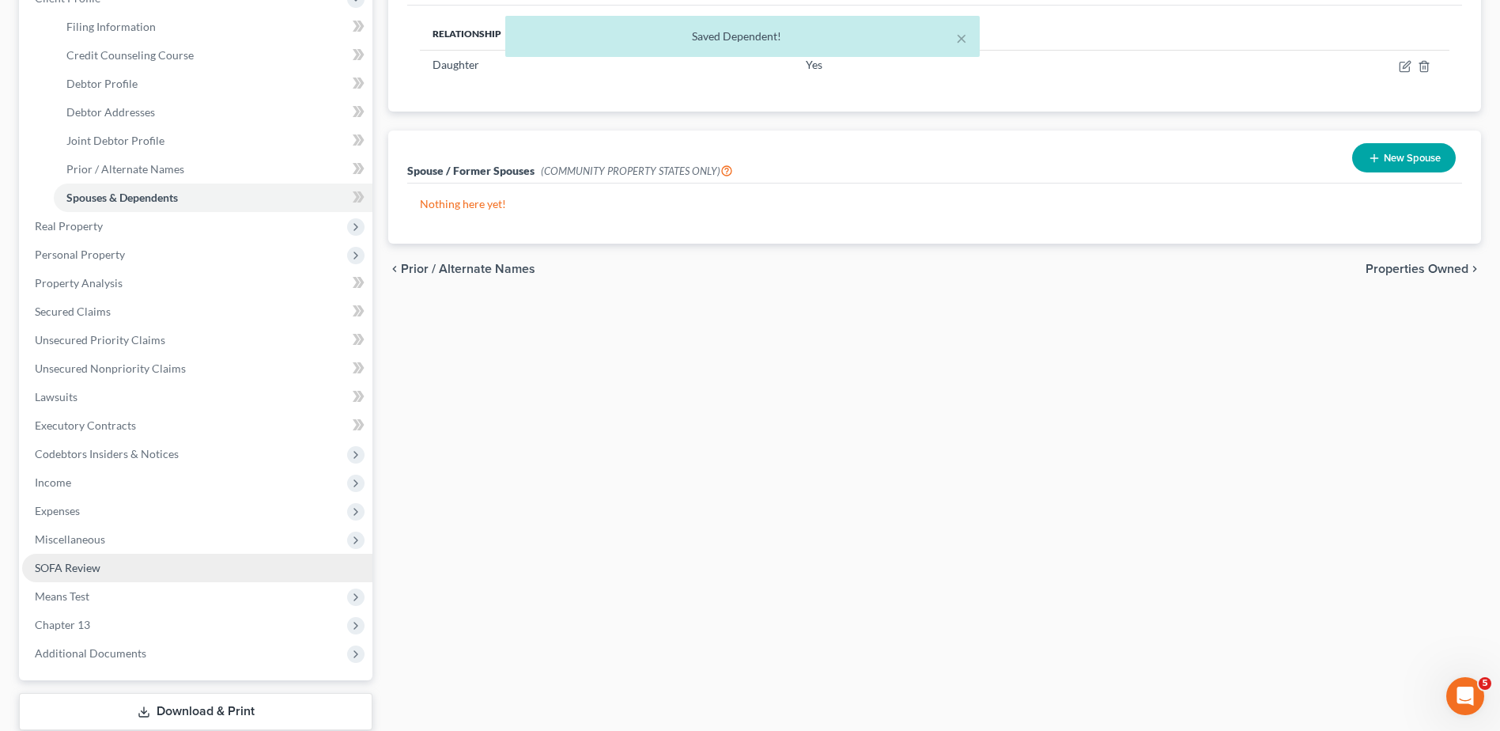
click at [214, 569] on link "SOFA Review" at bounding box center [197, 568] width 350 height 28
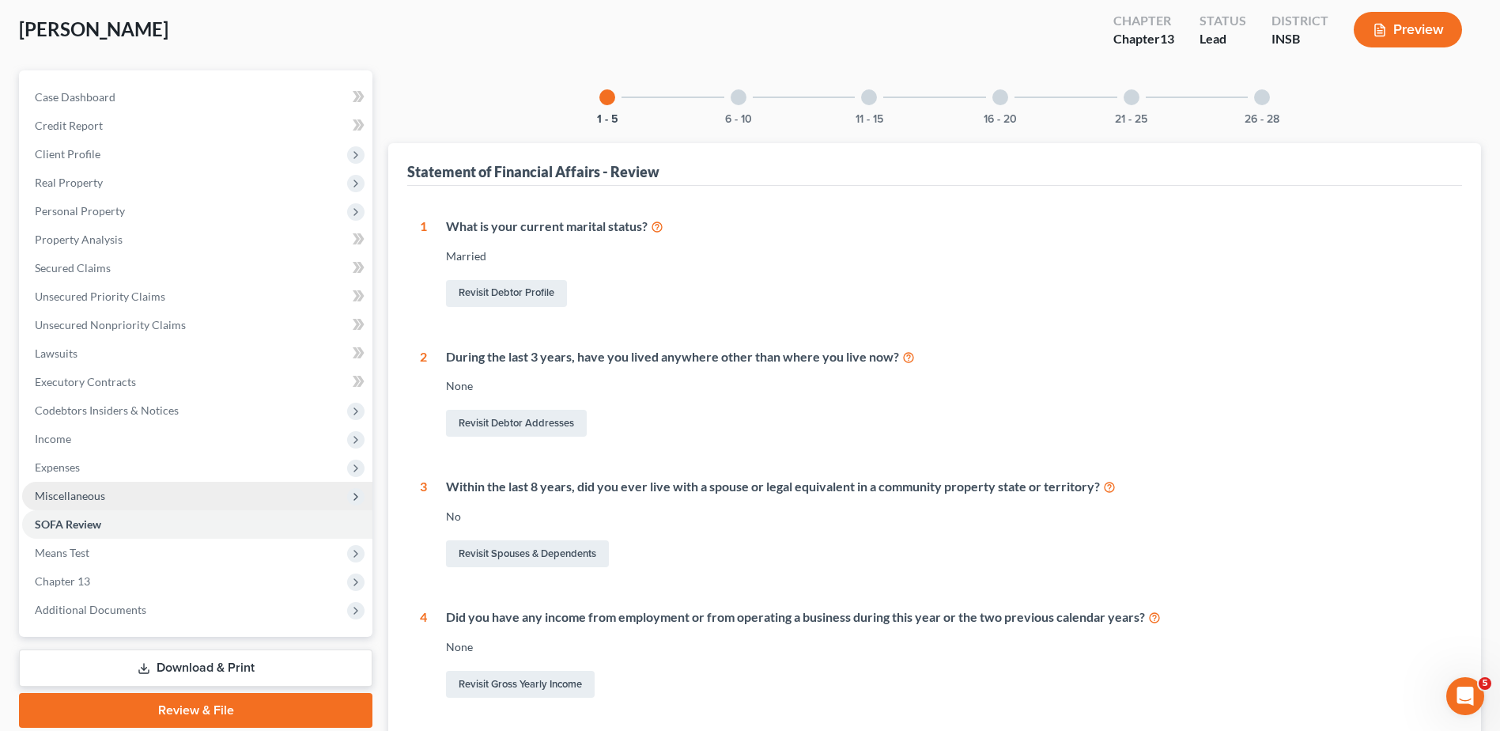
scroll to position [158, 0]
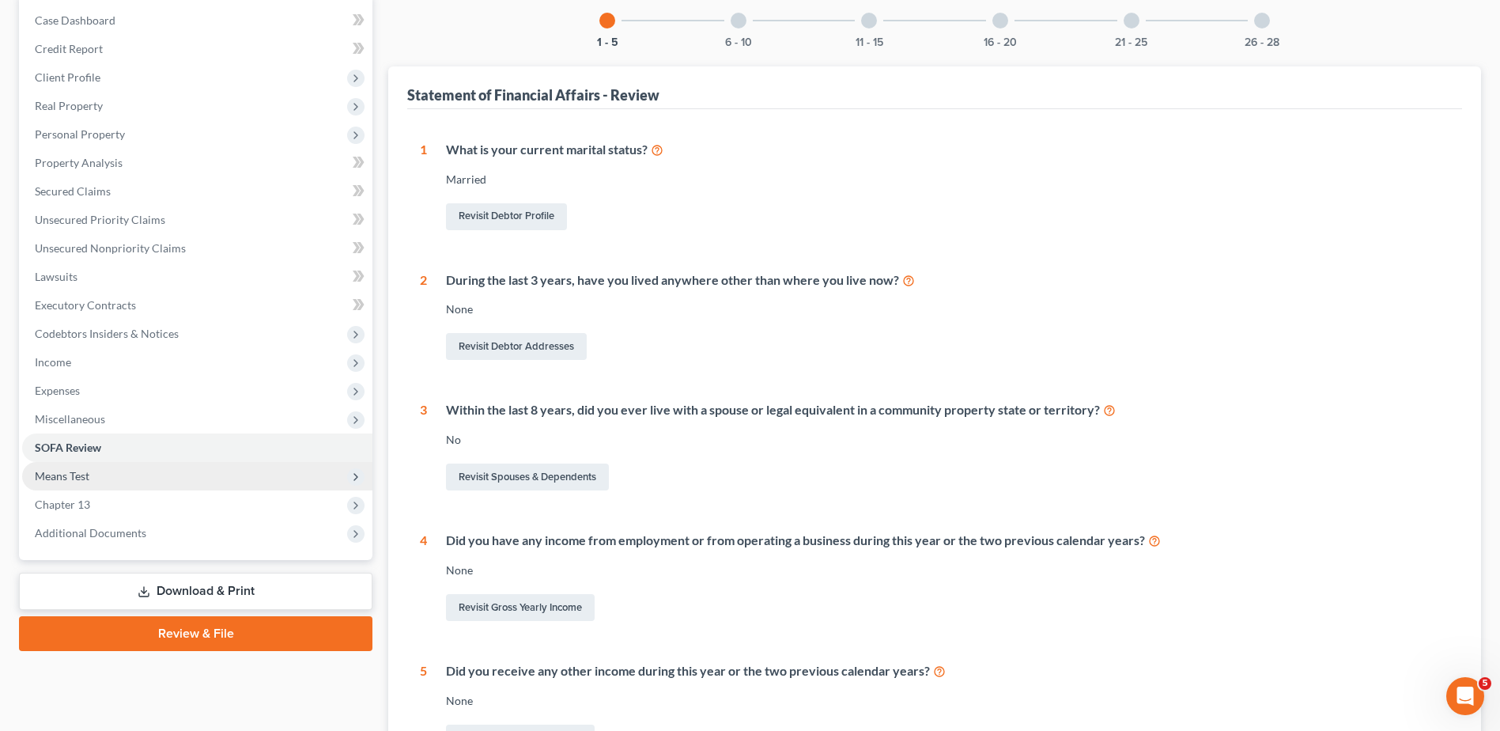
click at [194, 478] on span "Means Test" at bounding box center [197, 476] width 350 height 28
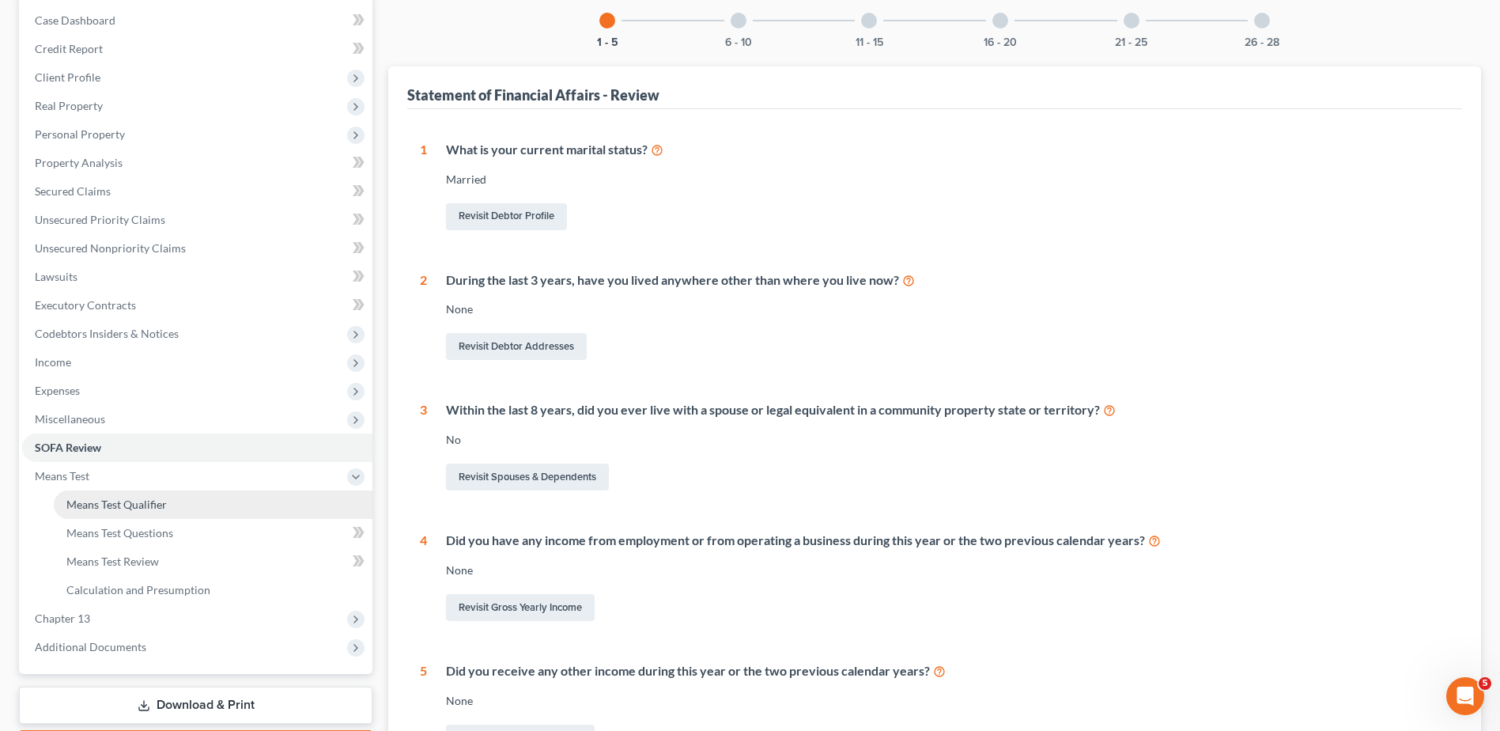
click at [189, 505] on link "Means Test Qualifier" at bounding box center [213, 504] width 319 height 28
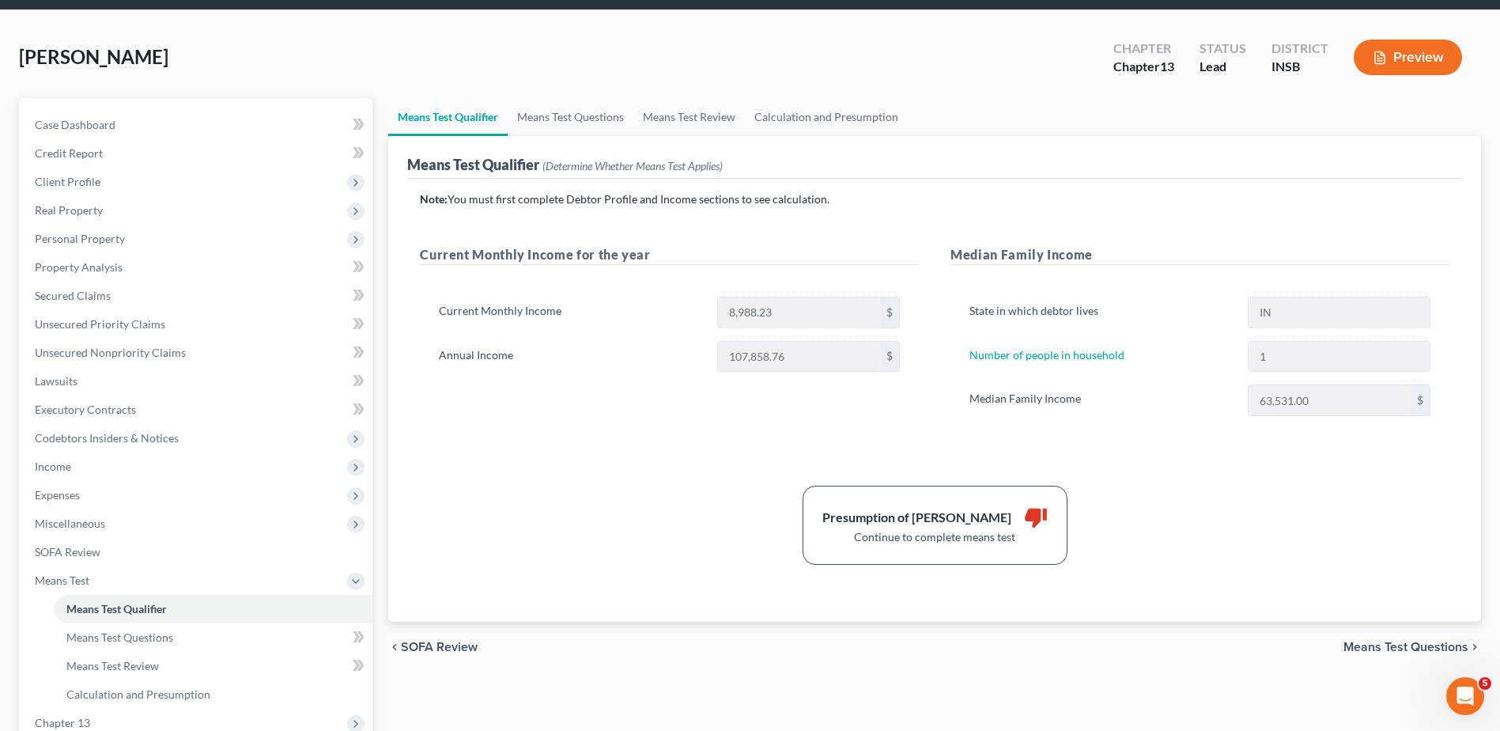
scroll to position [79, 0]
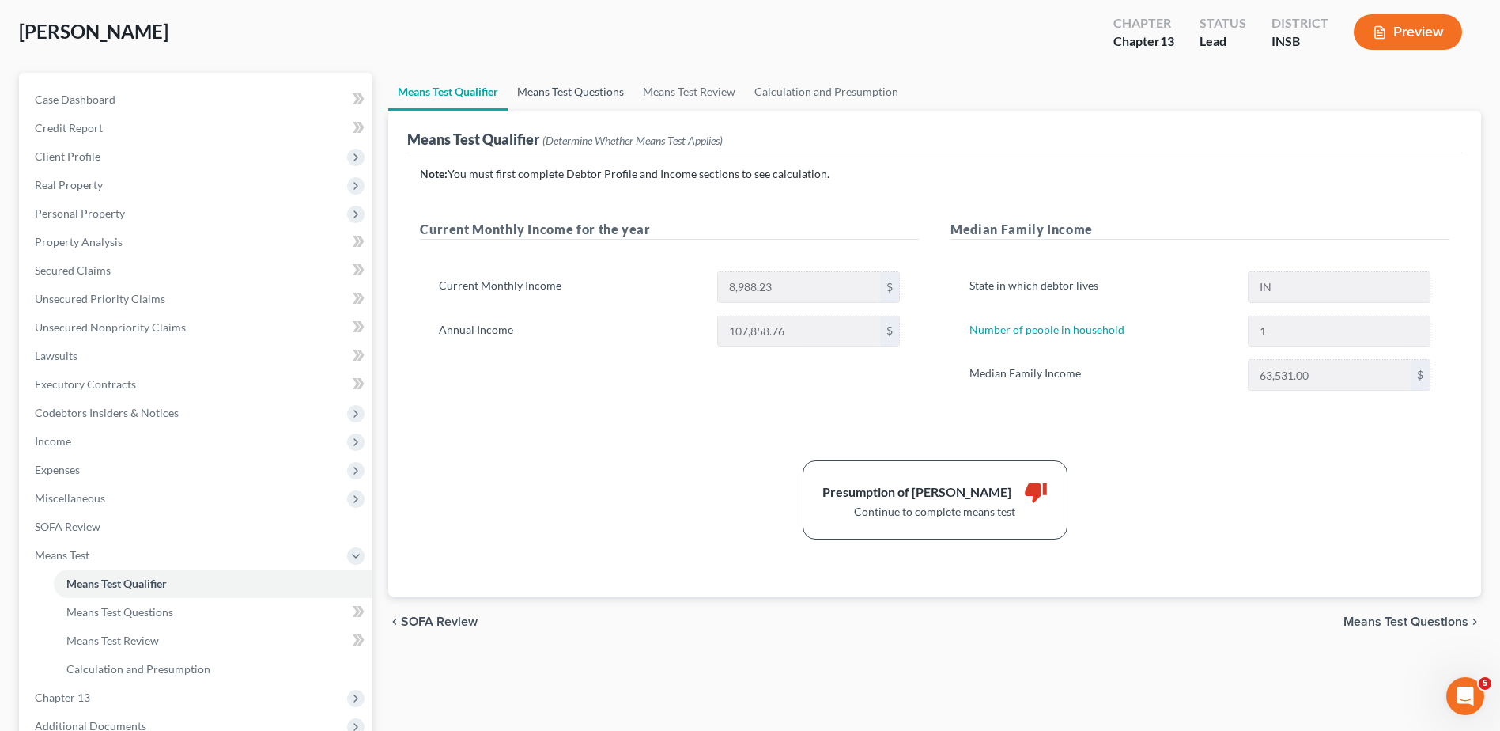
click at [590, 91] on link "Means Test Questions" at bounding box center [571, 92] width 126 height 38
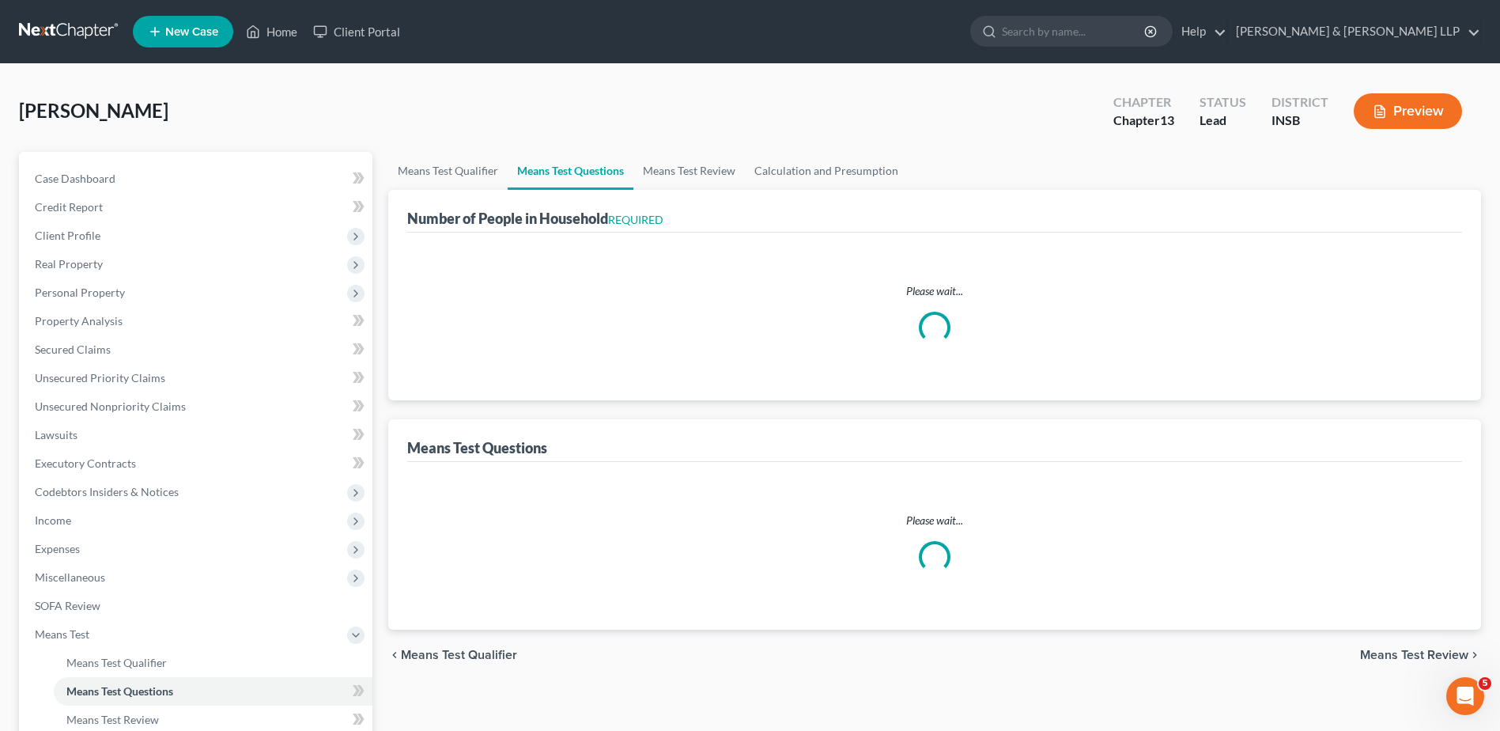
select select "0"
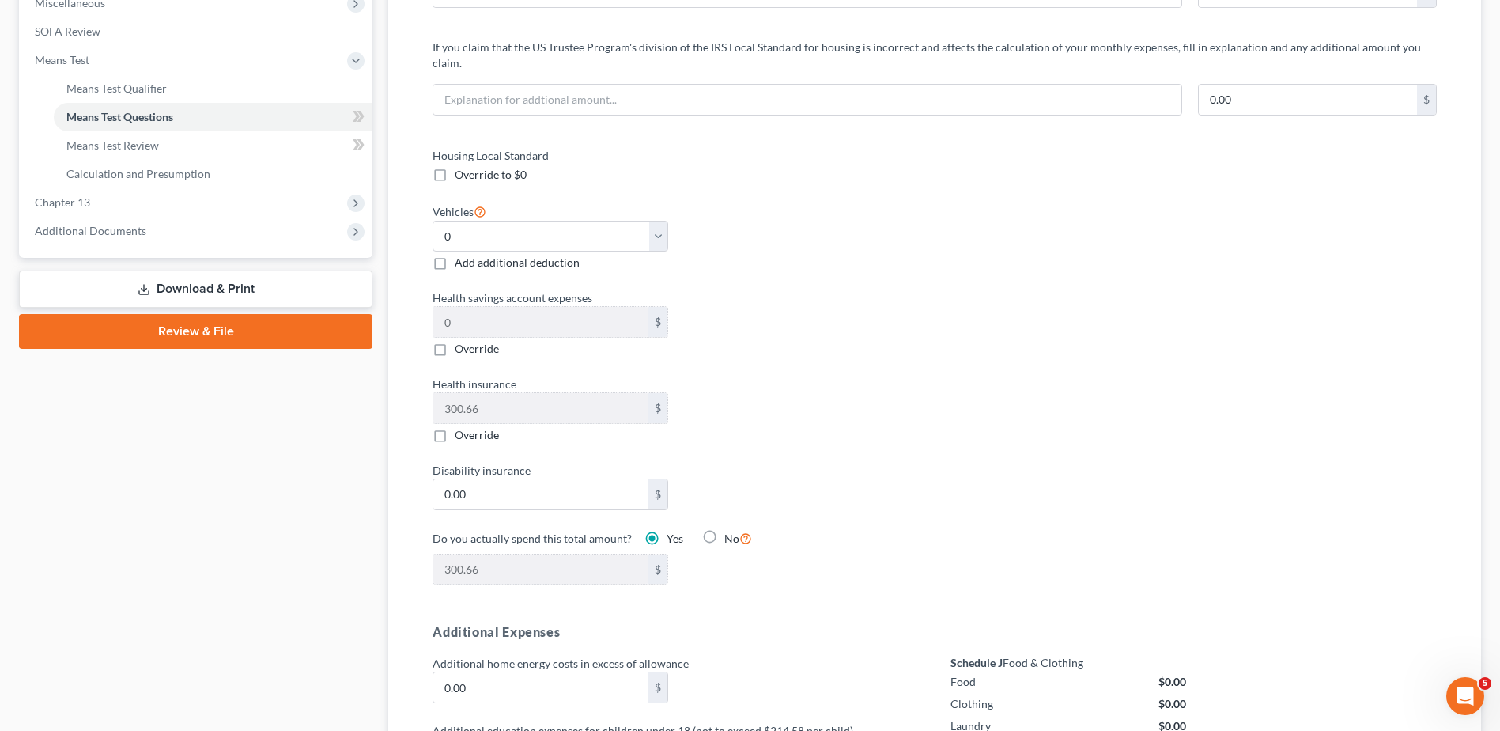
scroll to position [633, 0]
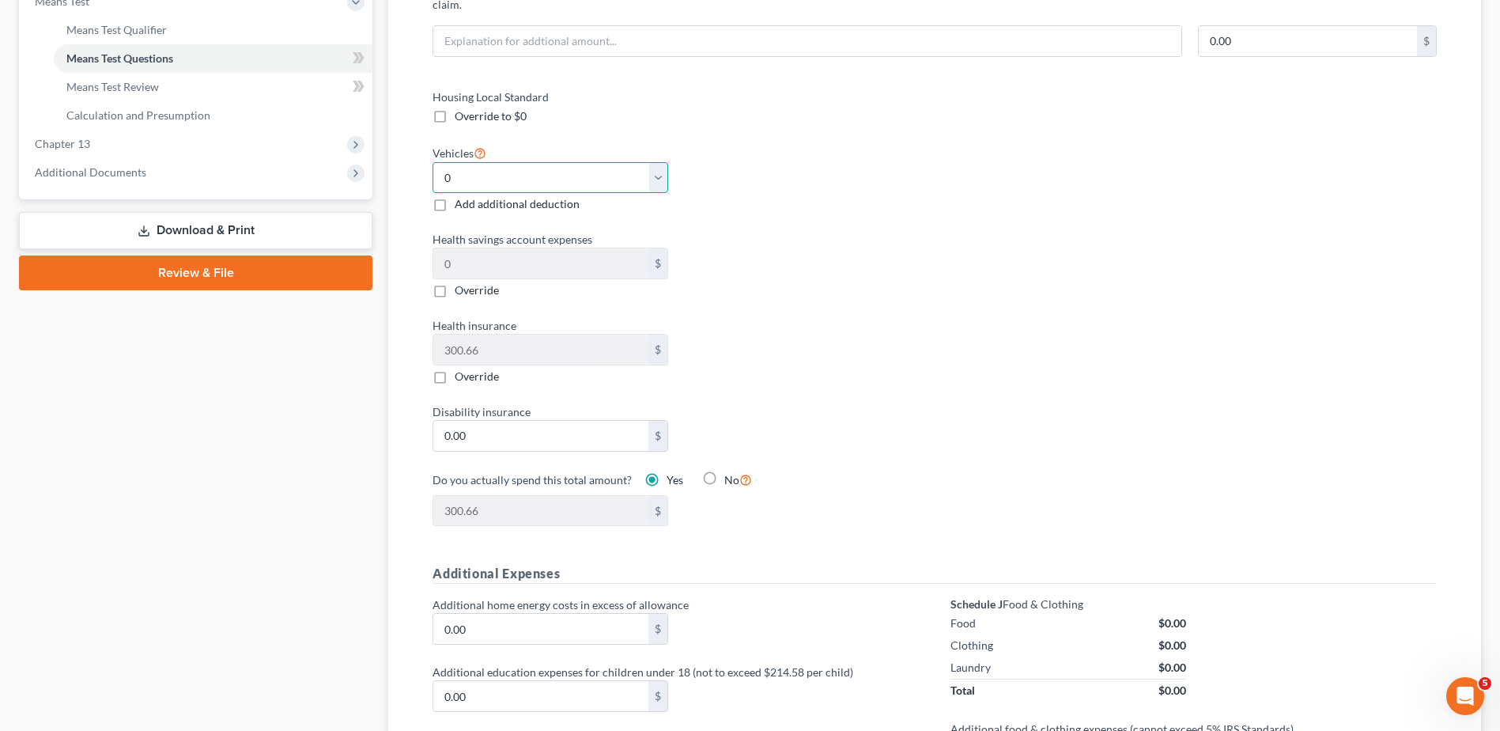
click at [562, 162] on select "Select 0 1 2 3 4 5" at bounding box center [550, 178] width 235 height 32
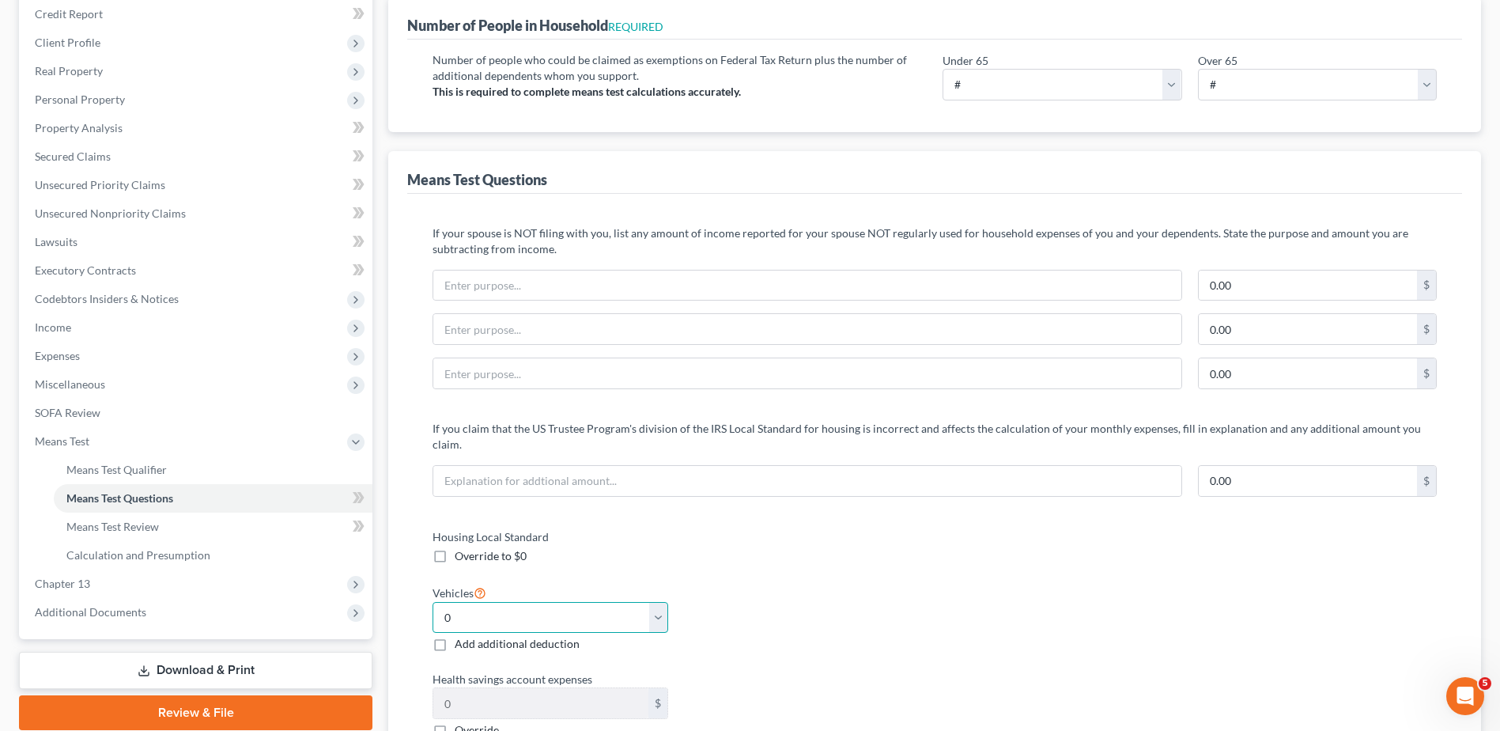
scroll to position [0, 0]
